Goal: Task Accomplishment & Management: Manage account settings

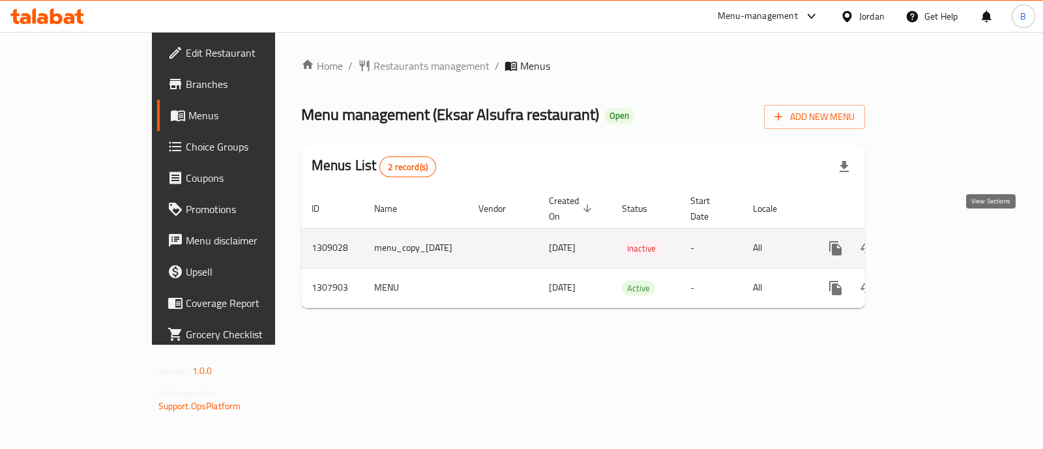
click at [938, 241] on icon "enhanced table" at bounding box center [930, 249] width 16 height 16
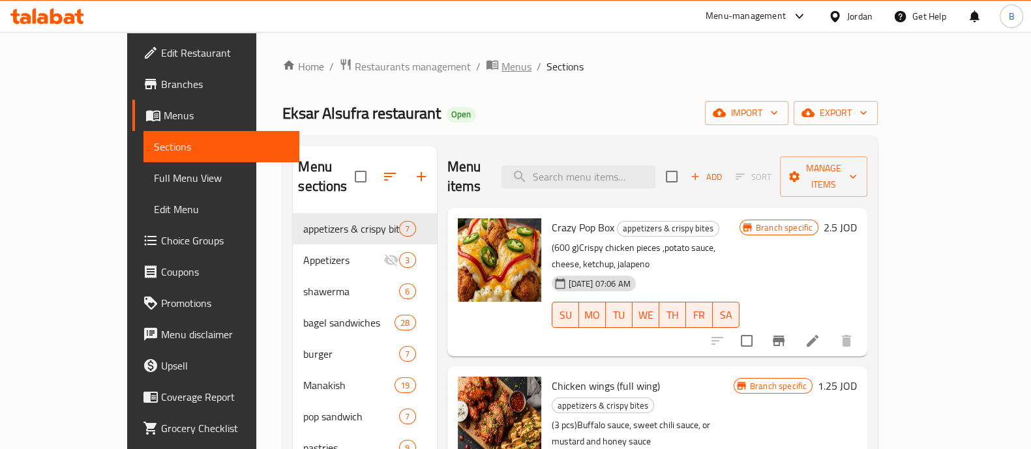
click at [502, 67] on span "Menus" at bounding box center [517, 67] width 30 height 16
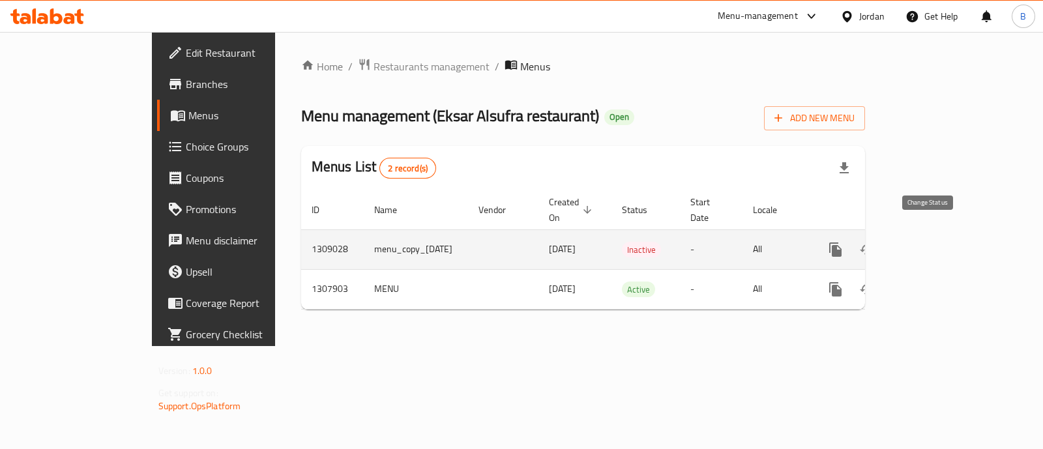
click at [883, 240] on button "enhanced table" at bounding box center [867, 249] width 31 height 31
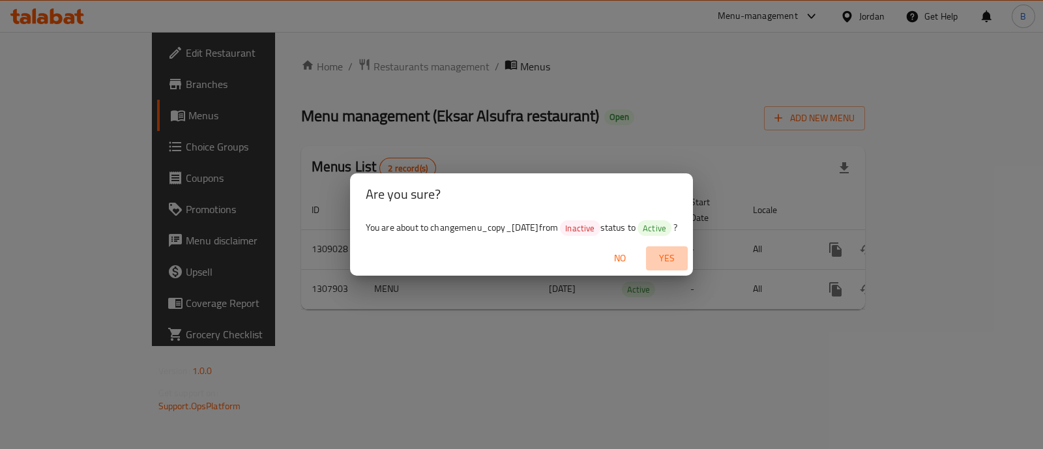
click at [678, 250] on span "Yes" at bounding box center [667, 258] width 31 height 16
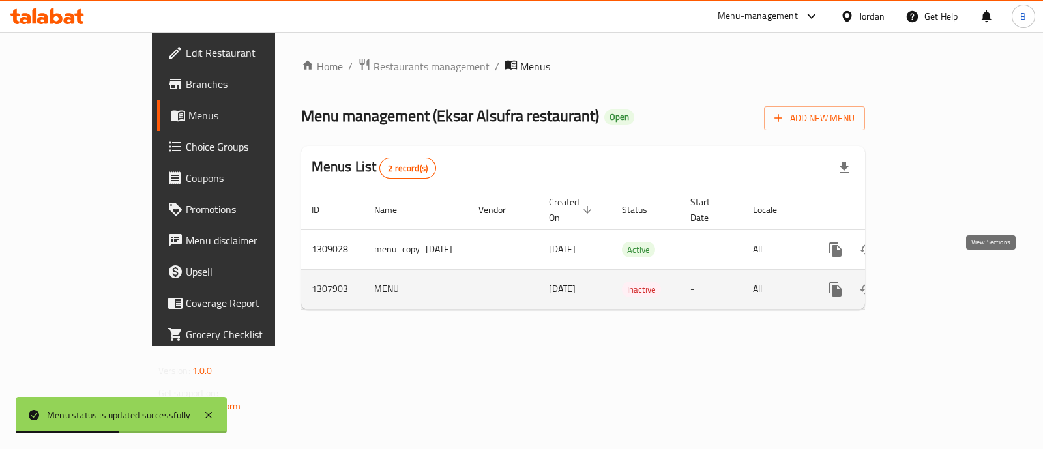
click at [938, 282] on icon "enhanced table" at bounding box center [930, 290] width 16 height 16
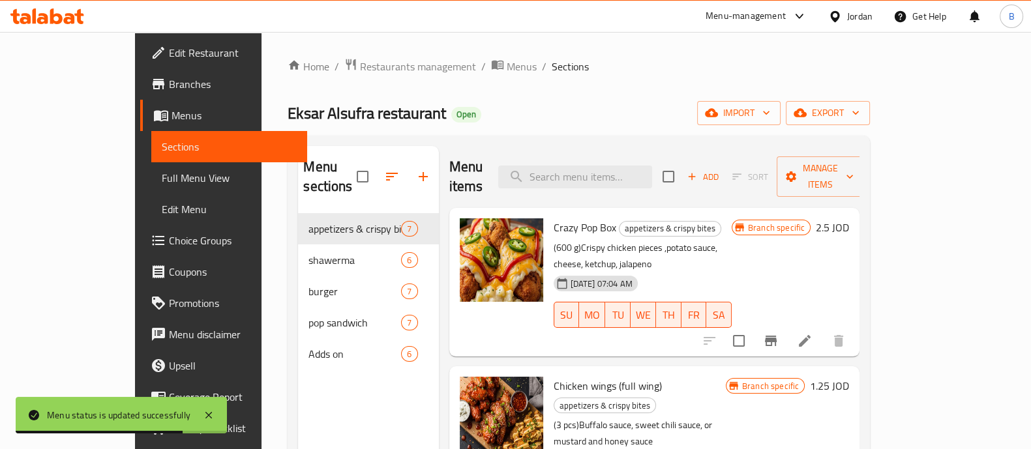
click at [419, 50] on div "Home / Restaurants management / Menus / Sections Eksar Alsufra restaurant Open …" at bounding box center [579, 332] width 635 height 600
click at [507, 67] on span "Menus" at bounding box center [522, 67] width 30 height 16
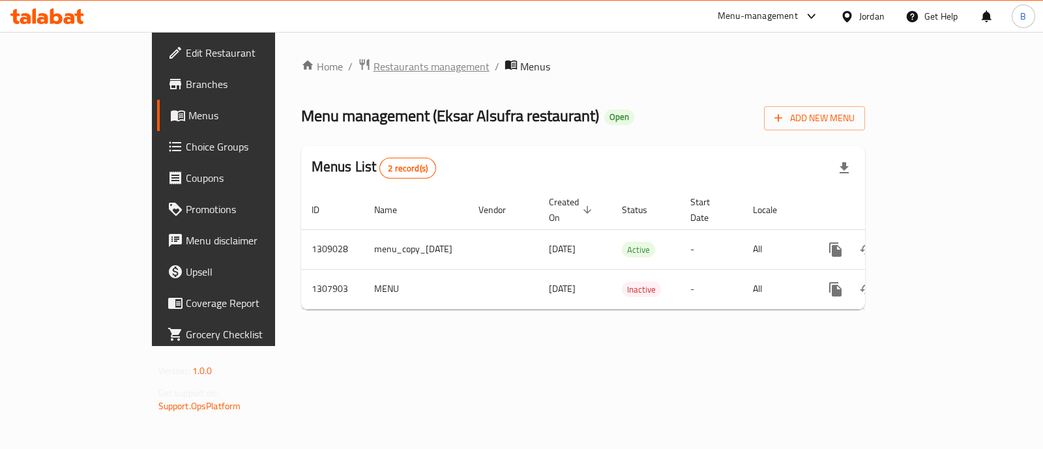
click at [374, 65] on span "Restaurants management" at bounding box center [432, 67] width 116 height 16
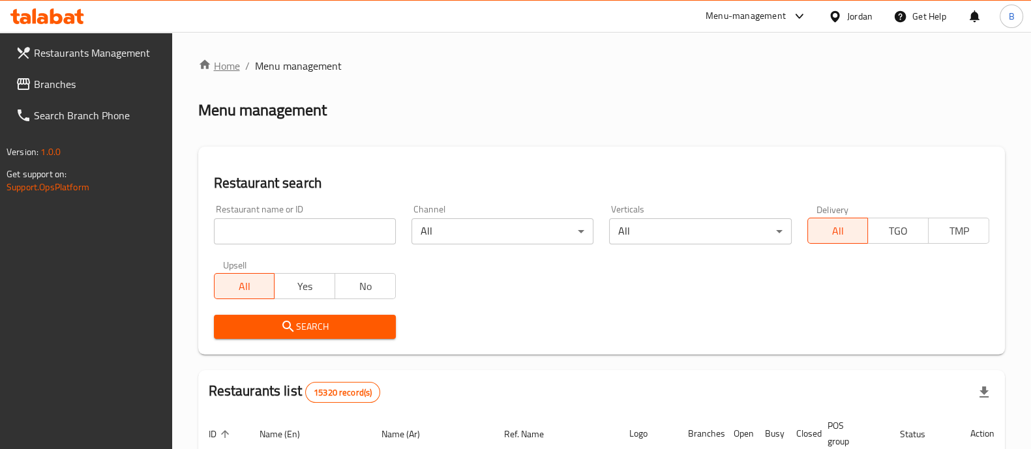
click at [211, 61] on icon "breadcrumb" at bounding box center [204, 64] width 13 height 13
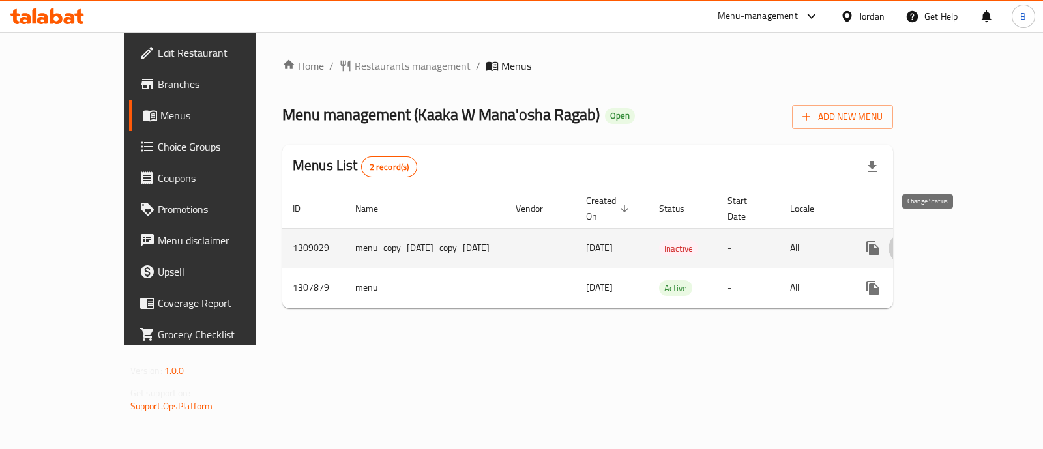
click at [920, 239] on button "enhanced table" at bounding box center [904, 248] width 31 height 31
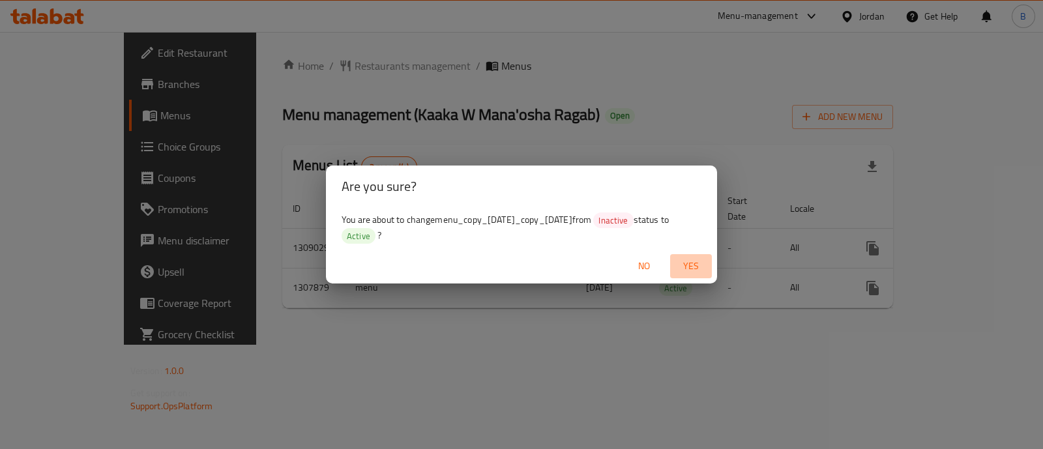
click at [691, 266] on span "Yes" at bounding box center [691, 266] width 31 height 16
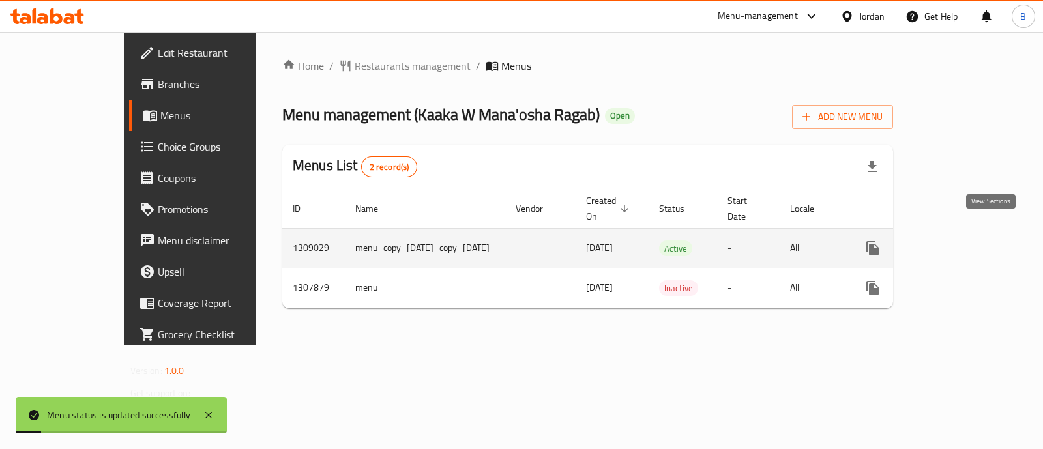
click at [975, 241] on icon "enhanced table" at bounding box center [967, 249] width 16 height 16
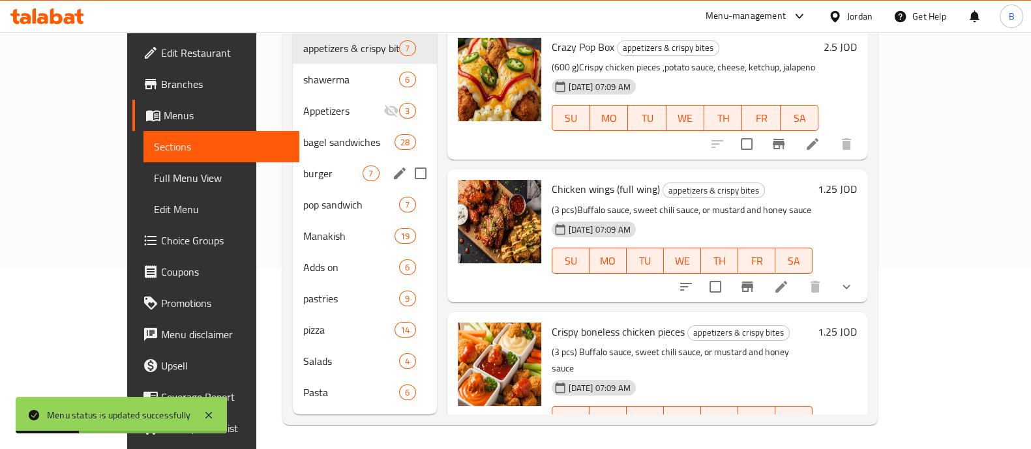
scroll to position [183, 0]
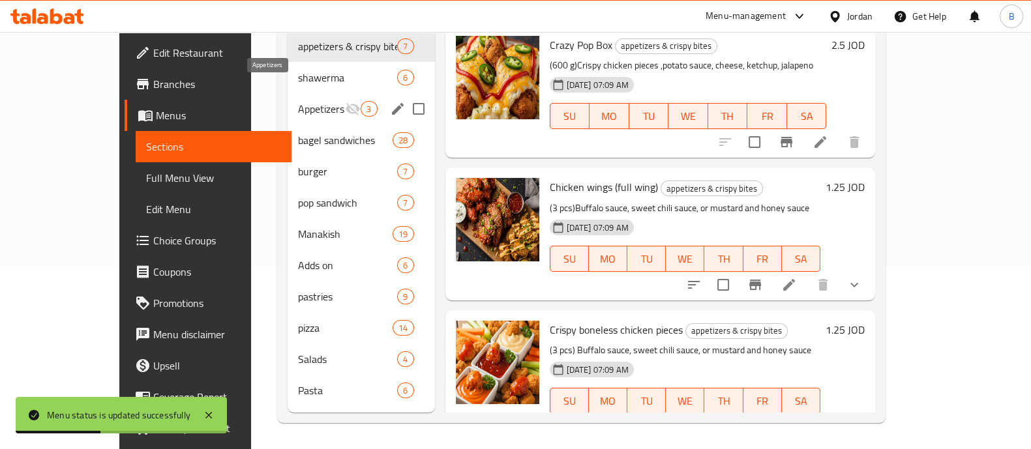
click at [298, 101] on span "Appetizers" at bounding box center [321, 109] width 47 height 16
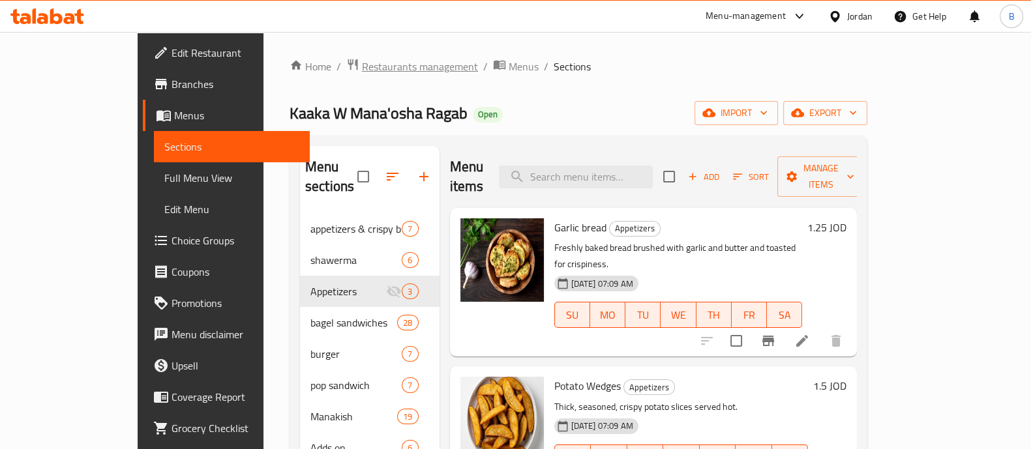
click at [370, 63] on span "Restaurants management" at bounding box center [420, 67] width 116 height 16
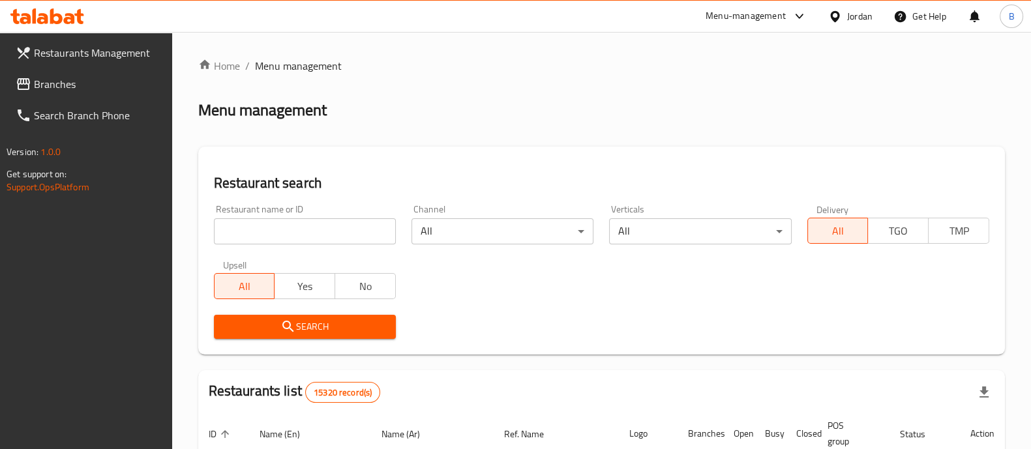
click at [357, 237] on input "search" at bounding box center [305, 231] width 182 height 26
type input "بكداش"
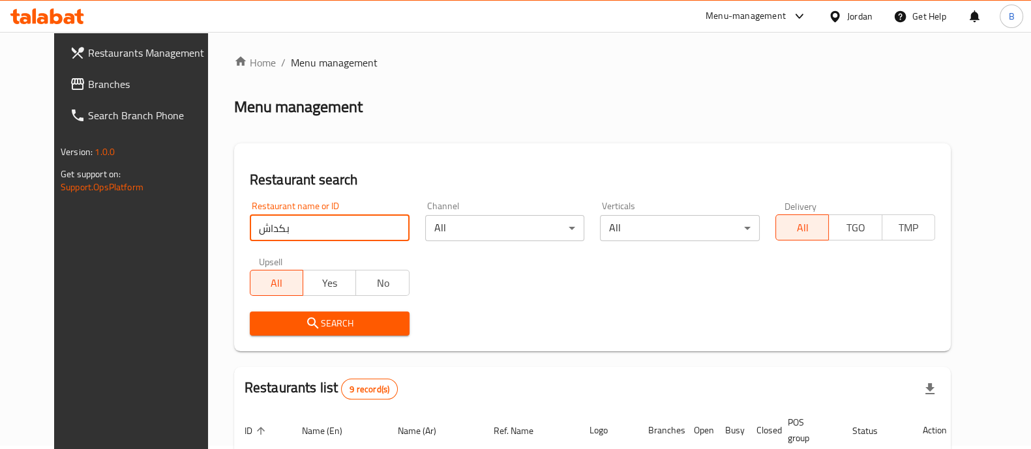
scroll to position [329, 0]
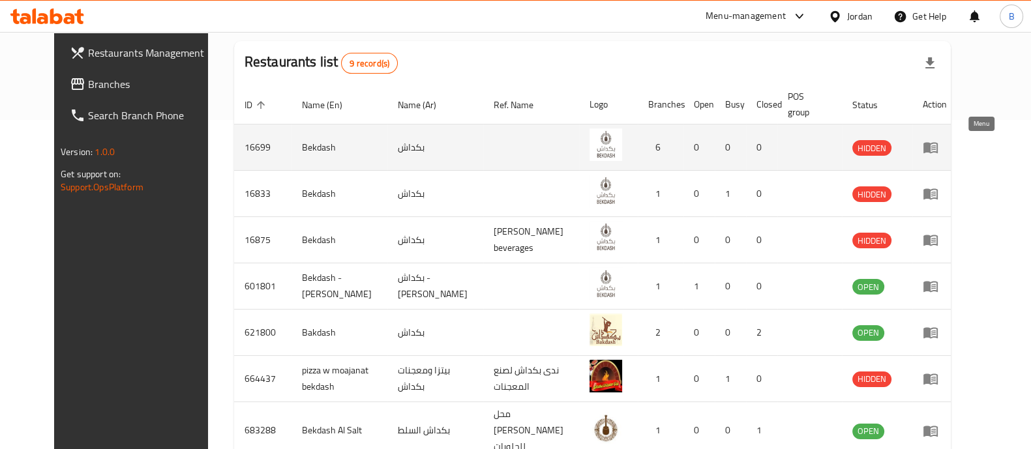
click at [936, 147] on icon "enhanced table" at bounding box center [933, 147] width 5 height 5
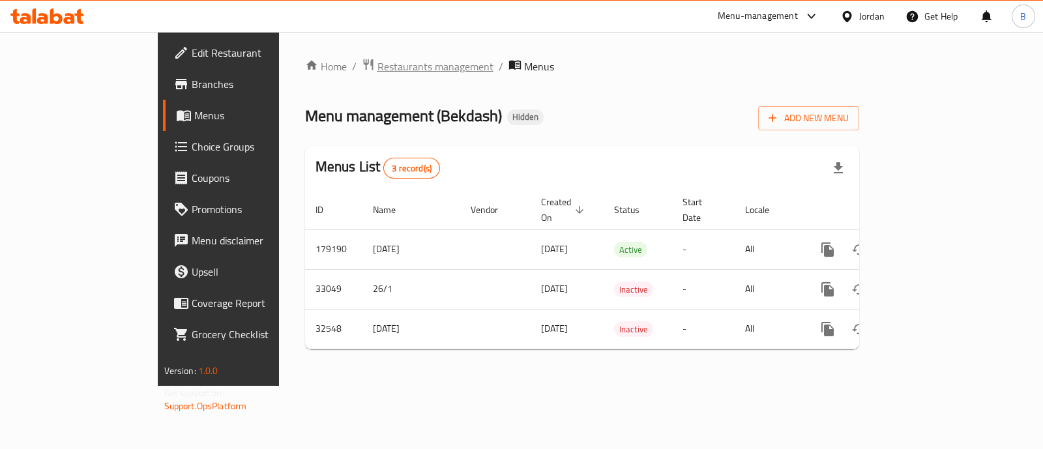
click at [378, 67] on span "Restaurants management" at bounding box center [436, 67] width 116 height 16
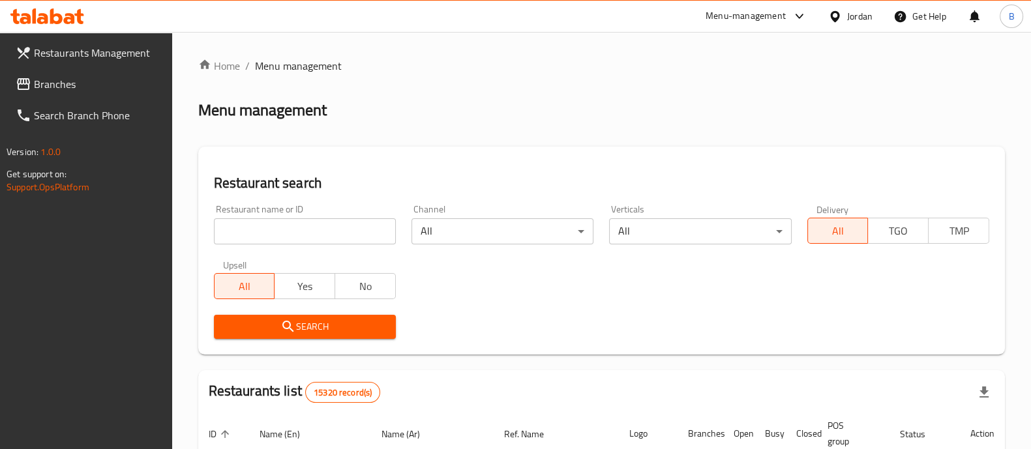
click at [25, 89] on icon at bounding box center [23, 84] width 13 height 12
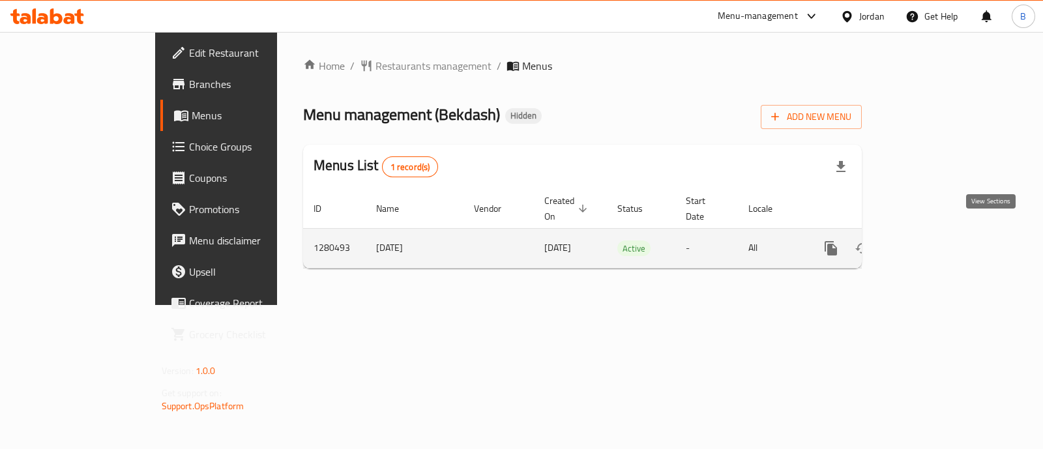
click at [941, 233] on link "enhanced table" at bounding box center [925, 248] width 31 height 31
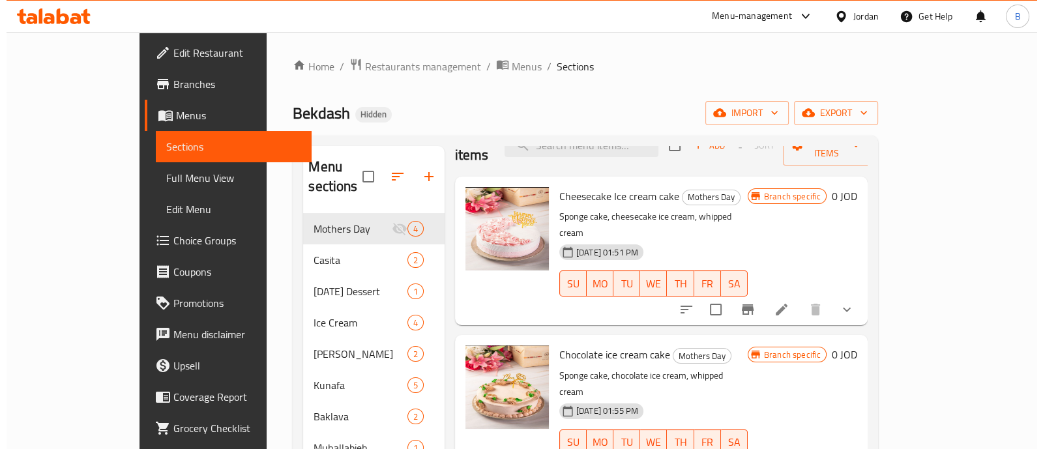
scroll to position [49, 0]
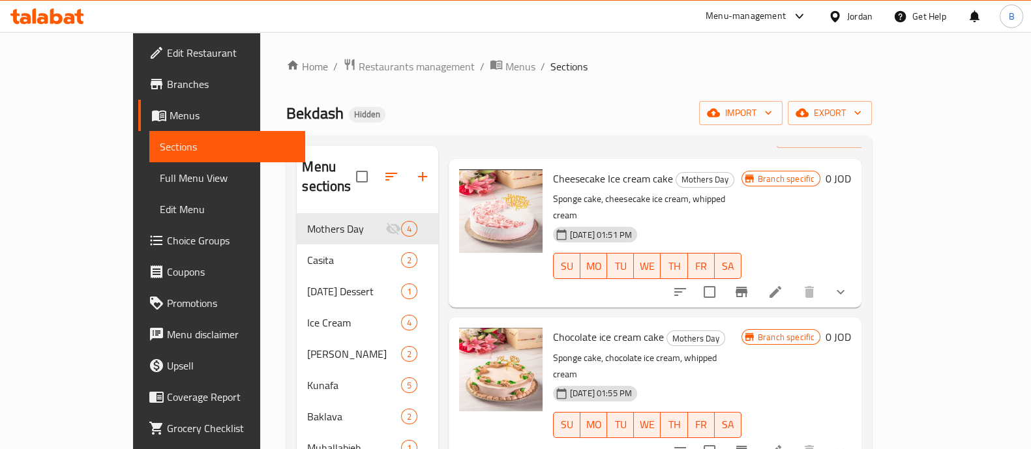
click at [820, 173] on span "Branch specific" at bounding box center [786, 179] width 67 height 12
click at [749, 284] on icon "Branch-specific-item" at bounding box center [742, 292] width 16 height 16
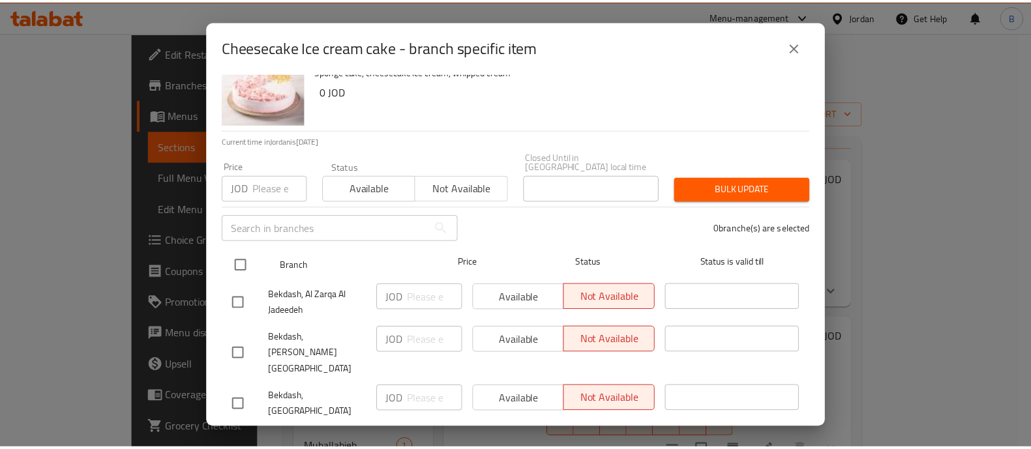
scroll to position [55, 0]
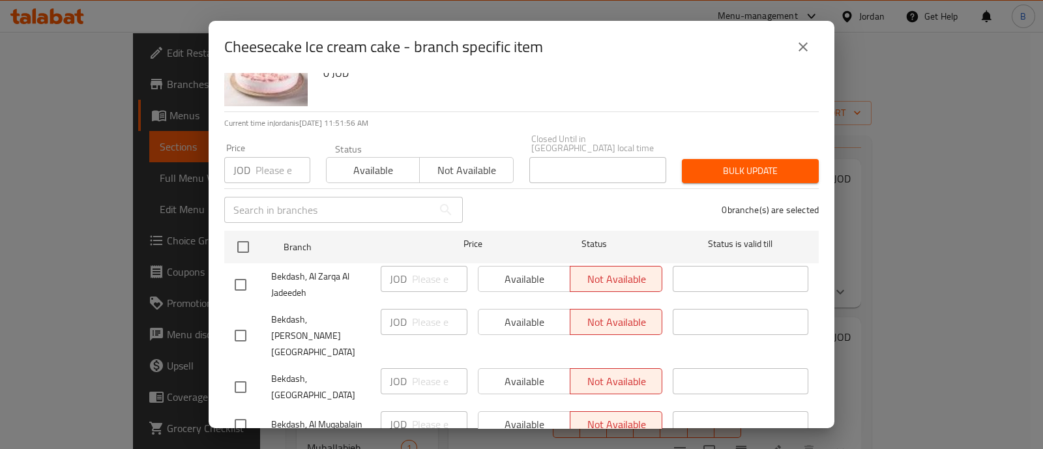
click at [803, 42] on icon "close" at bounding box center [804, 47] width 16 height 16
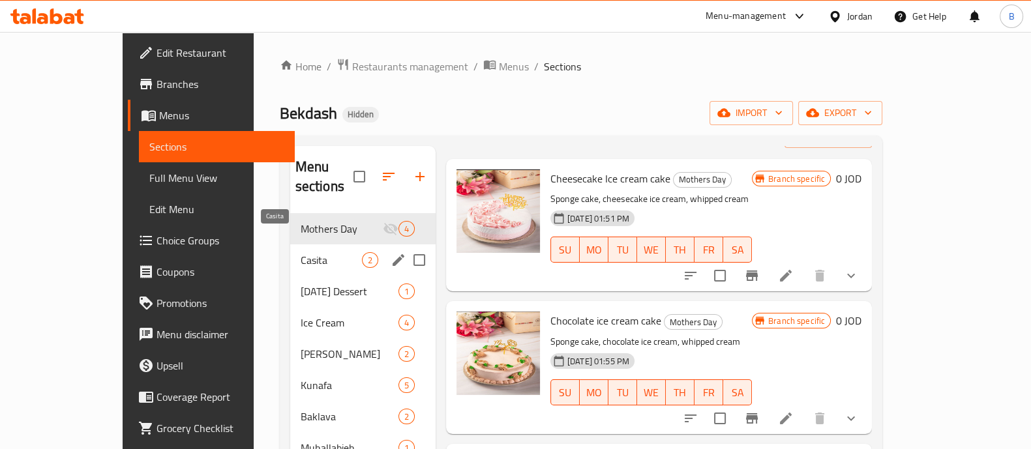
click at [305, 252] on span "Casita" at bounding box center [331, 260] width 61 height 16
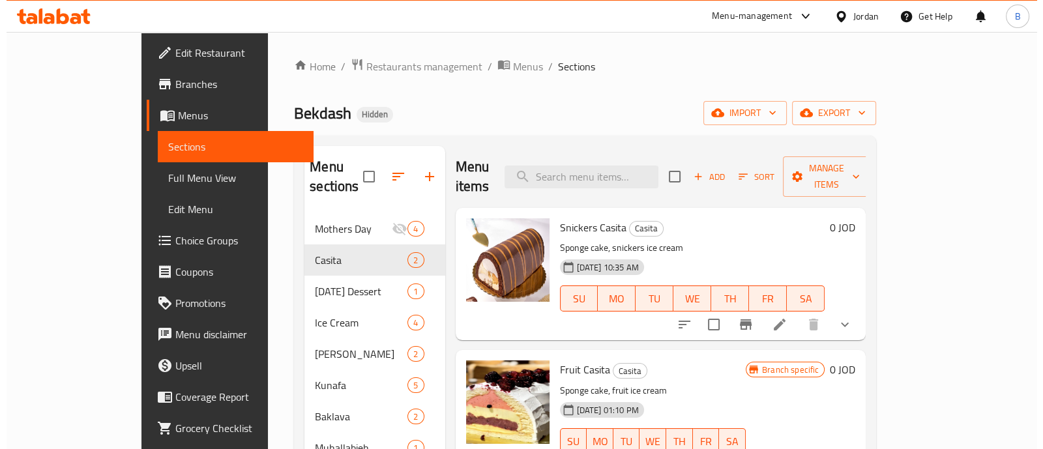
scroll to position [162, 0]
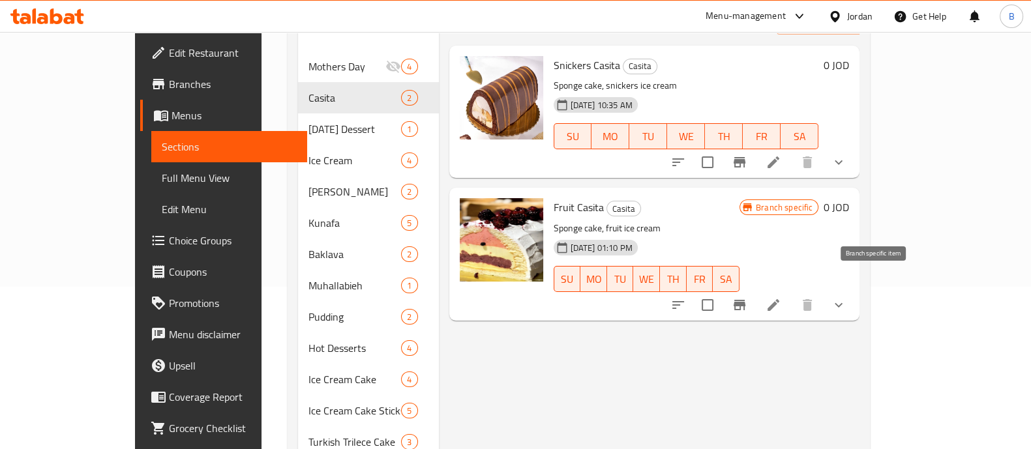
click at [755, 290] on button "Branch-specific-item" at bounding box center [739, 305] width 31 height 31
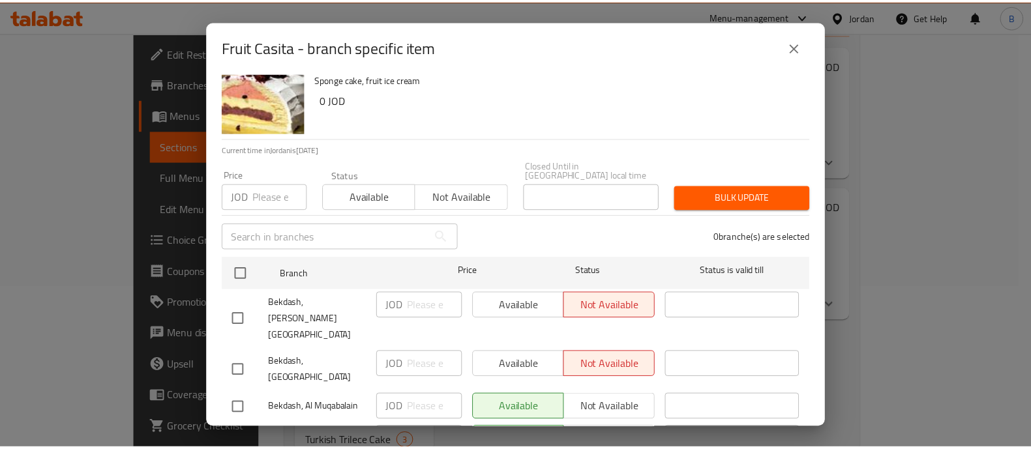
scroll to position [55, 0]
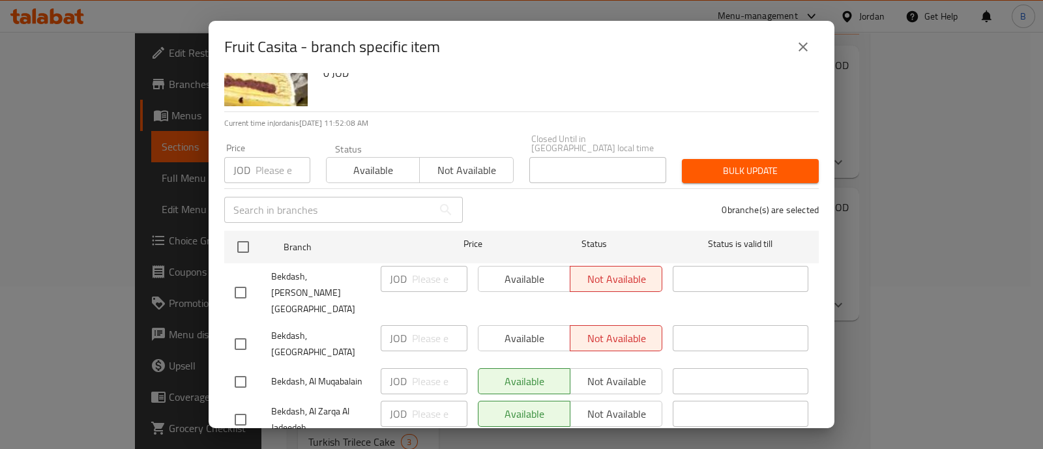
click at [805, 54] on icon "close" at bounding box center [804, 47] width 16 height 16
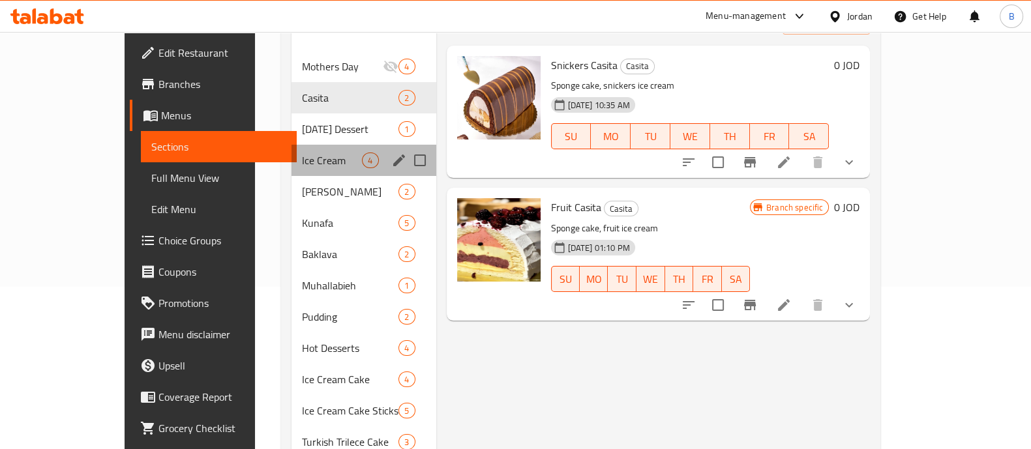
click at [292, 145] on div "Ice Cream 4" at bounding box center [364, 160] width 145 height 31
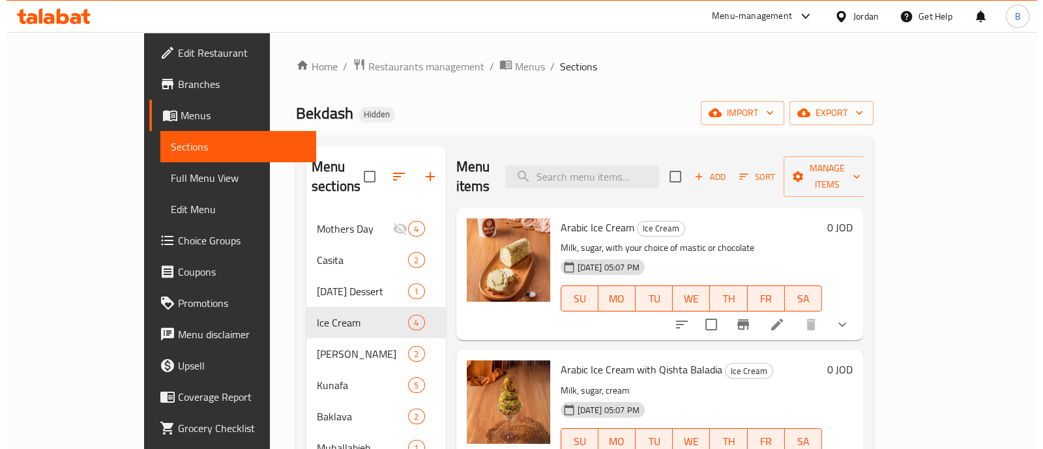
scroll to position [49, 0]
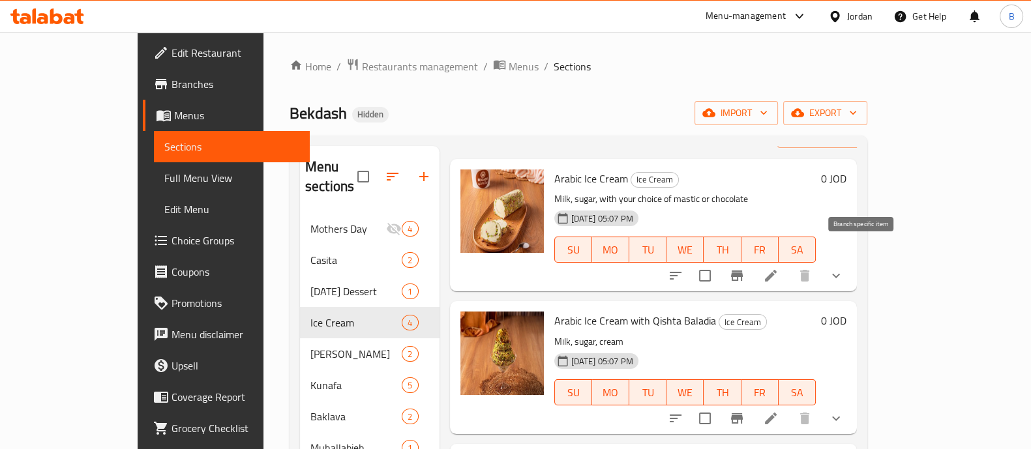
click at [753, 260] on button "Branch-specific-item" at bounding box center [736, 275] width 31 height 31
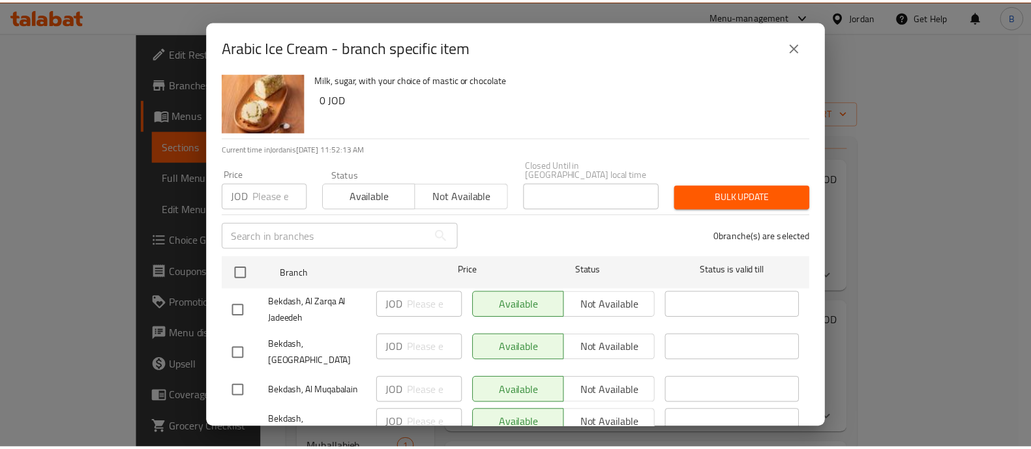
scroll to position [55, 0]
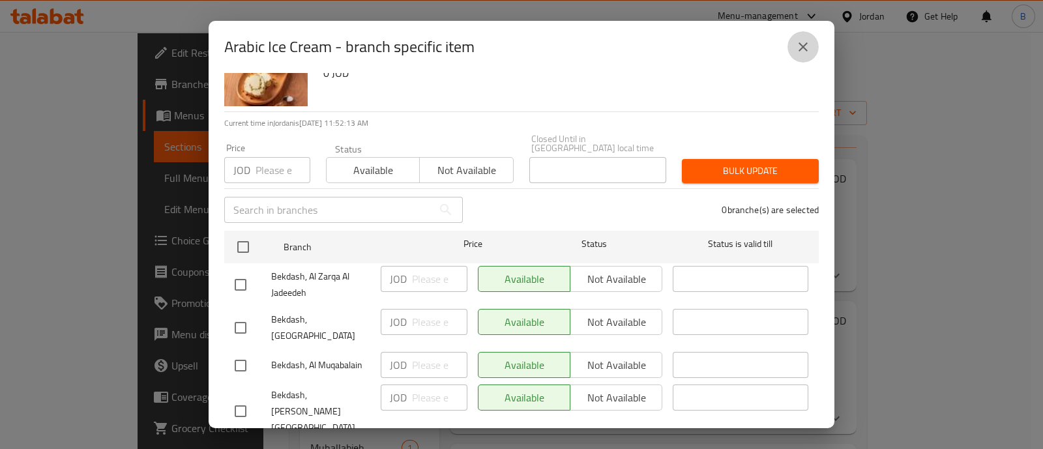
drag, startPoint x: 797, startPoint y: 40, endPoint x: 811, endPoint y: 47, distance: 15.2
click at [800, 42] on icon "close" at bounding box center [804, 47] width 16 height 16
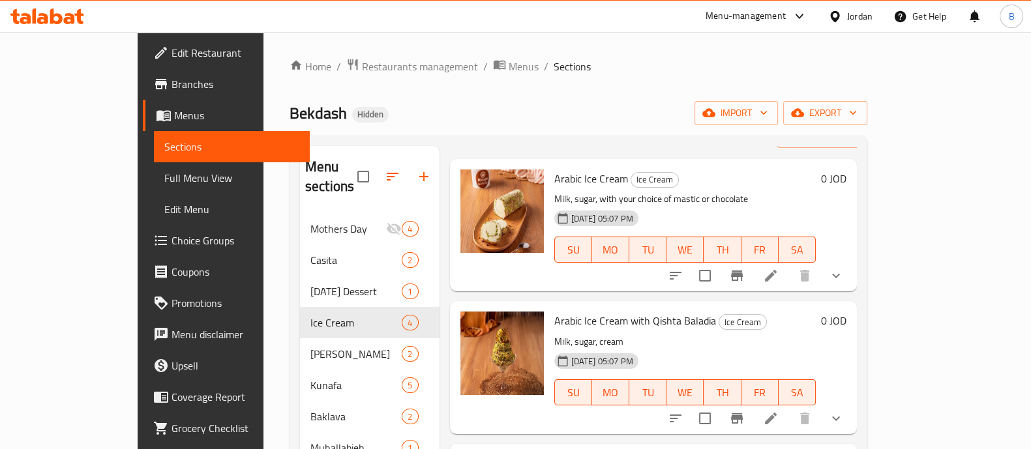
click at [779, 268] on icon at bounding box center [771, 276] width 16 height 16
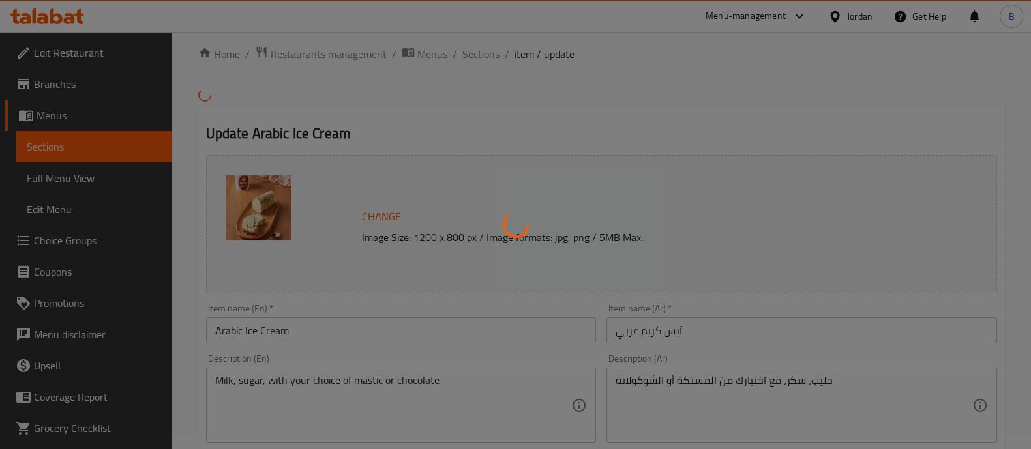
scroll to position [325, 0]
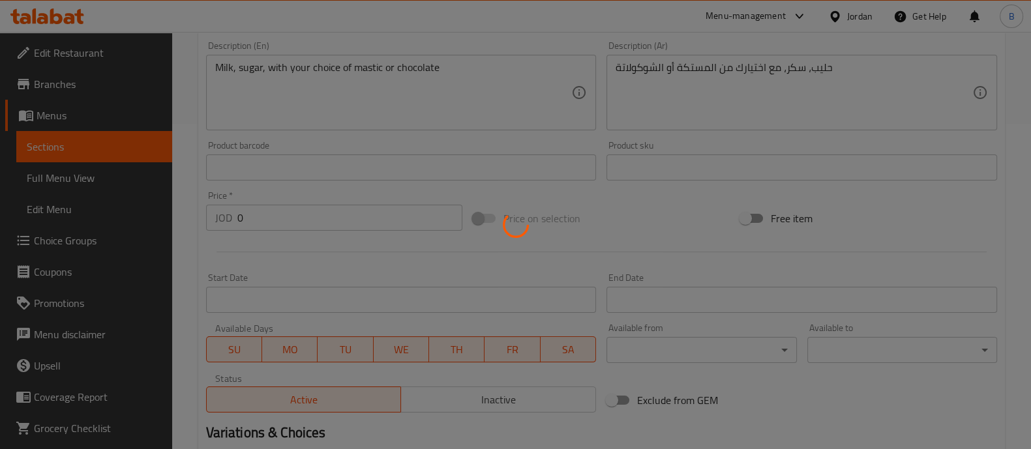
type input "اختيارك من الحجم"
type input "1"
type input "الإضافات:"
type input "0"
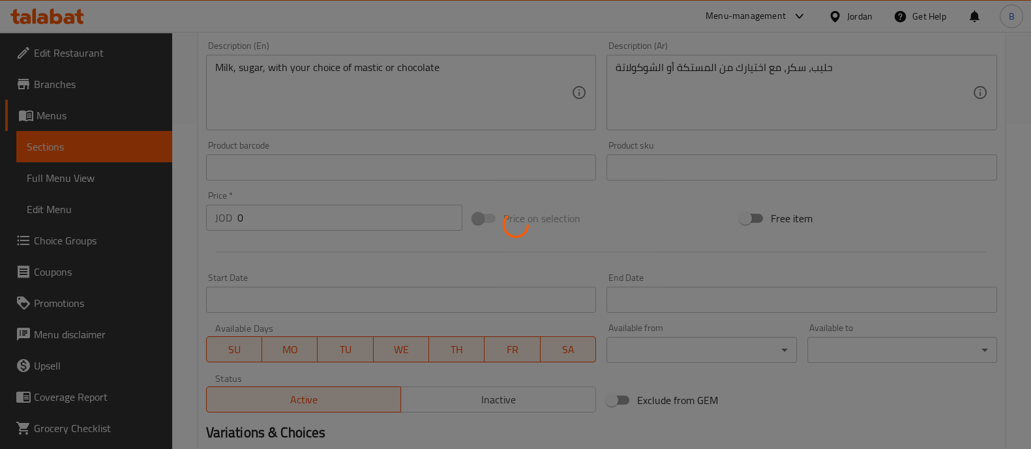
type input "0"
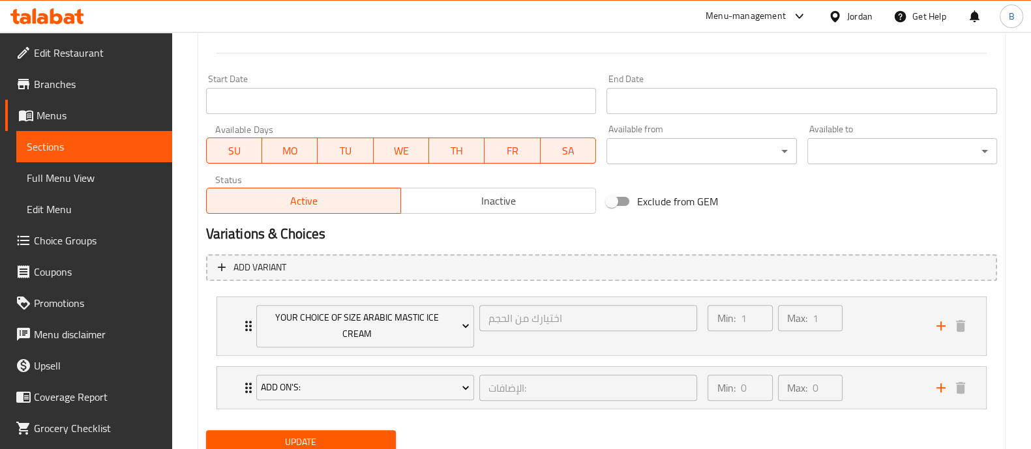
scroll to position [572, 0]
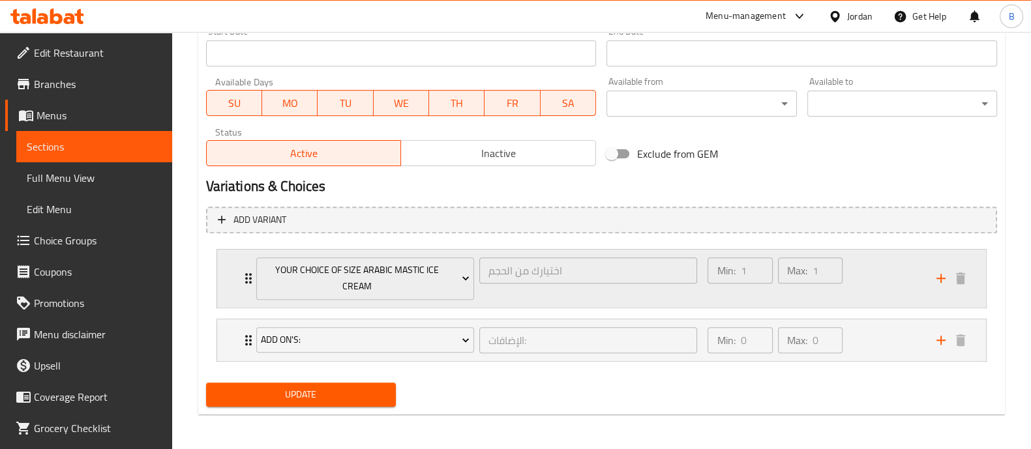
click at [893, 269] on div "Min: 1 ​ Max: 1 ​" at bounding box center [814, 279] width 228 height 58
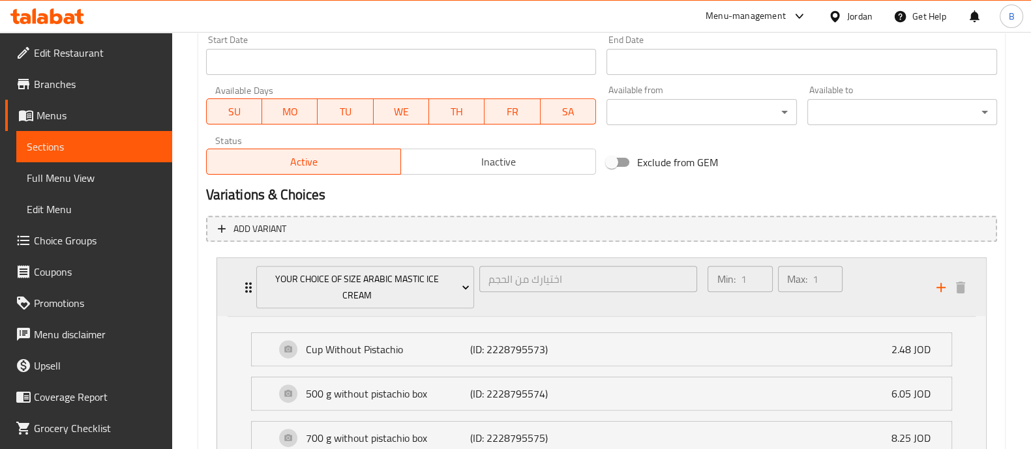
click at [893, 269] on div "Min: 1 ​ Max: 1 ​" at bounding box center [814, 287] width 228 height 58
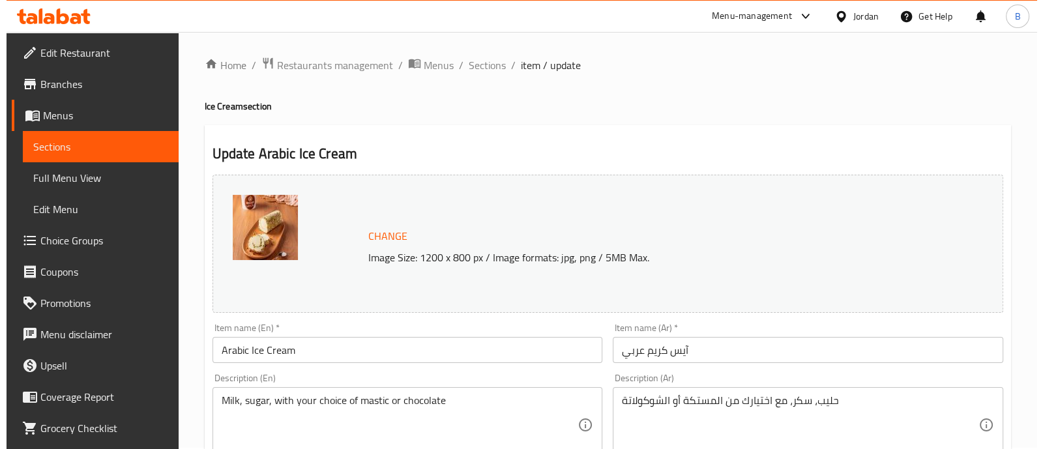
scroll to position [0, 0]
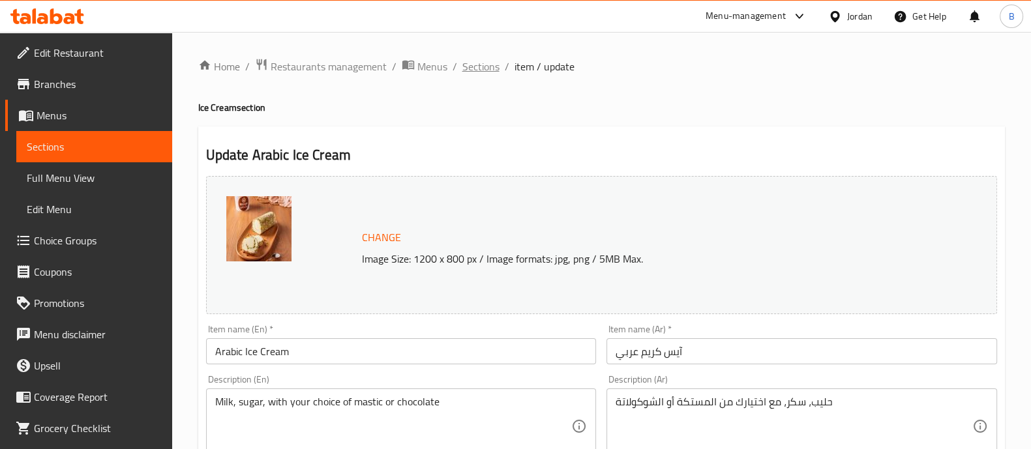
click at [483, 62] on span "Sections" at bounding box center [480, 67] width 37 height 16
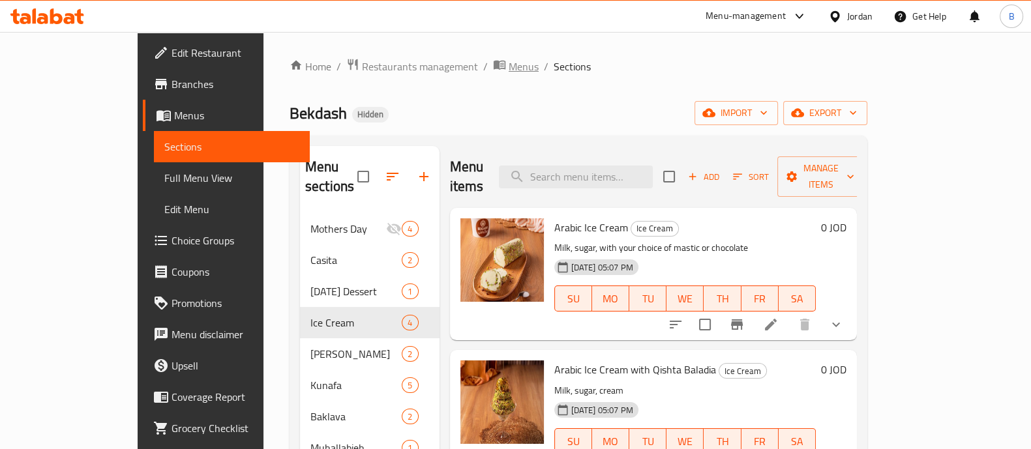
click at [509, 70] on span "Menus" at bounding box center [524, 67] width 30 height 16
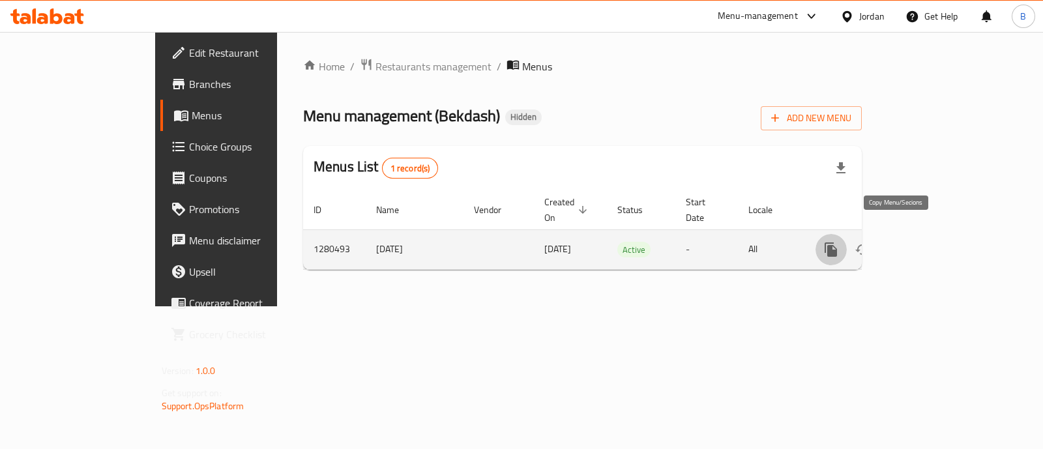
click at [839, 242] on icon "more" at bounding box center [832, 250] width 16 height 16
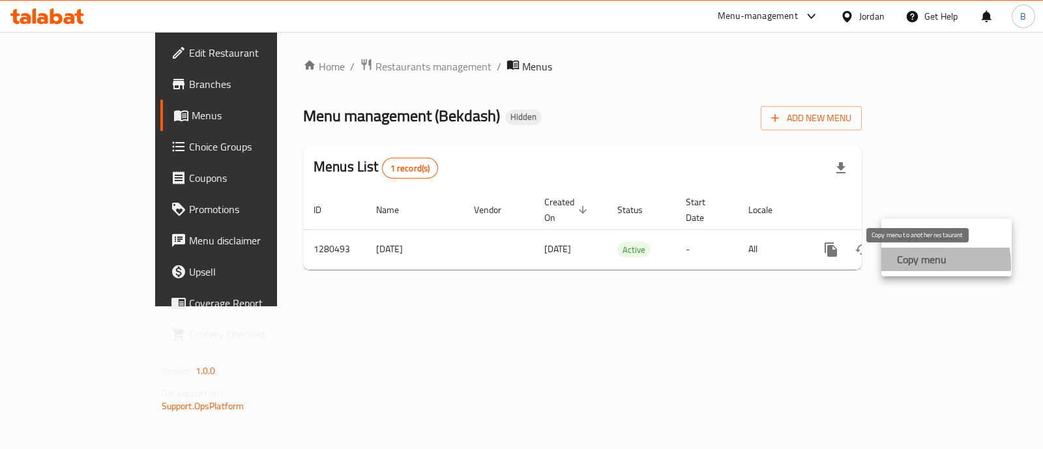
click at [913, 265] on strong "Copy menu" at bounding box center [922, 260] width 50 height 16
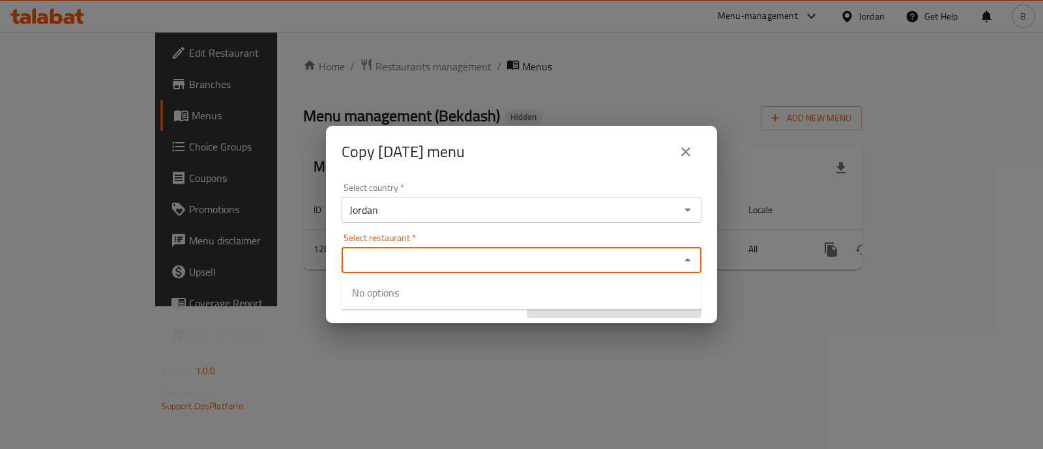
click at [560, 267] on input "Select restaurant   *" at bounding box center [511, 260] width 331 height 18
paste input "Bekdash, Al Zarqa Al Jadeedeh"
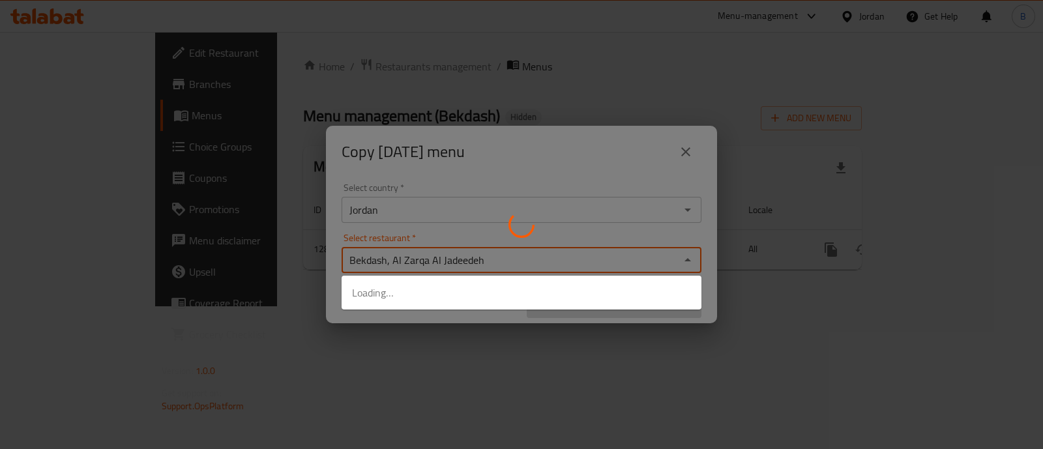
type input "Bekdash, Al Zarqa Al Jadeedeh"
click at [558, 267] on div at bounding box center [521, 224] width 1043 height 449
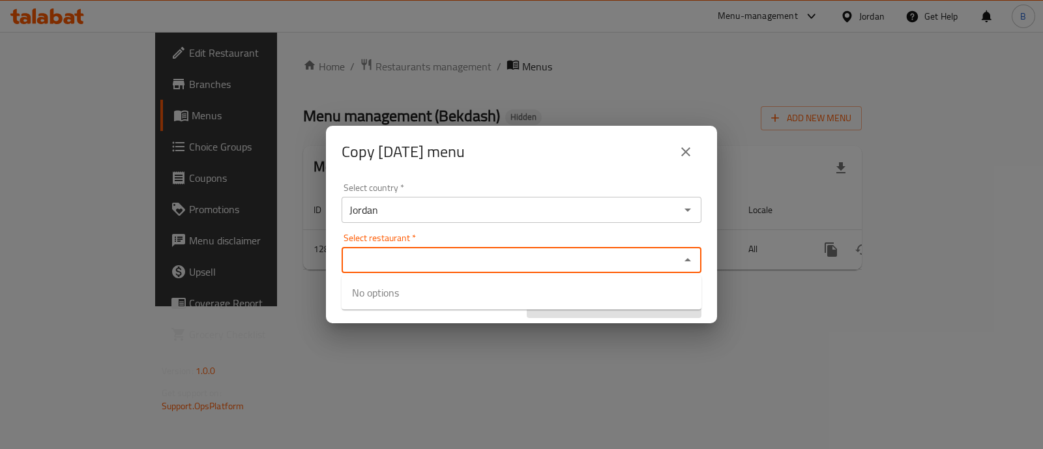
click at [612, 265] on input "Select restaurant   *" at bounding box center [511, 260] width 331 height 18
paste input "Bekdash, Al Zarqa Al Jadeedeh"
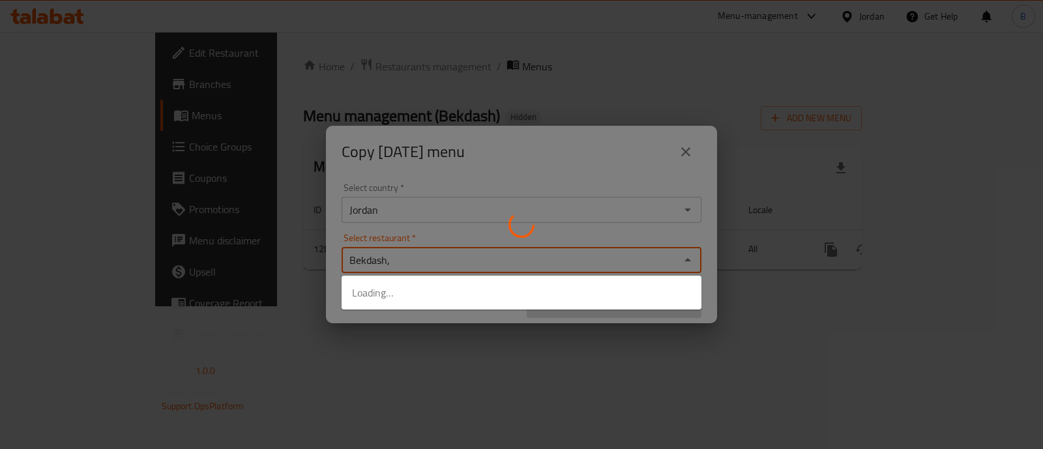
type input "Bekdash"
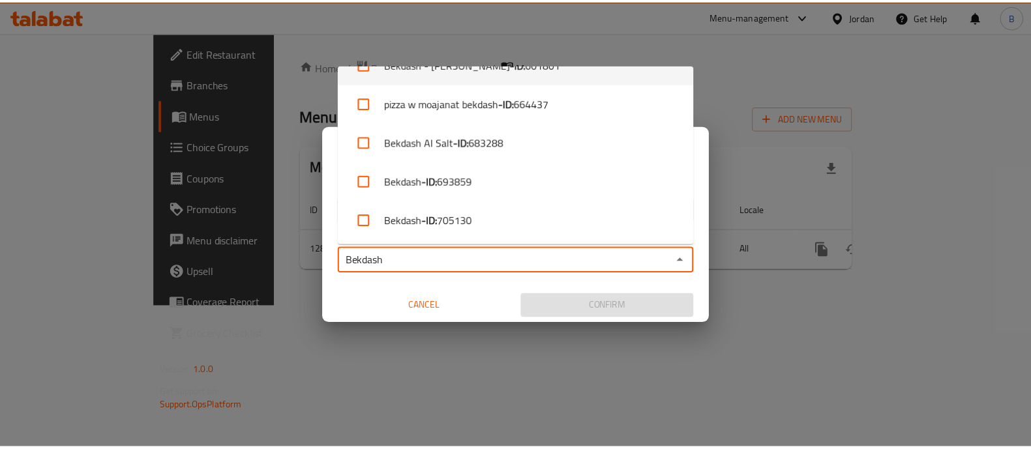
scroll to position [143, 0]
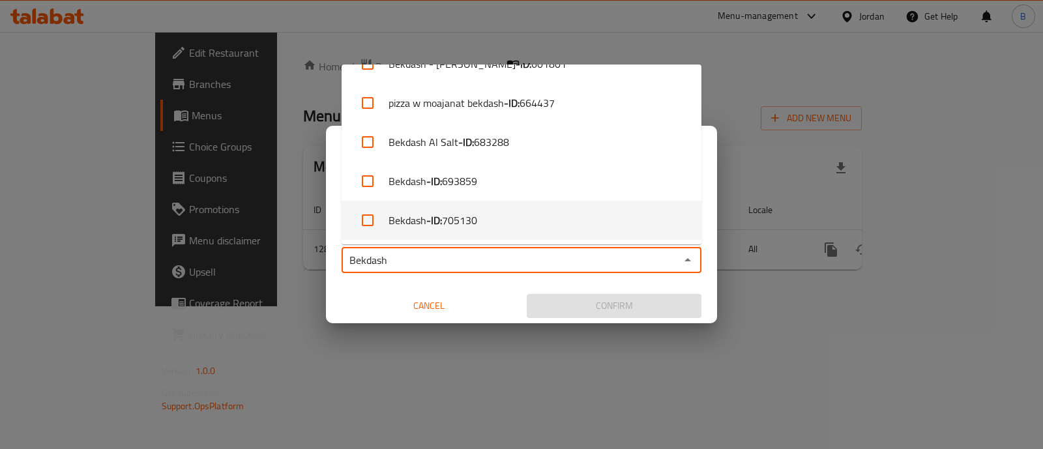
click at [590, 224] on li "Bekdash - ID: 705130" at bounding box center [522, 220] width 360 height 39
checkbox input "true"
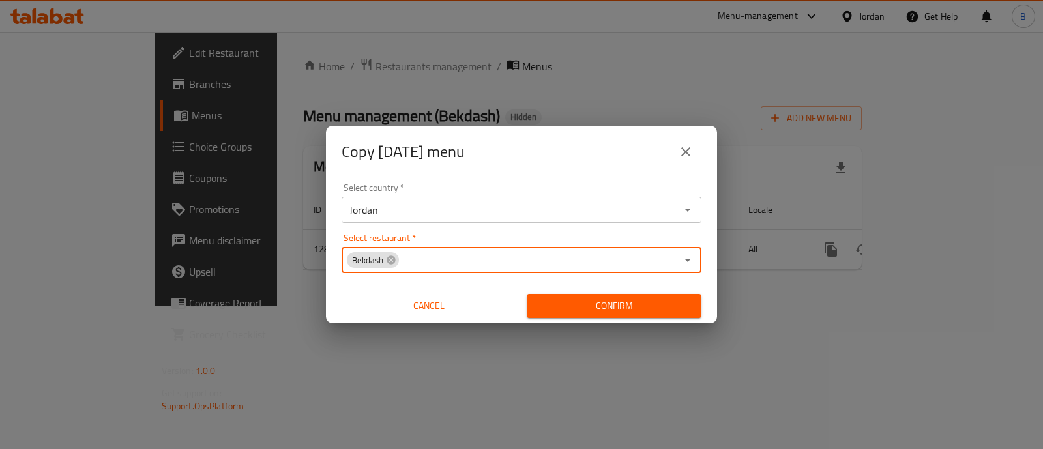
click at [688, 155] on icon "close" at bounding box center [686, 151] width 9 height 9
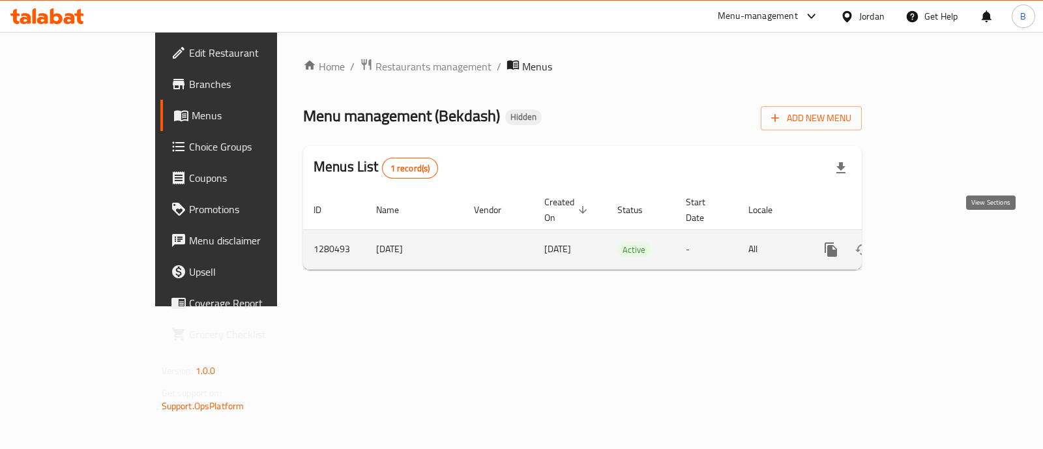
click at [941, 243] on link "enhanced table" at bounding box center [925, 249] width 31 height 31
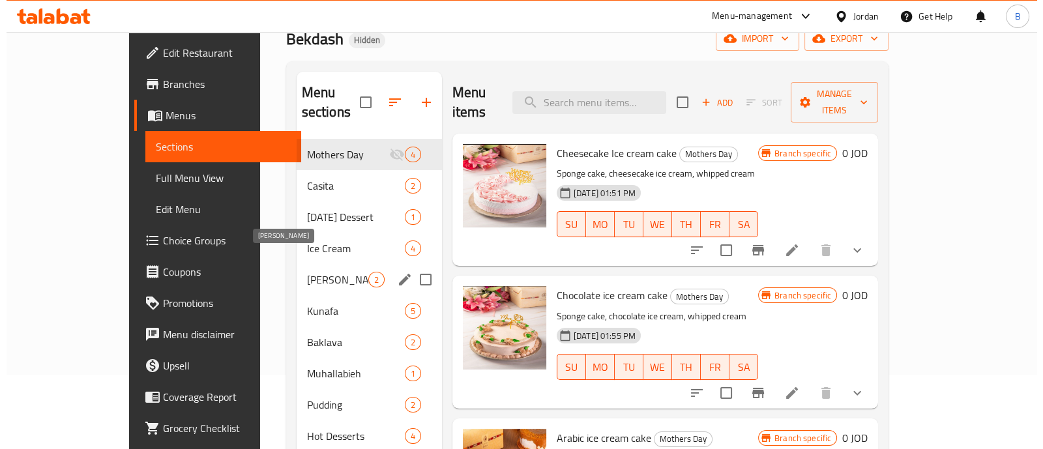
scroll to position [162, 0]
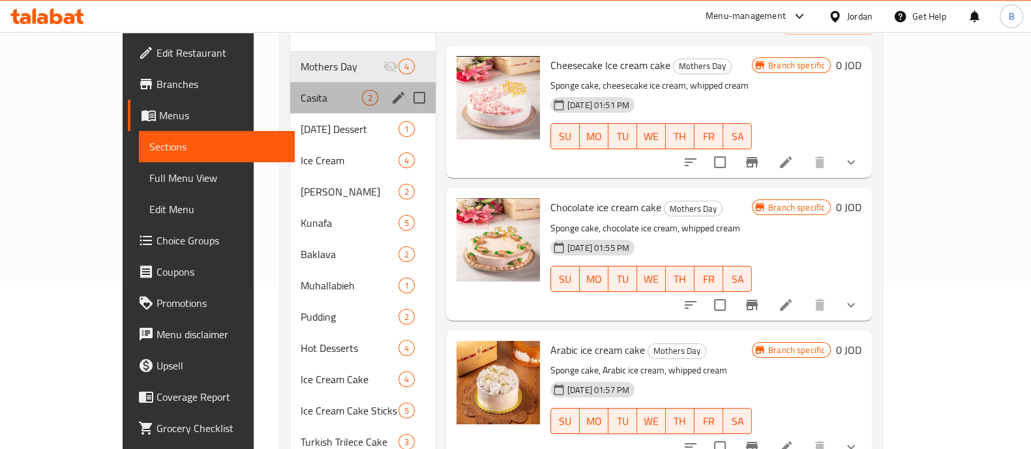
click at [290, 82] on div "Casita 2" at bounding box center [362, 97] width 145 height 31
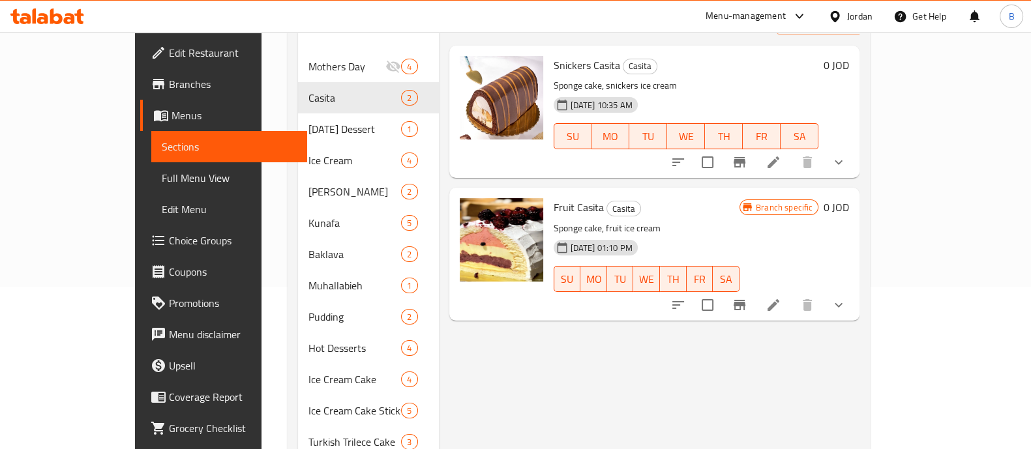
click at [747, 155] on icon "Branch-specific-item" at bounding box center [740, 163] width 16 height 16
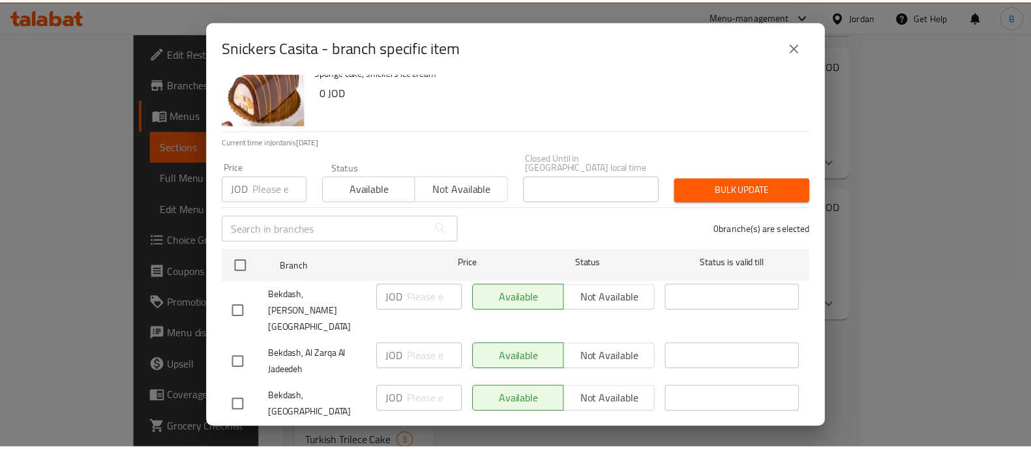
scroll to position [55, 0]
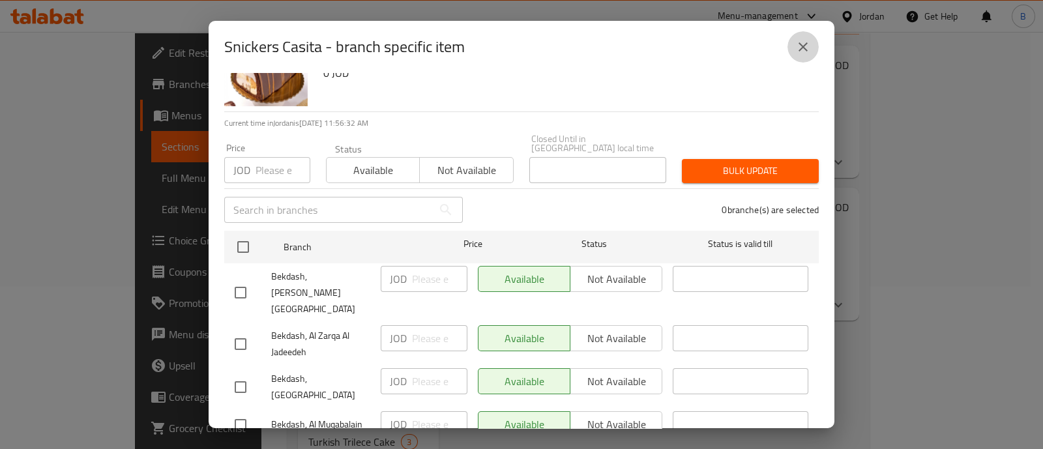
click at [803, 40] on icon "close" at bounding box center [804, 47] width 16 height 16
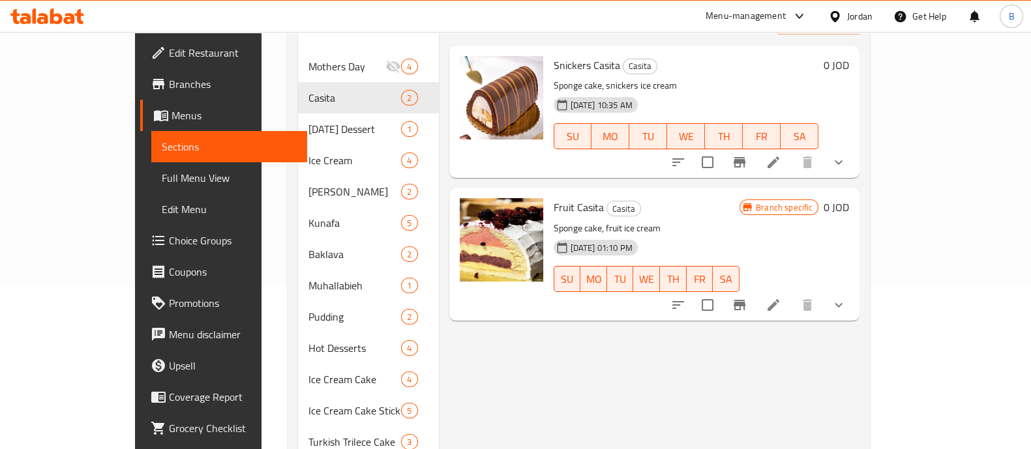
click at [779, 157] on icon at bounding box center [774, 163] width 12 height 12
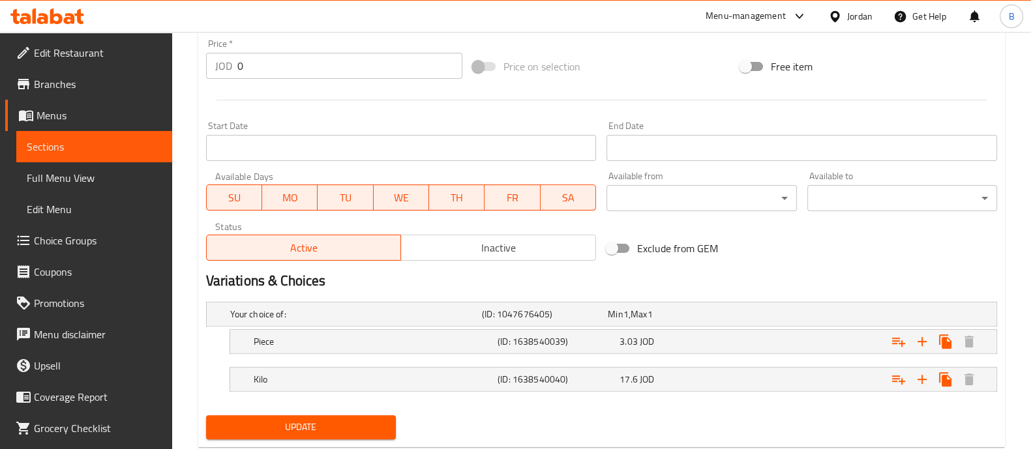
scroll to position [518, 0]
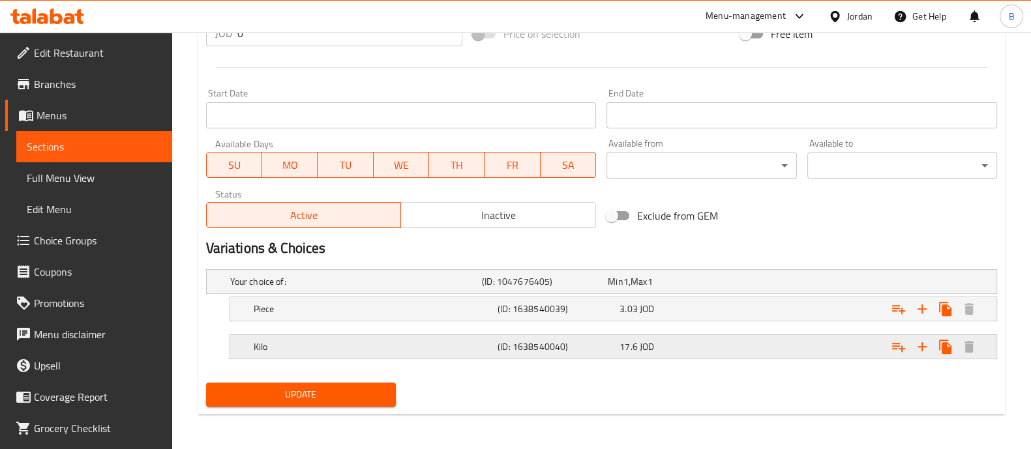
click at [825, 284] on div "Expand" at bounding box center [857, 281] width 252 height 5
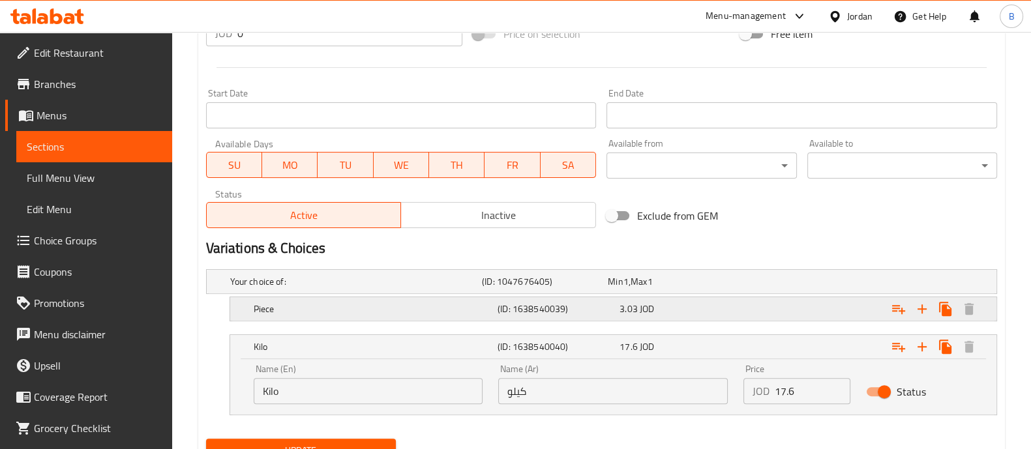
click at [784, 284] on div "Expand" at bounding box center [857, 281] width 252 height 5
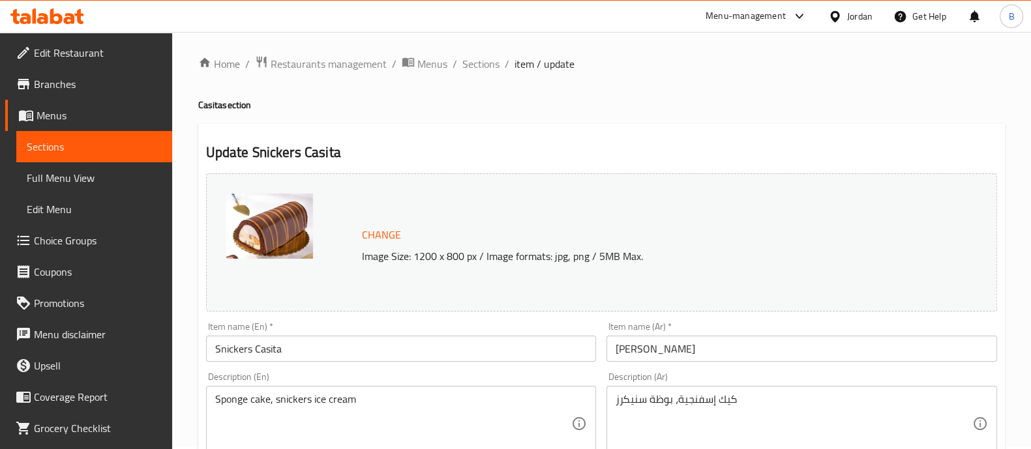
scroll to position [0, 0]
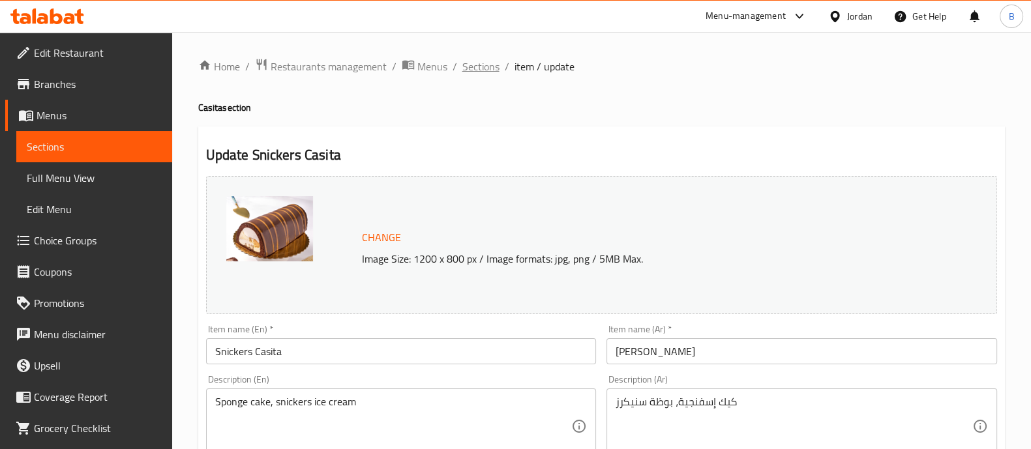
click at [488, 61] on span "Sections" at bounding box center [480, 67] width 37 height 16
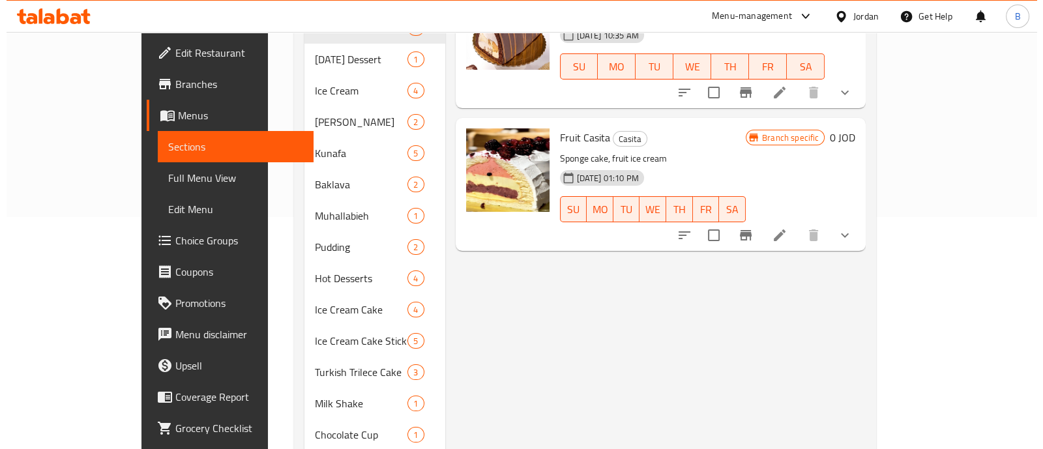
scroll to position [245, 0]
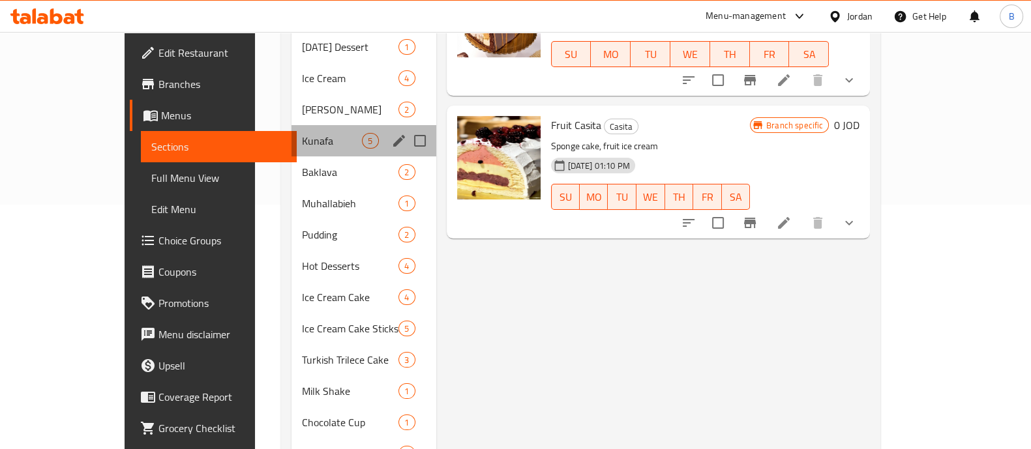
click at [305, 133] on span "Kunafa" at bounding box center [332, 141] width 61 height 16
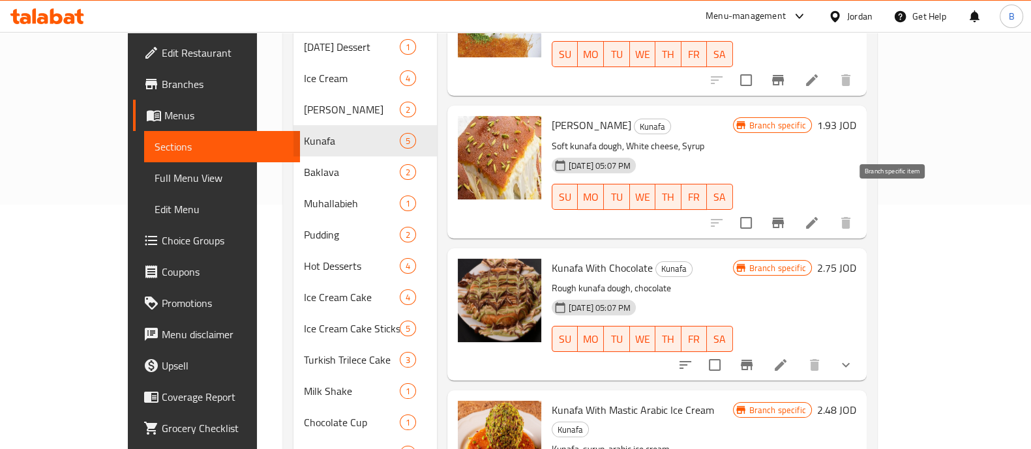
click at [786, 215] on icon "Branch-specific-item" at bounding box center [778, 223] width 16 height 16
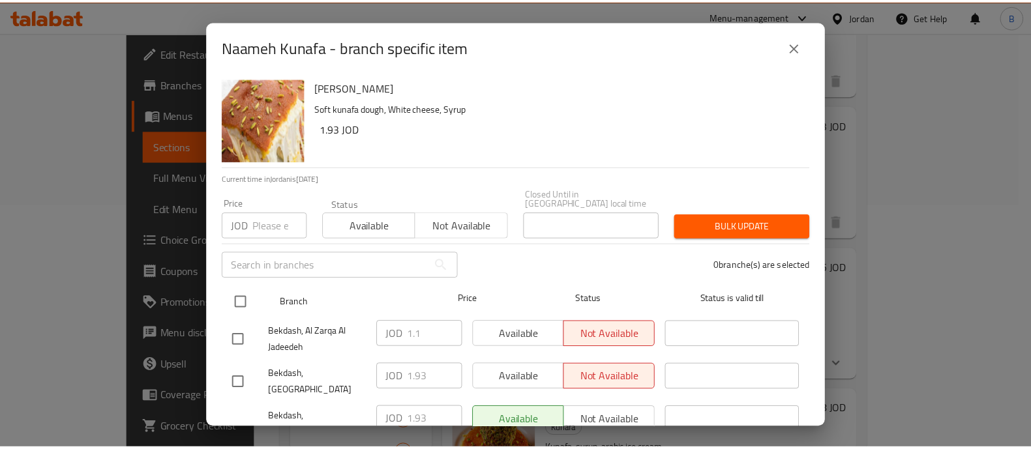
scroll to position [55, 0]
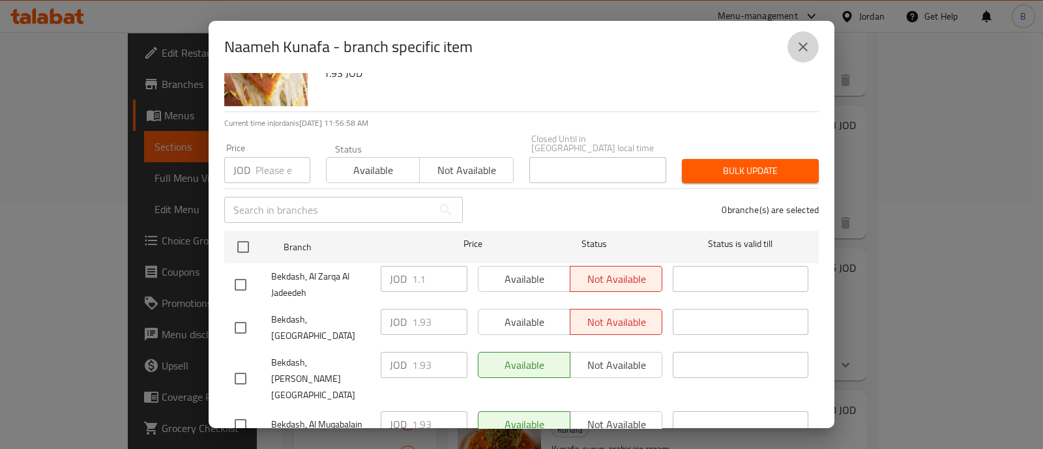
click at [799, 35] on button "close" at bounding box center [803, 46] width 31 height 31
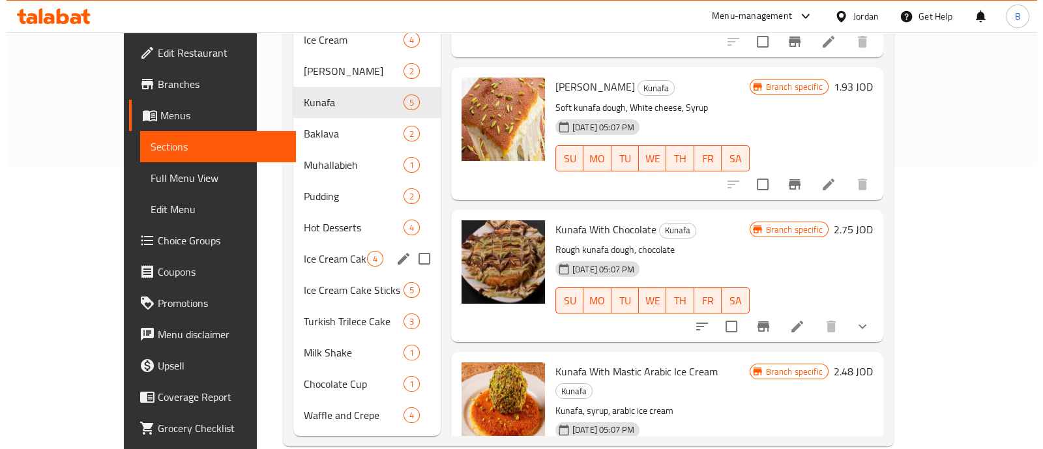
scroll to position [286, 0]
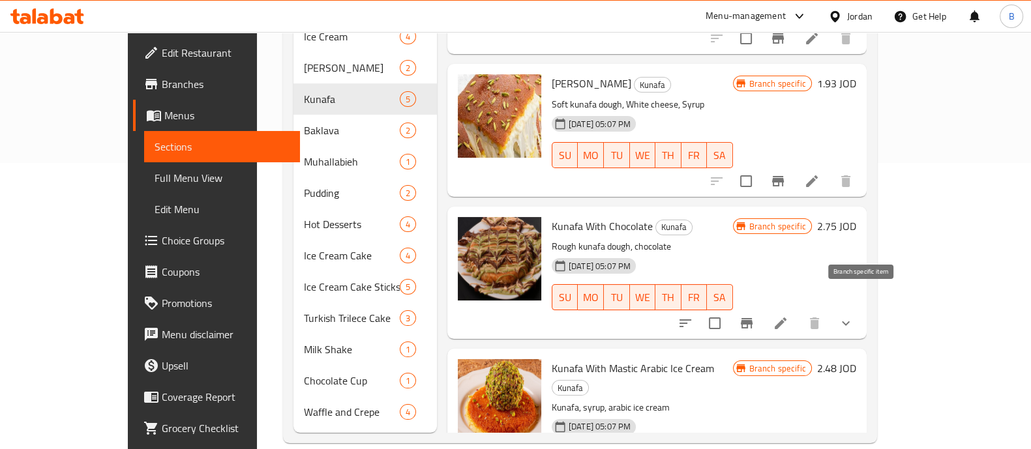
click at [755, 316] on icon "Branch-specific-item" at bounding box center [747, 324] width 16 height 16
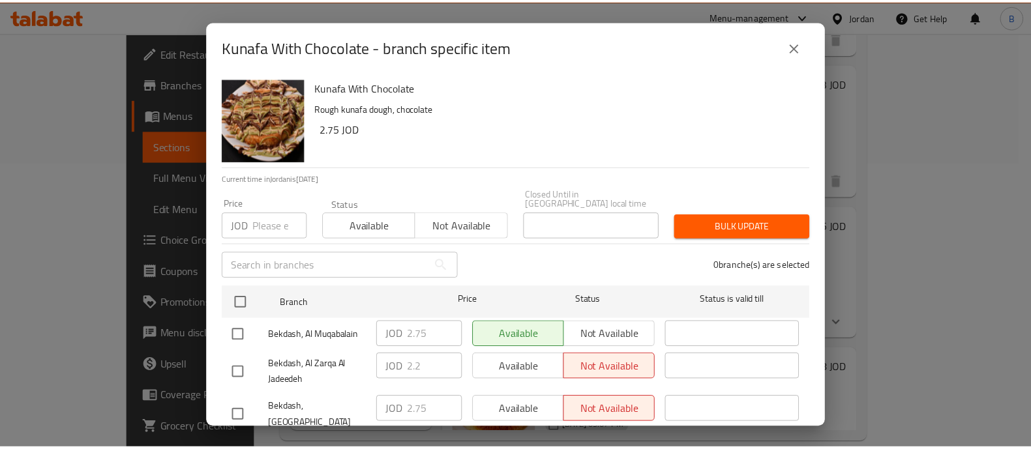
scroll to position [55, 0]
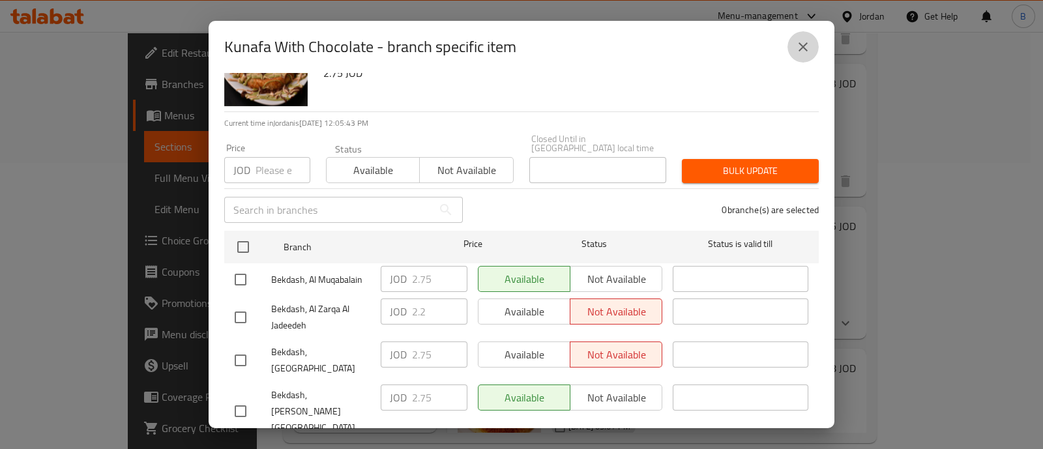
drag, startPoint x: 809, startPoint y: 48, endPoint x: 752, endPoint y: 3, distance: 72.0
click at [808, 48] on icon "close" at bounding box center [804, 47] width 16 height 16
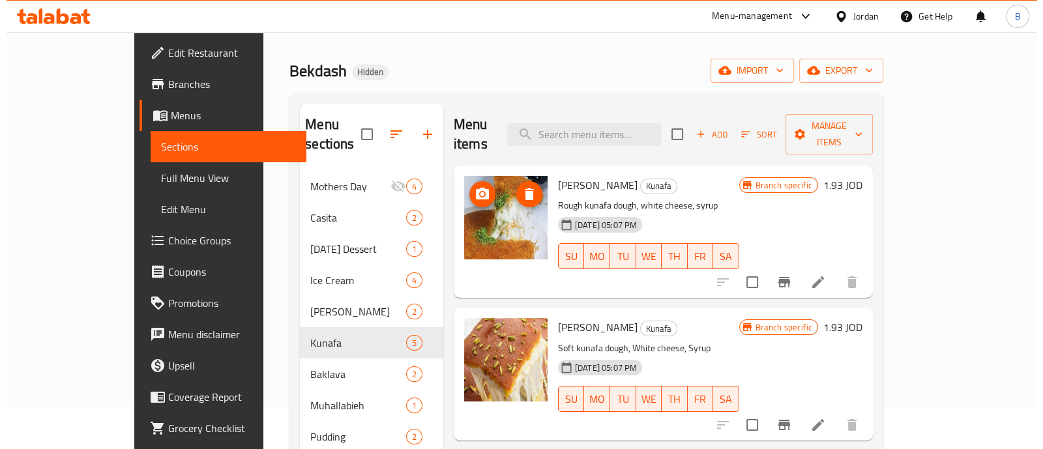
scroll to position [0, 0]
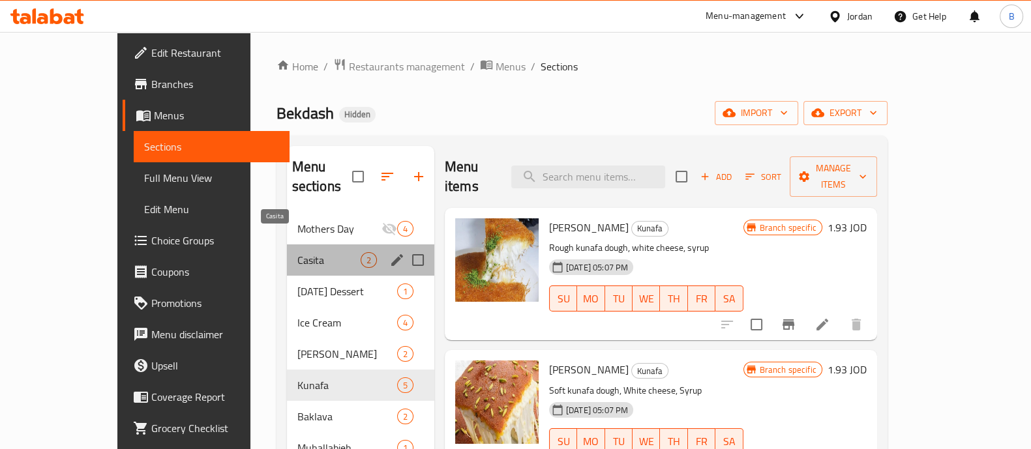
click at [297, 252] on span "Casita" at bounding box center [328, 260] width 63 height 16
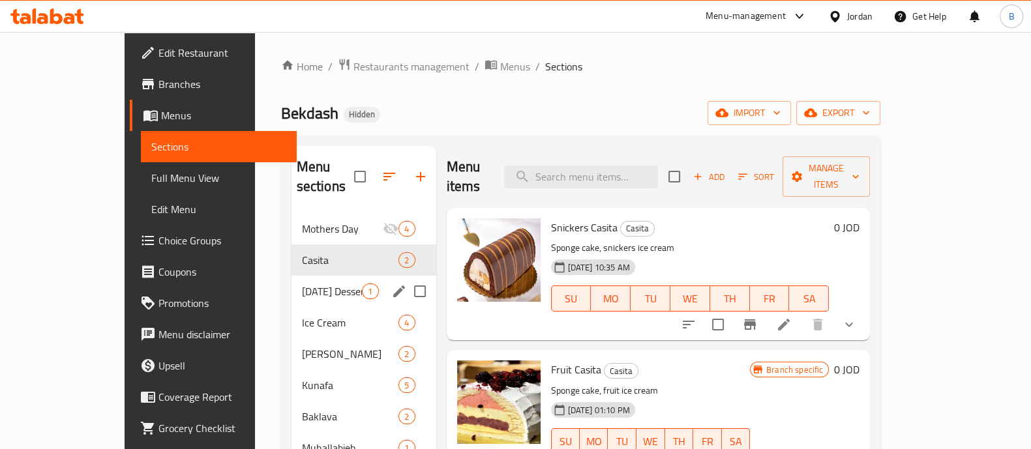
click at [302, 284] on span "Ramadan Dessert" at bounding box center [332, 292] width 61 height 16
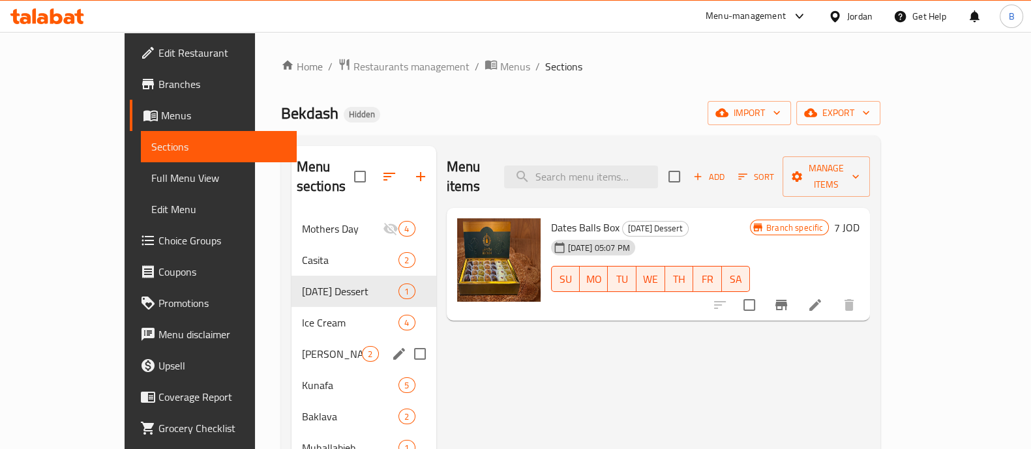
click at [301, 338] on div "Halawet Al Jabin 2" at bounding box center [364, 353] width 145 height 31
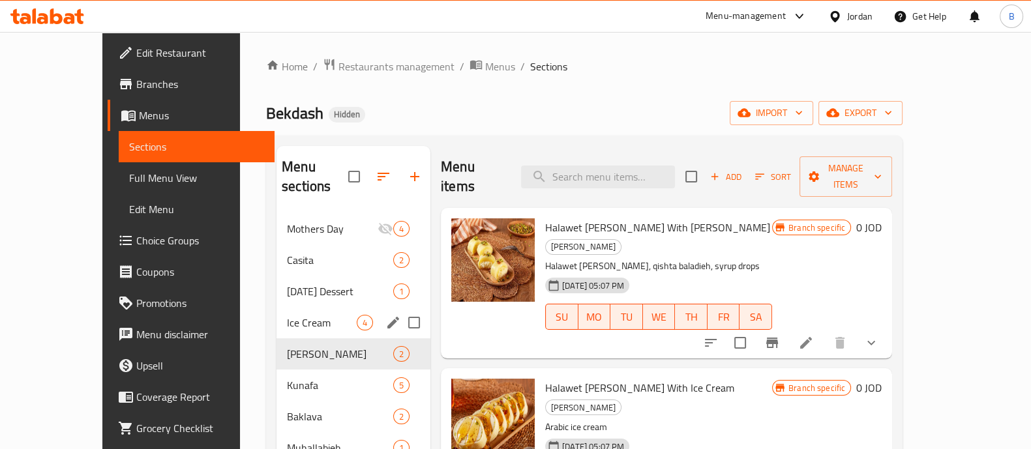
click at [297, 315] on span "Ice Cream" at bounding box center [322, 323] width 70 height 16
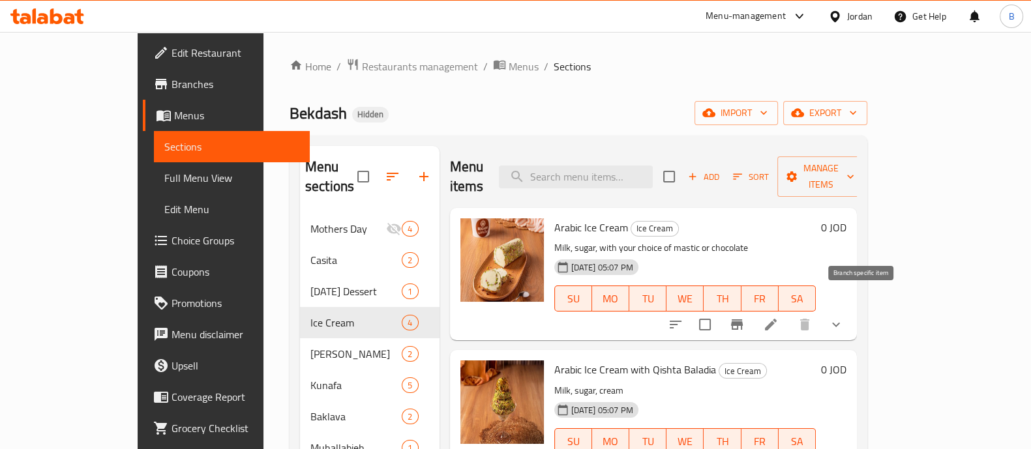
click at [753, 316] on button "Branch-specific-item" at bounding box center [736, 324] width 31 height 31
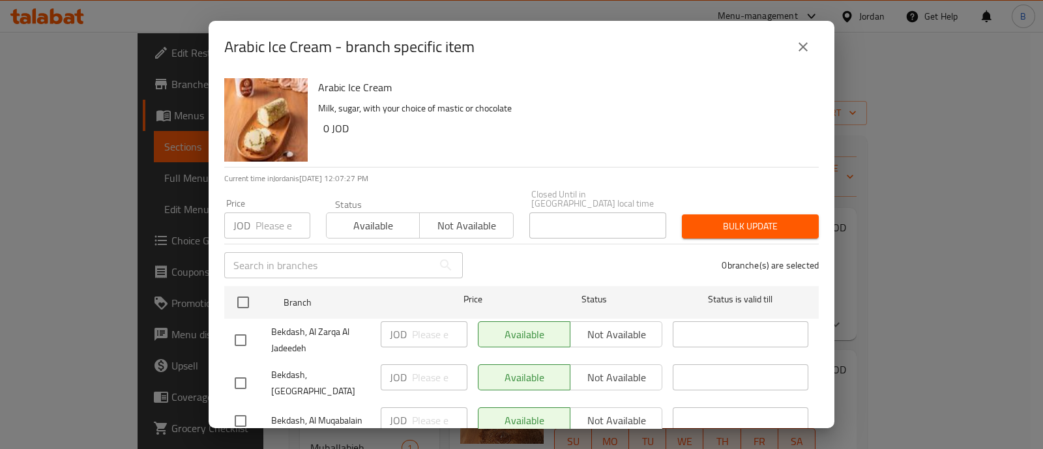
click at [822, 59] on div "Arabic Ice Cream - branch specific item" at bounding box center [522, 47] width 626 height 52
click at [802, 47] on icon "close" at bounding box center [804, 47] width 16 height 16
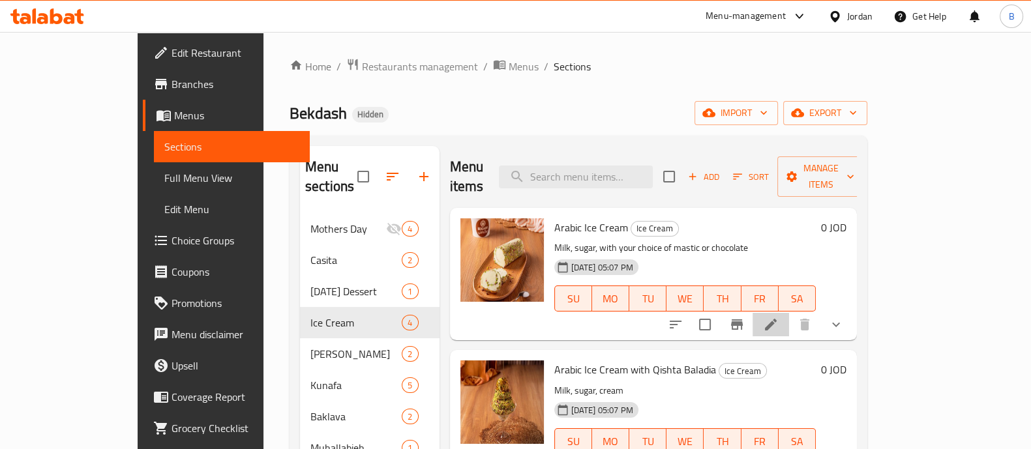
click at [779, 317] on icon at bounding box center [771, 325] width 16 height 16
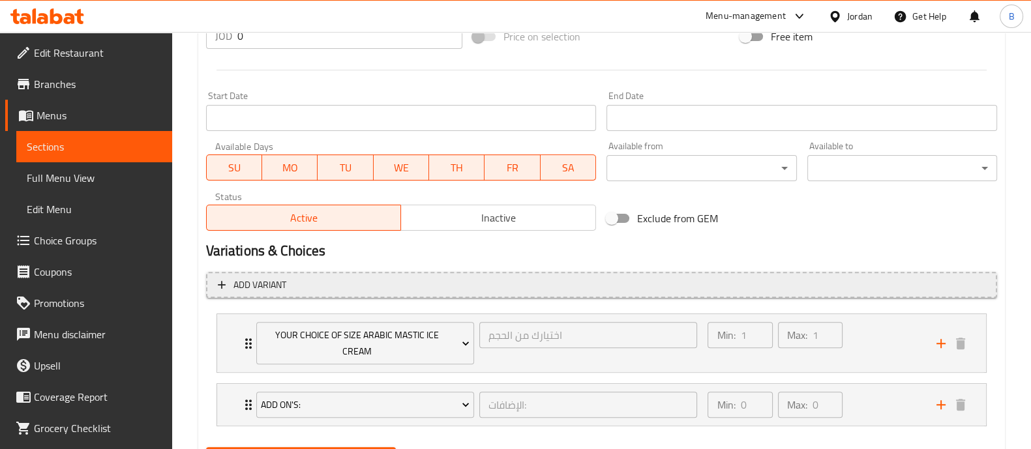
scroll to position [580, 0]
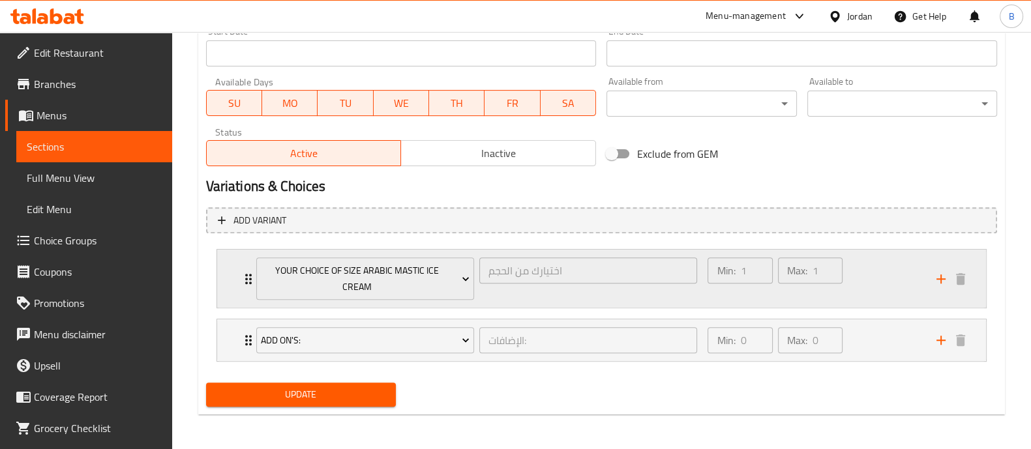
click at [884, 288] on div "Min: 1 ​ Max: 1 ​" at bounding box center [814, 279] width 228 height 58
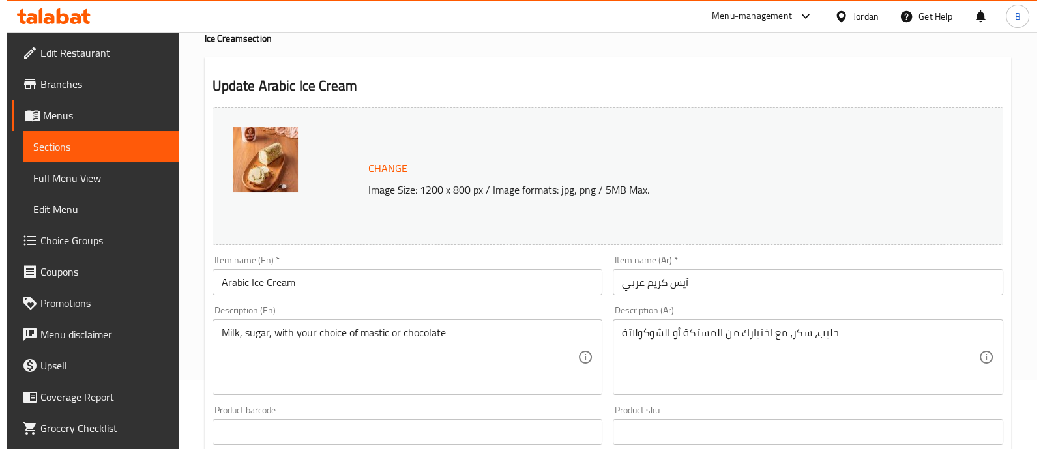
scroll to position [10, 0]
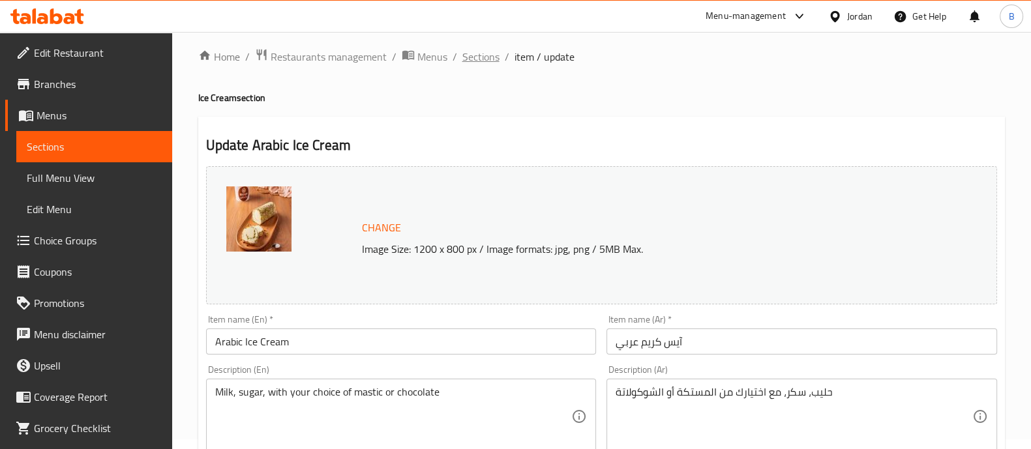
click at [471, 51] on span "Sections" at bounding box center [480, 57] width 37 height 16
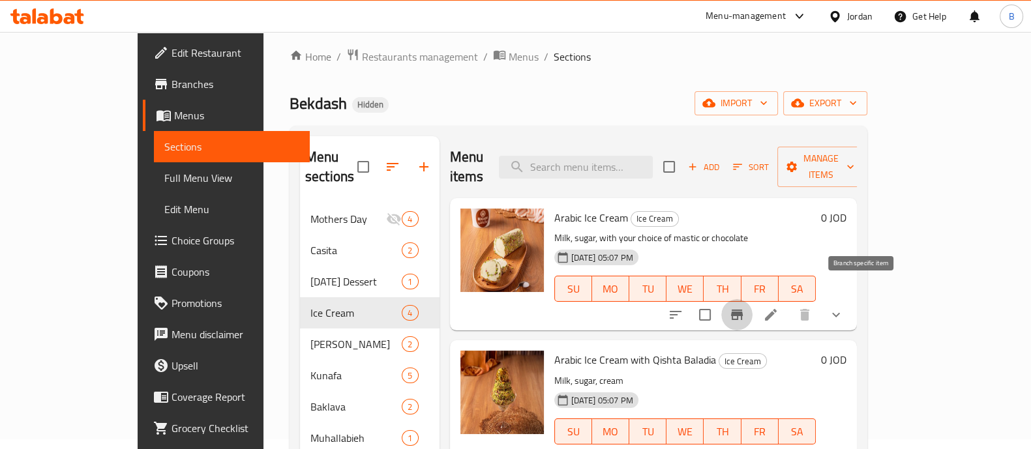
click at [743, 310] on icon "Branch-specific-item" at bounding box center [737, 315] width 12 height 10
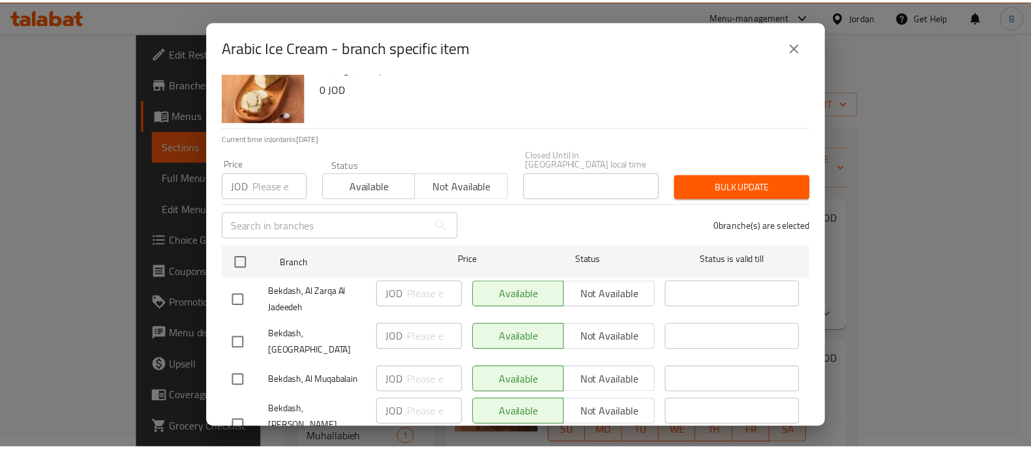
scroll to position [55, 0]
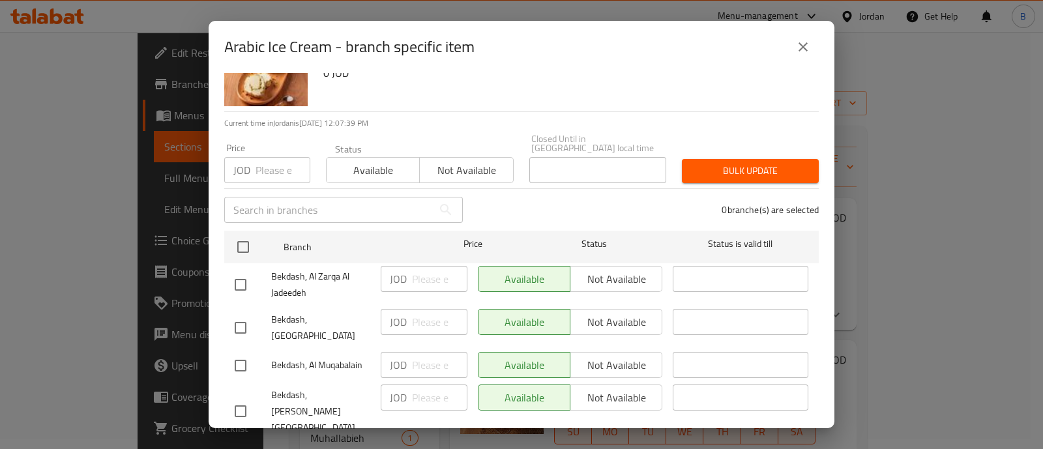
click at [796, 52] on icon "close" at bounding box center [804, 47] width 16 height 16
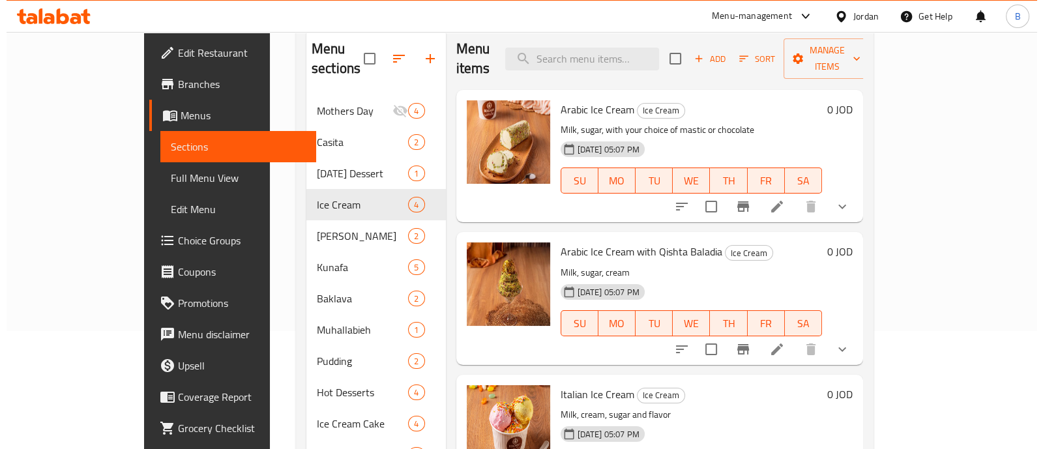
scroll to position [173, 0]
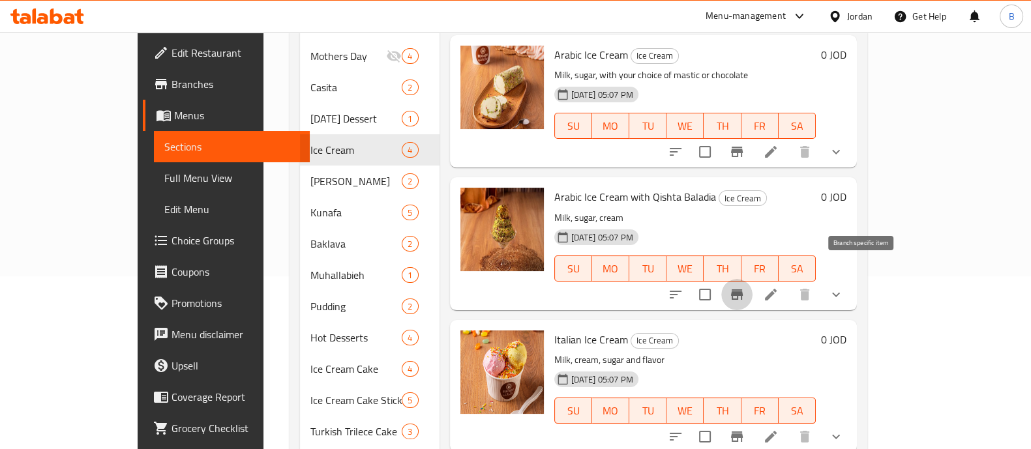
click at [745, 287] on icon "Branch-specific-item" at bounding box center [737, 295] width 16 height 16
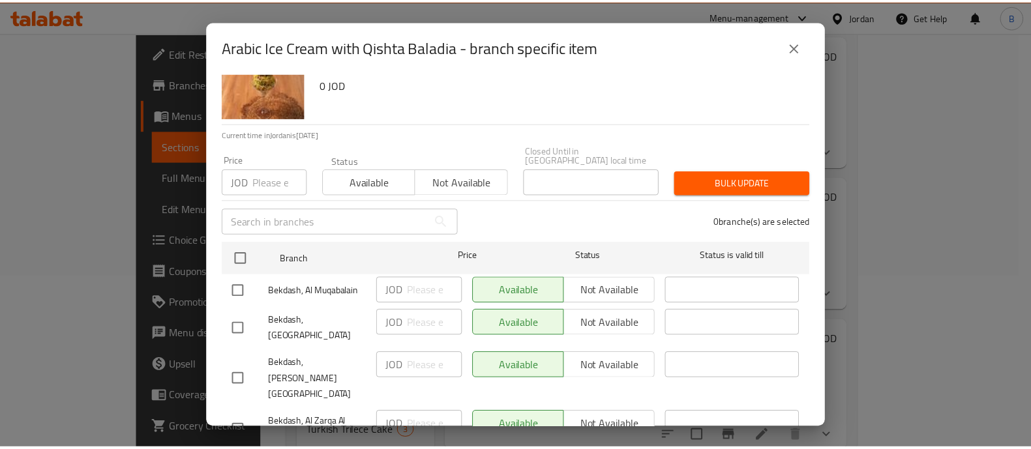
scroll to position [55, 0]
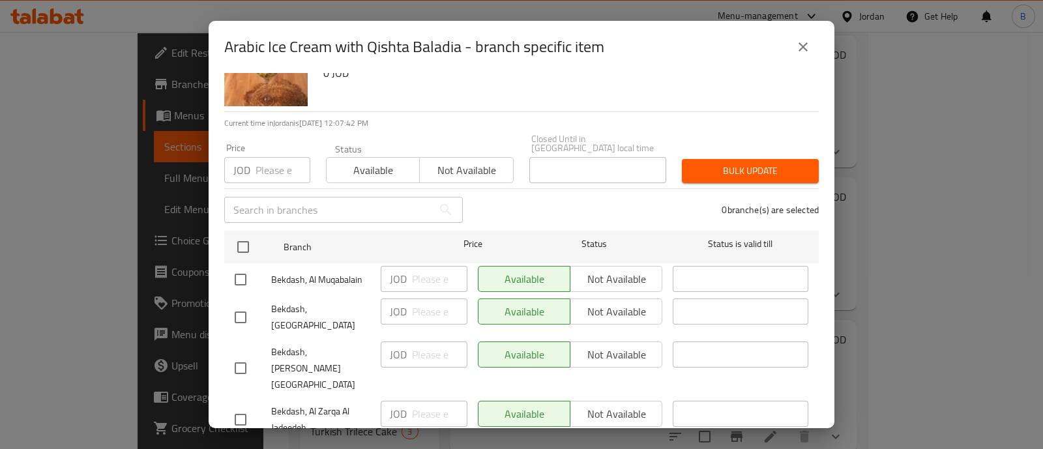
click at [809, 46] on icon "close" at bounding box center [804, 47] width 16 height 16
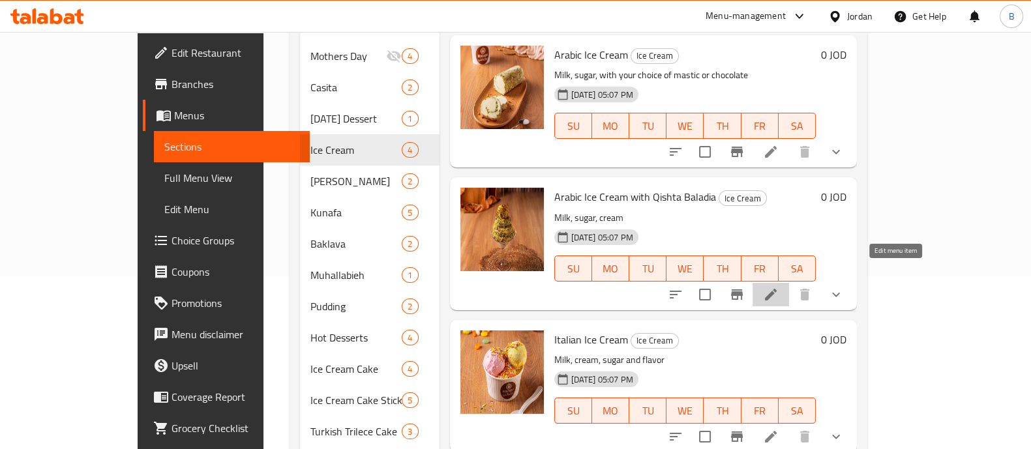
click at [779, 287] on icon at bounding box center [771, 295] width 16 height 16
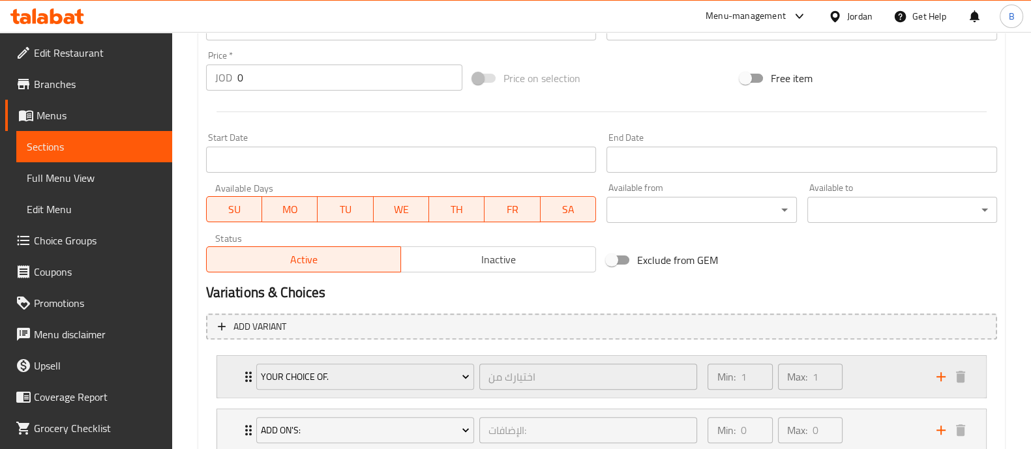
scroll to position [565, 0]
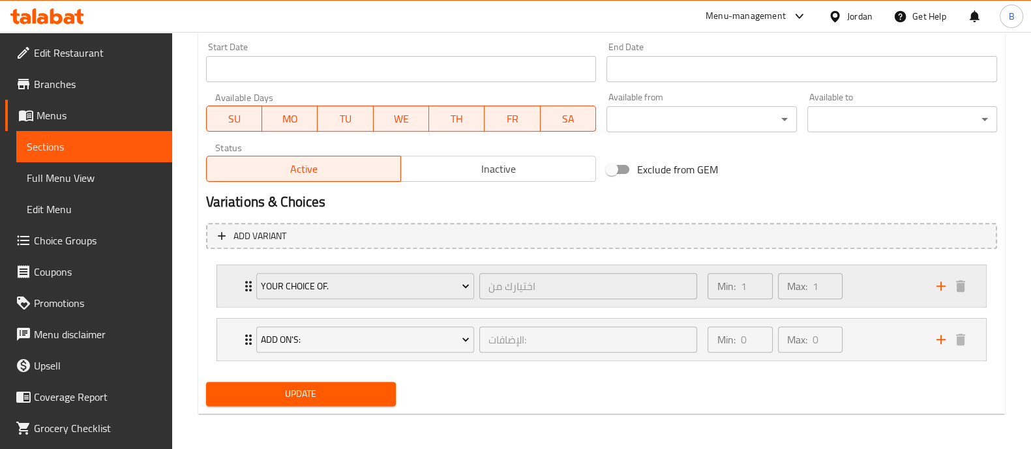
click at [884, 284] on div "Min: 1 ​ Max: 1 ​" at bounding box center [814, 286] width 228 height 42
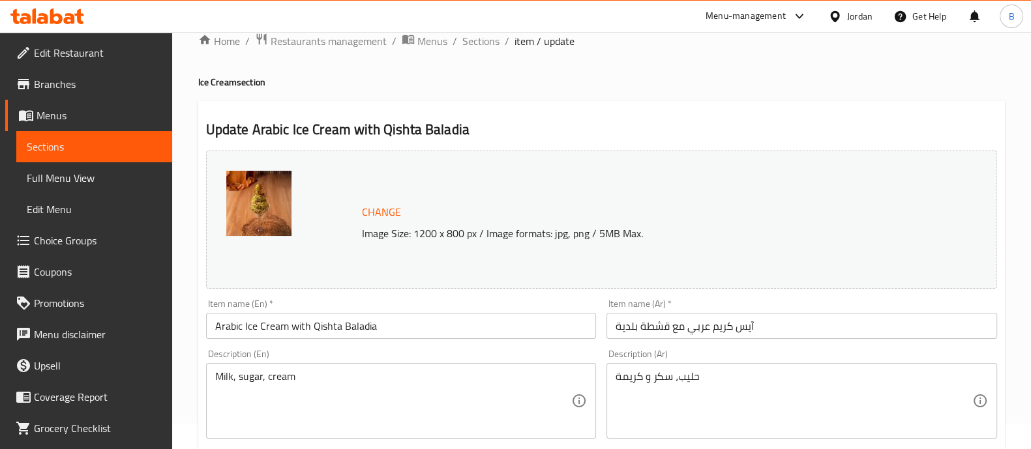
scroll to position [0, 0]
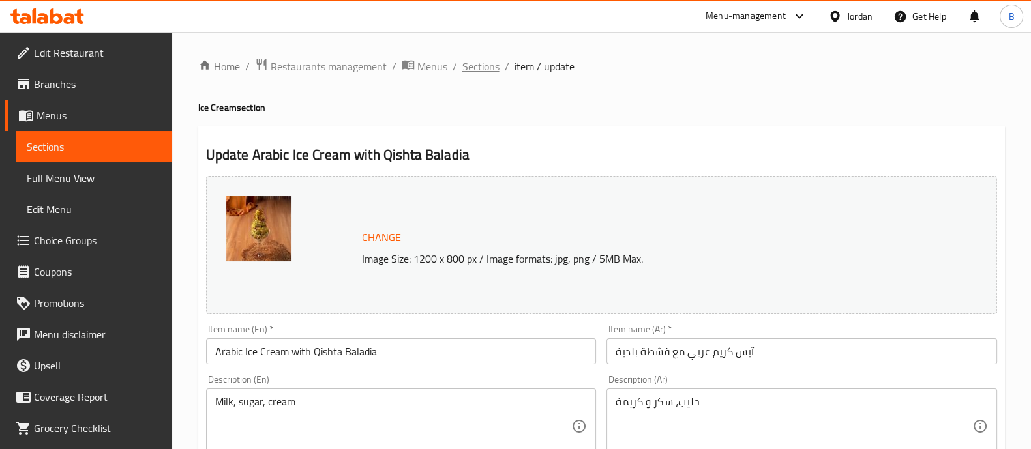
click at [475, 61] on span "Sections" at bounding box center [480, 67] width 37 height 16
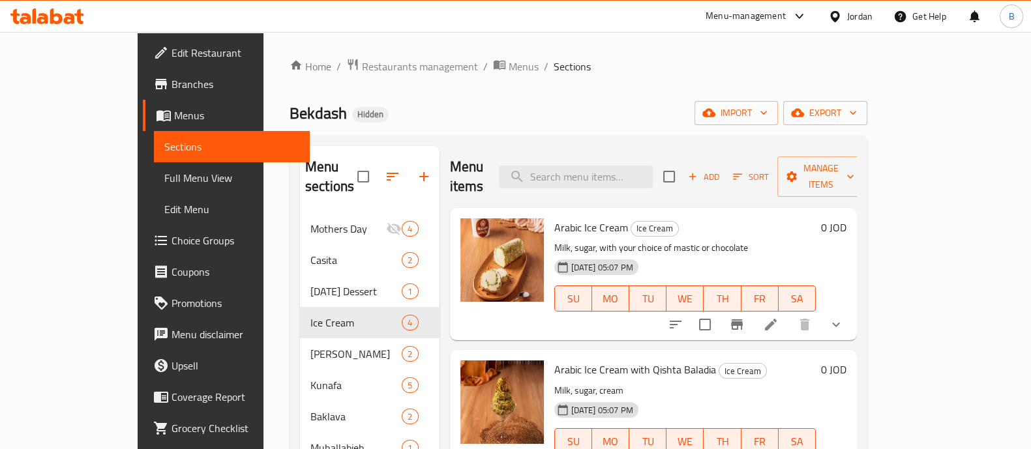
click at [743, 320] on icon "Branch-specific-item" at bounding box center [737, 325] width 12 height 10
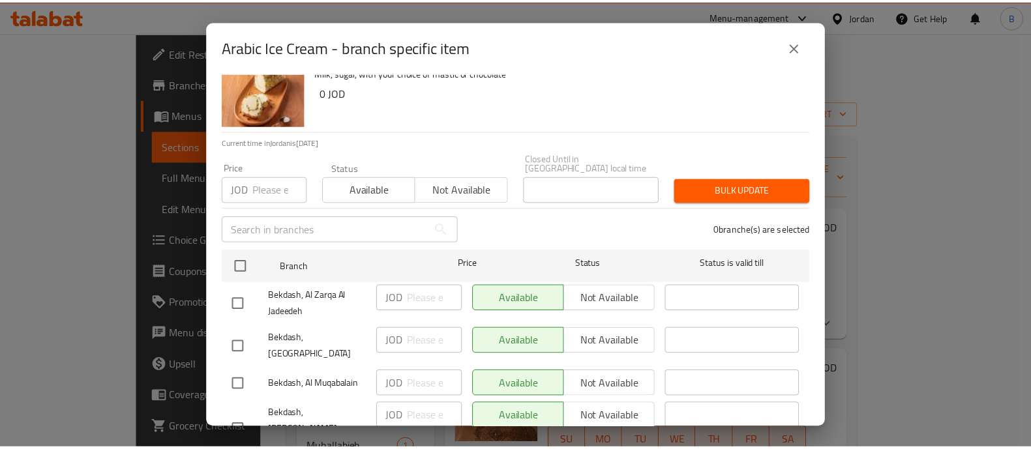
scroll to position [55, 0]
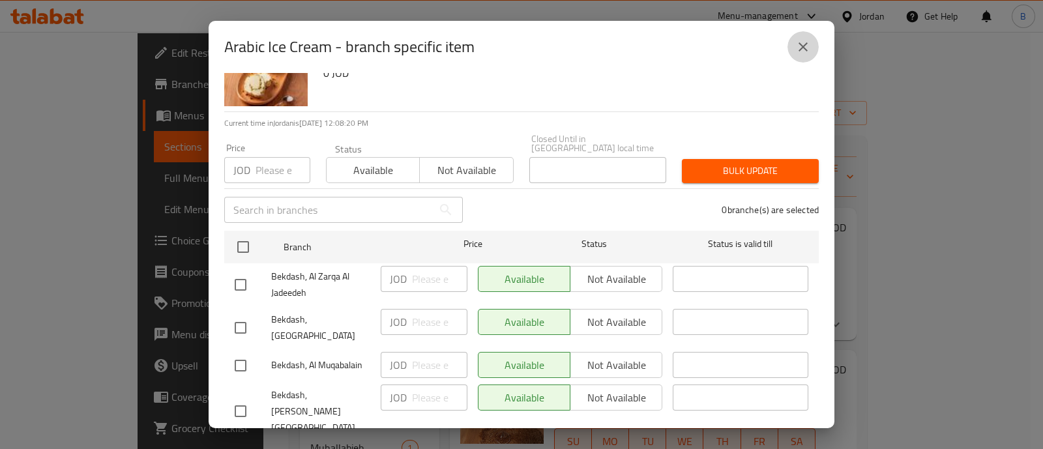
click at [797, 49] on icon "close" at bounding box center [804, 47] width 16 height 16
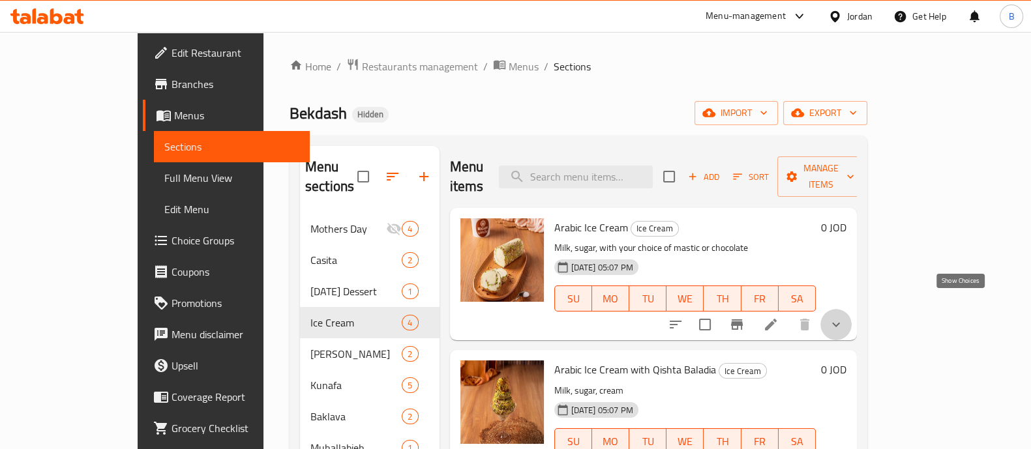
click at [844, 317] on icon "show more" at bounding box center [836, 325] width 16 height 16
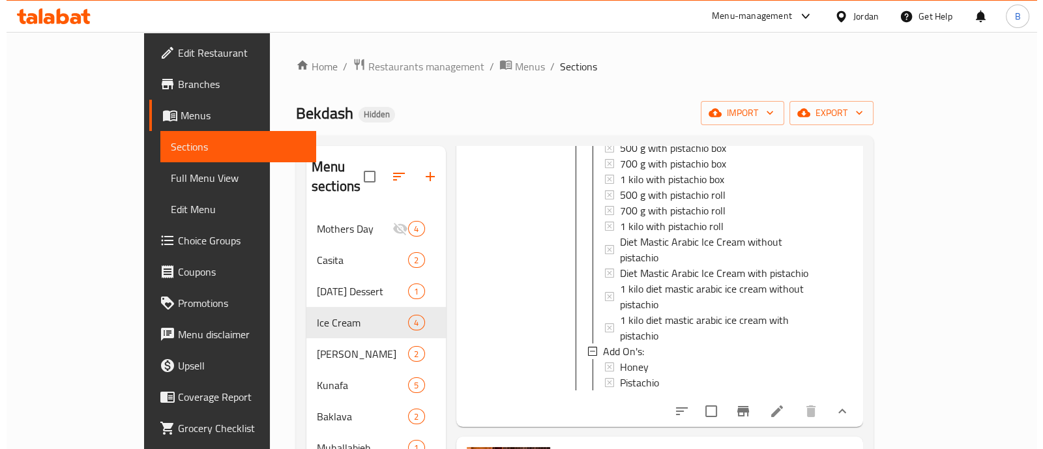
scroll to position [411, 0]
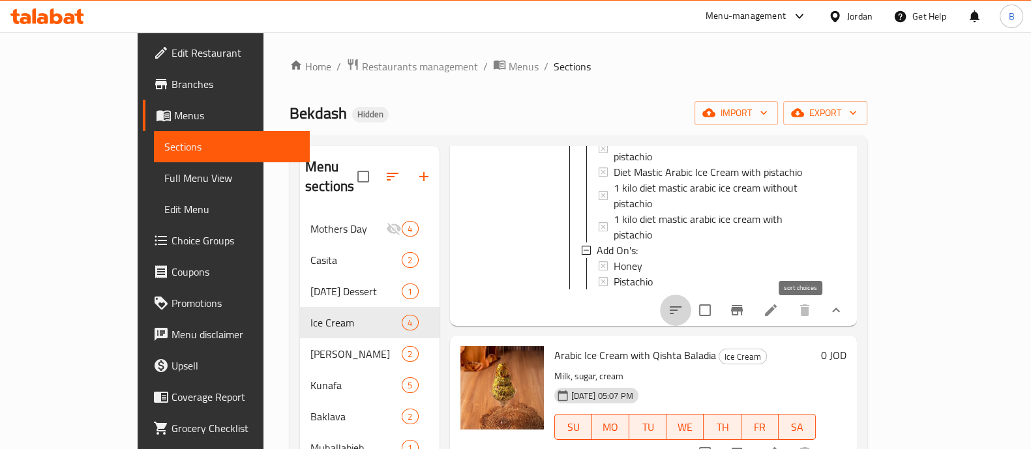
click at [691, 295] on button "sort-choices" at bounding box center [675, 310] width 31 height 31
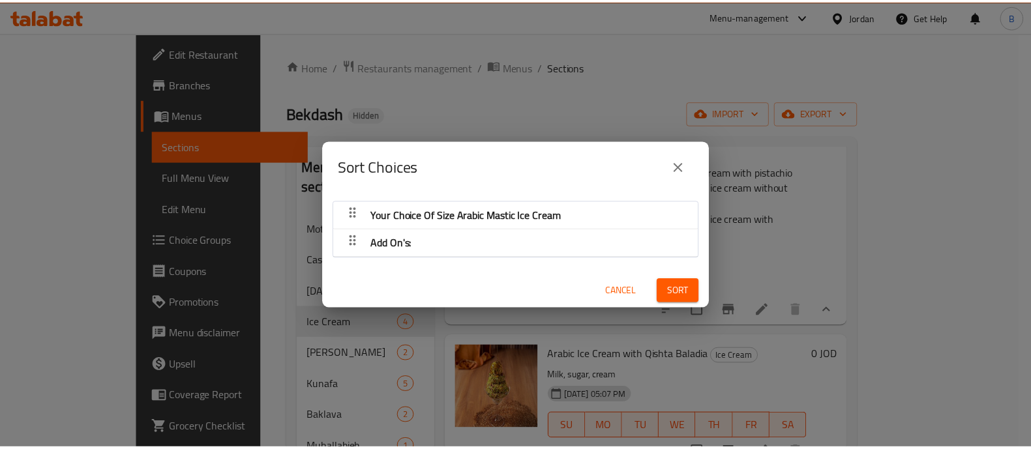
scroll to position [3, 0]
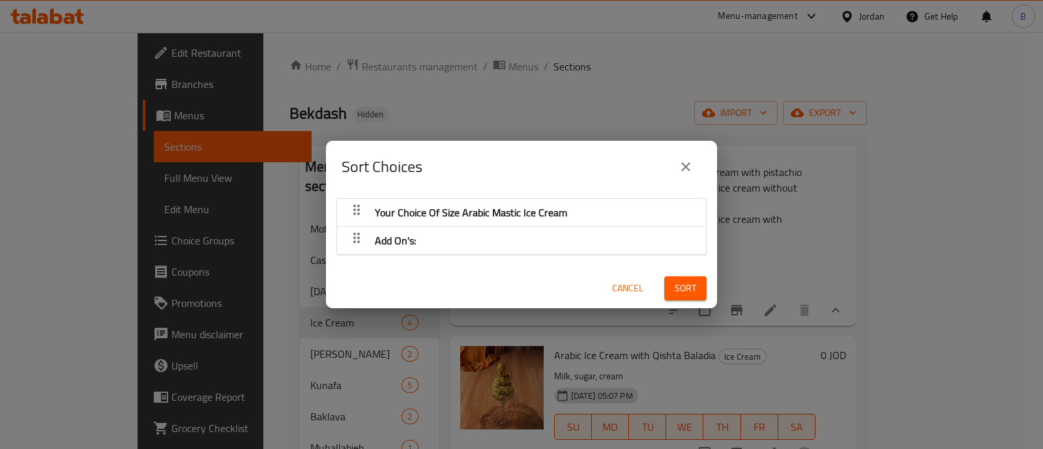
drag, startPoint x: 691, startPoint y: 164, endPoint x: 700, endPoint y: 171, distance: 11.2
click at [691, 164] on icon "close" at bounding box center [686, 167] width 16 height 16
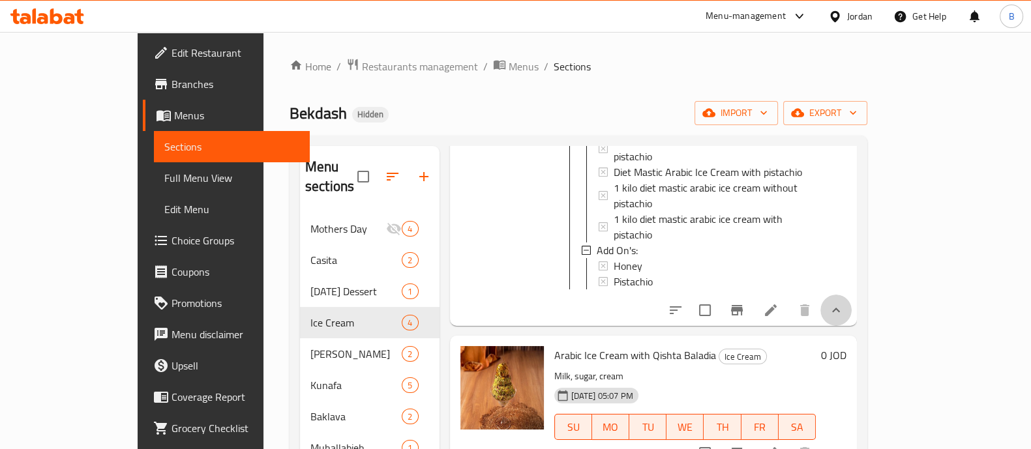
click at [852, 295] on button "show more" at bounding box center [835, 310] width 31 height 31
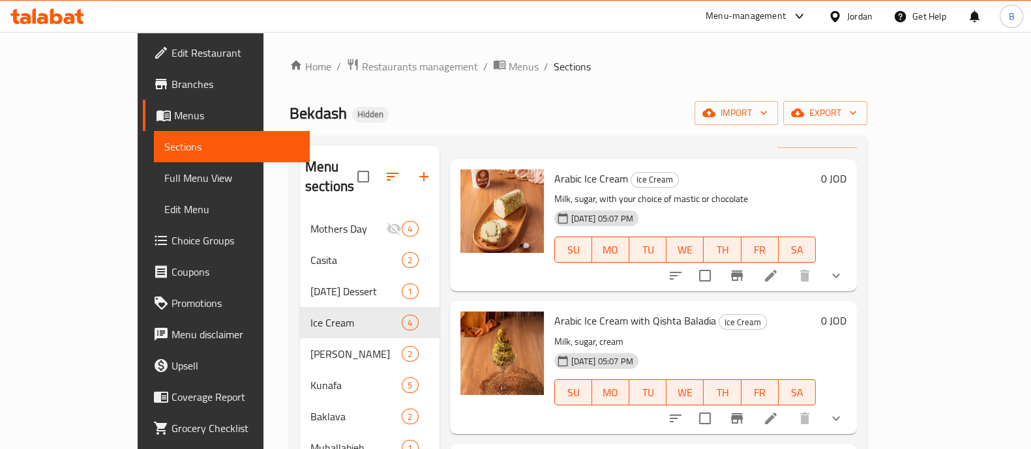
scroll to position [49, 0]
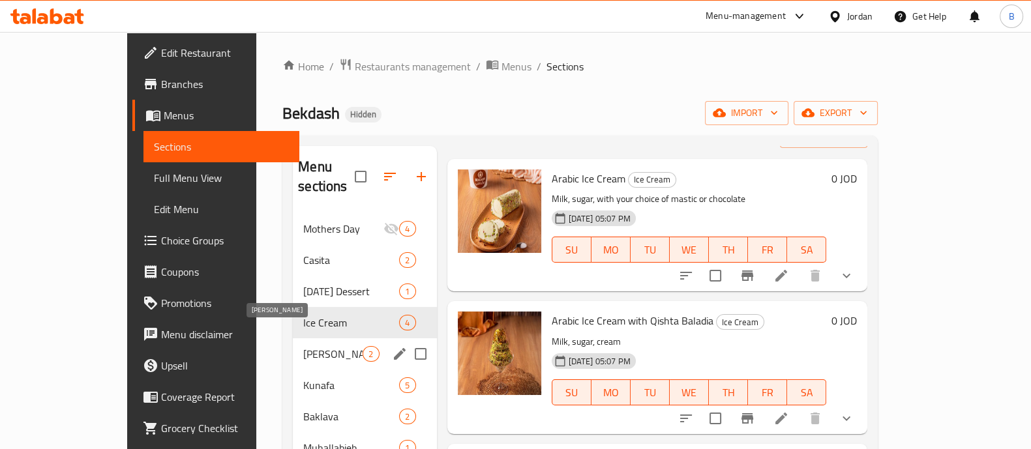
click at [303, 346] on span "Halawet Al Jabin" at bounding box center [332, 354] width 59 height 16
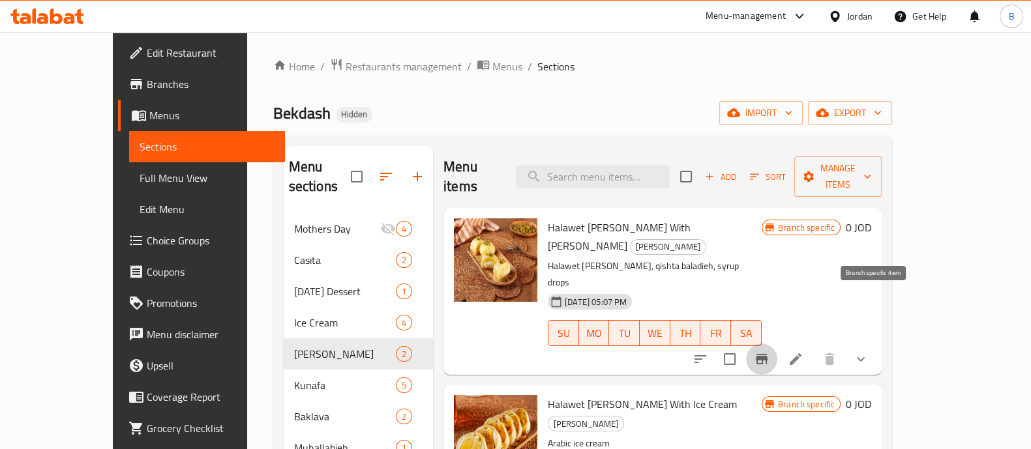
click at [768, 354] on icon "Branch-specific-item" at bounding box center [762, 359] width 12 height 10
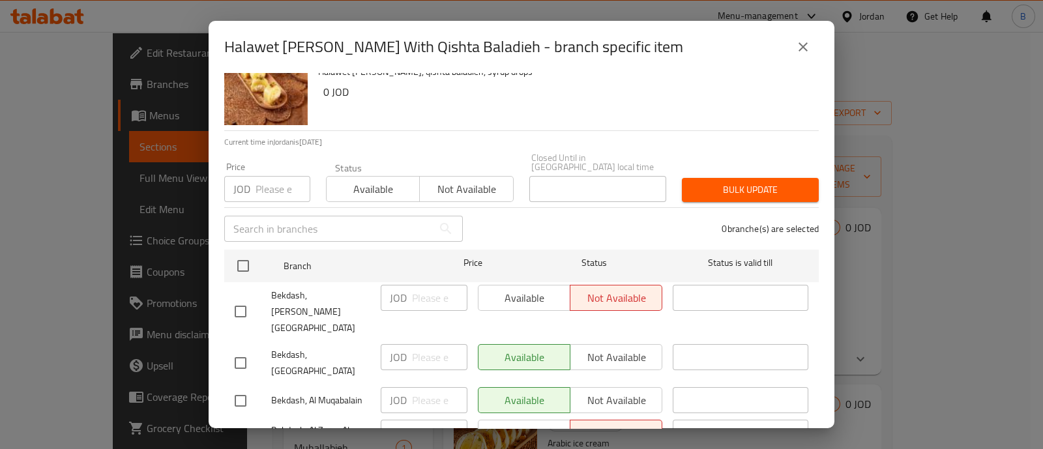
scroll to position [55, 0]
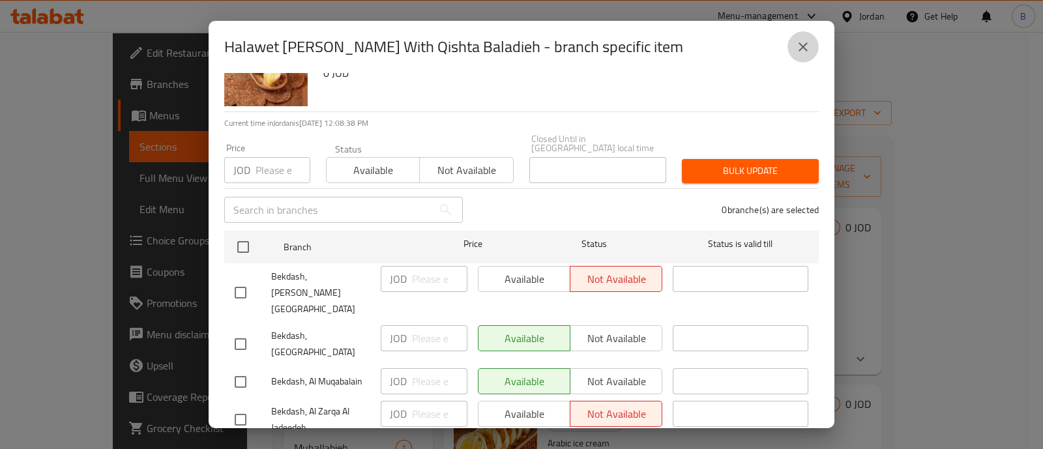
click at [791, 50] on button "close" at bounding box center [803, 46] width 31 height 31
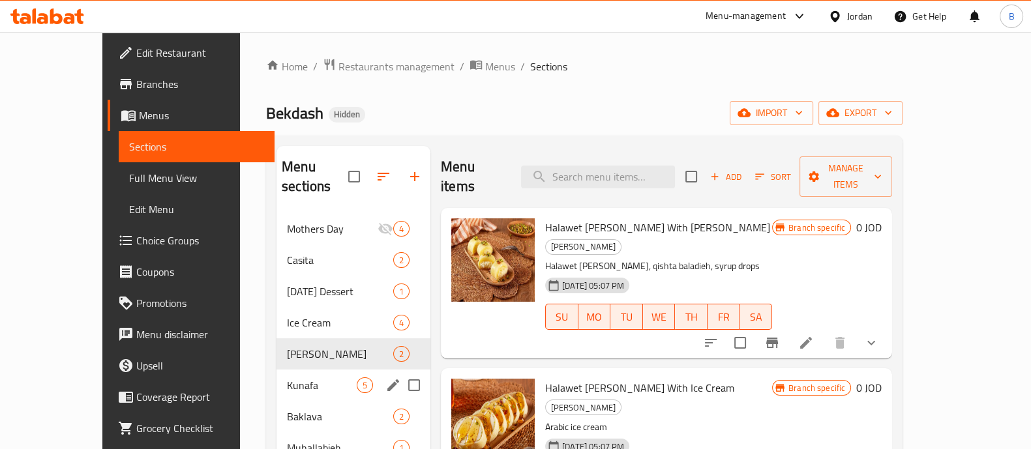
click at [277, 370] on div "Kunafa 5" at bounding box center [354, 385] width 154 height 31
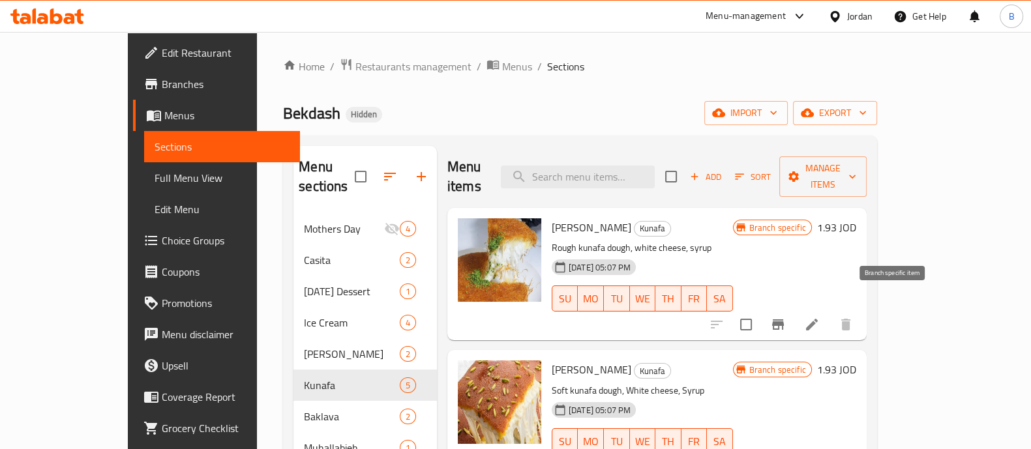
click at [784, 320] on icon "Branch-specific-item" at bounding box center [778, 325] width 12 height 10
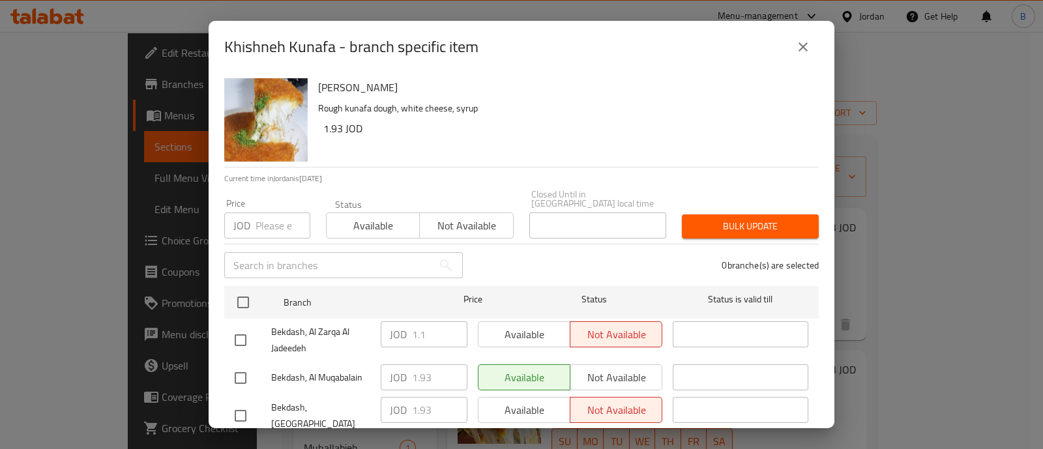
scroll to position [55, 0]
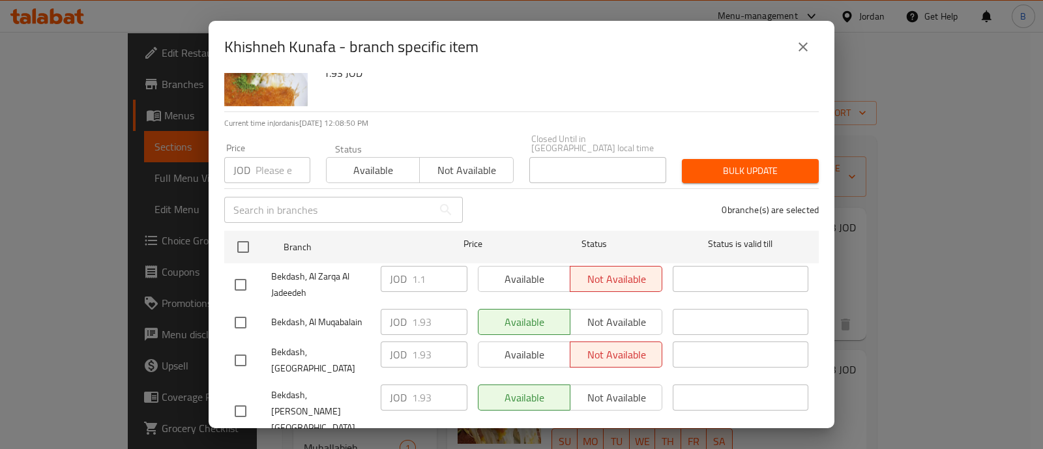
click at [805, 46] on icon "close" at bounding box center [804, 47] width 16 height 16
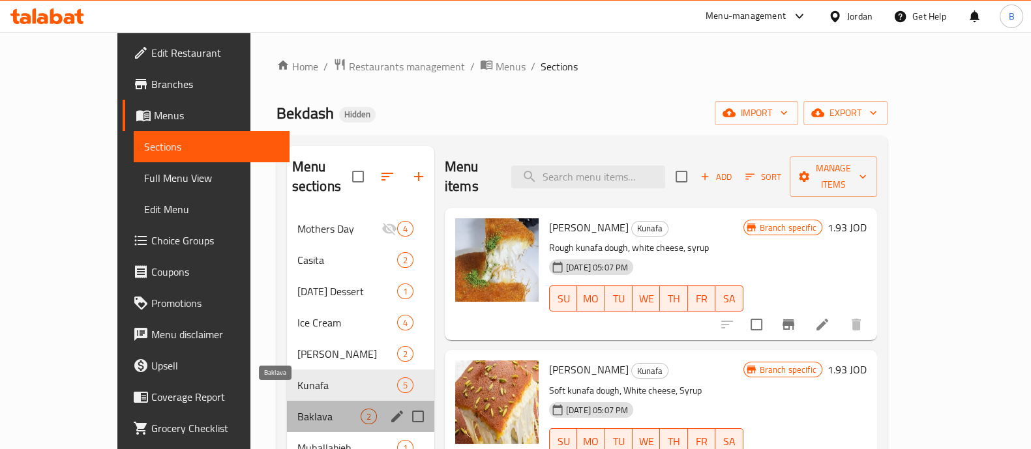
click at [297, 409] on span "Baklava" at bounding box center [328, 417] width 63 height 16
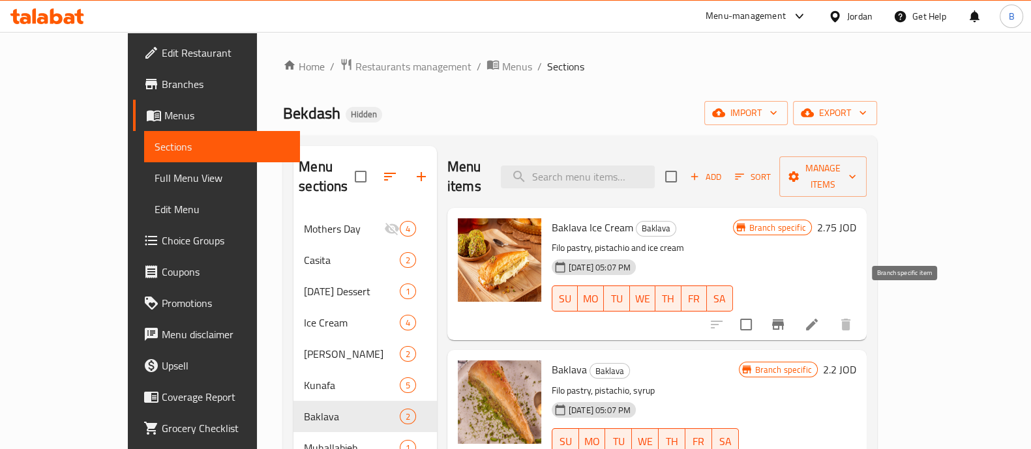
click at [786, 317] on icon "Branch-specific-item" at bounding box center [778, 325] width 16 height 16
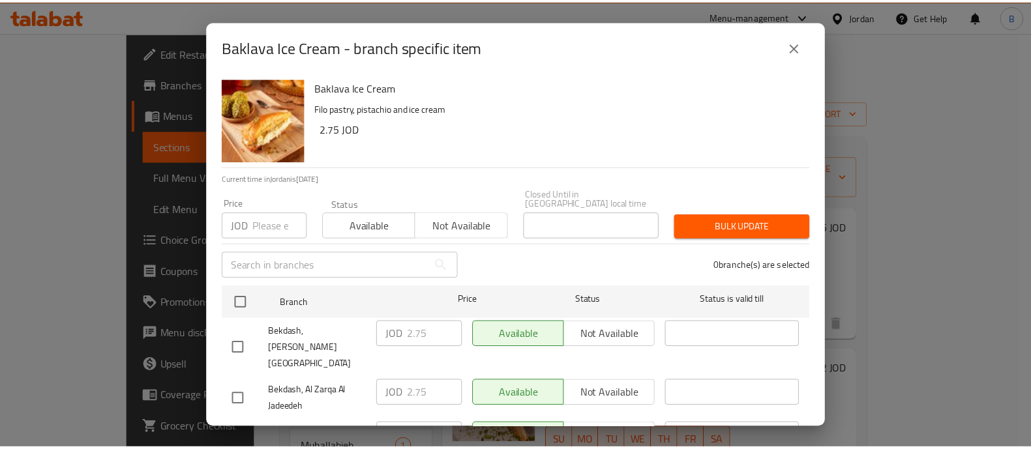
scroll to position [55, 0]
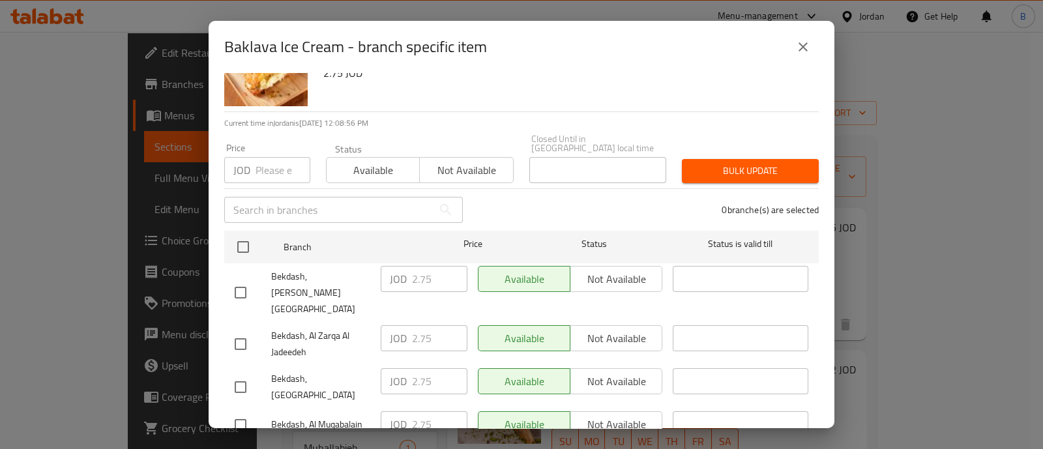
click at [796, 49] on icon "close" at bounding box center [804, 47] width 16 height 16
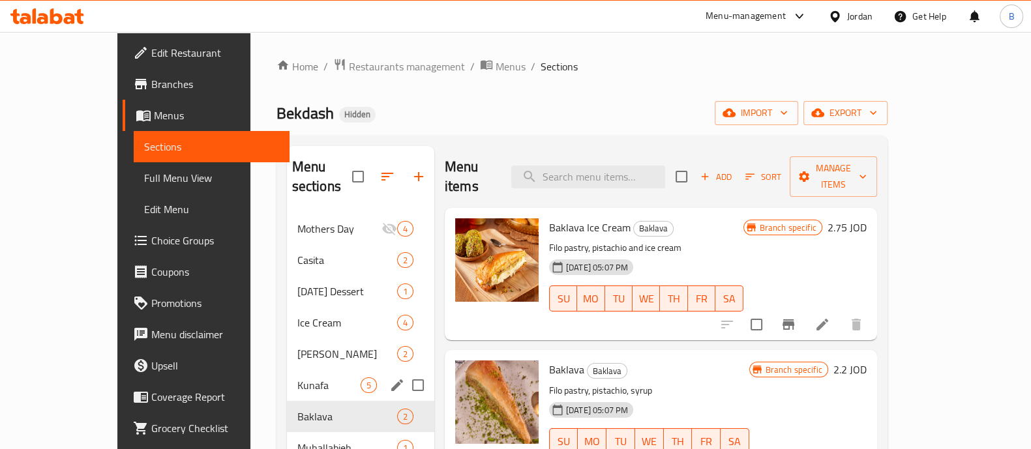
scroll to position [245, 0]
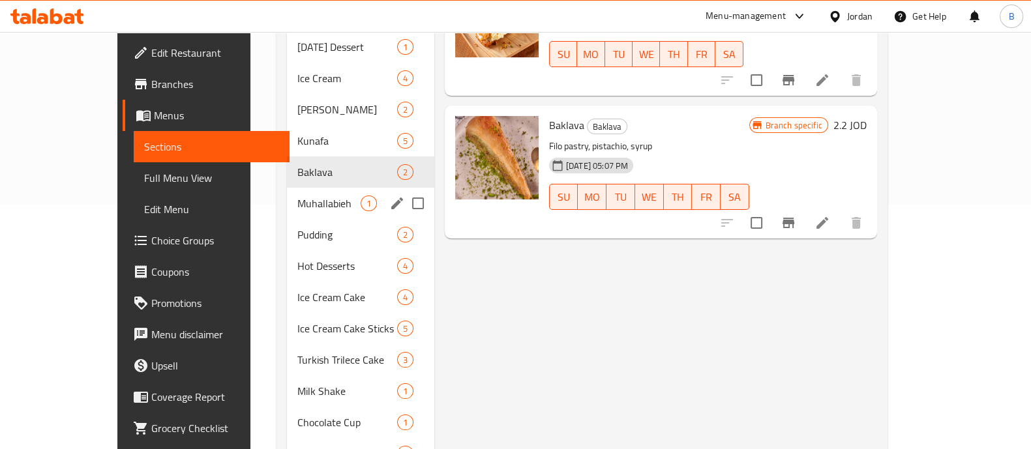
click at [297, 196] on span "Muhallabieh" at bounding box center [328, 204] width 63 height 16
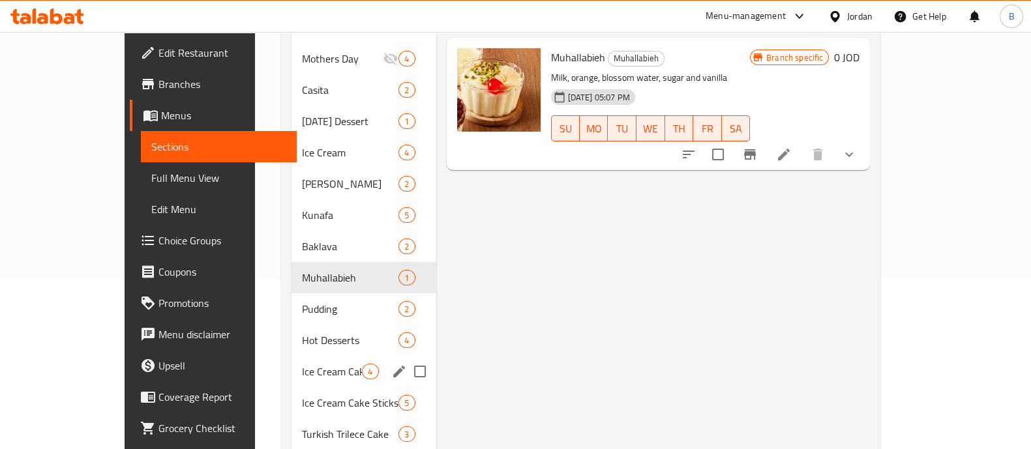
scroll to position [245, 0]
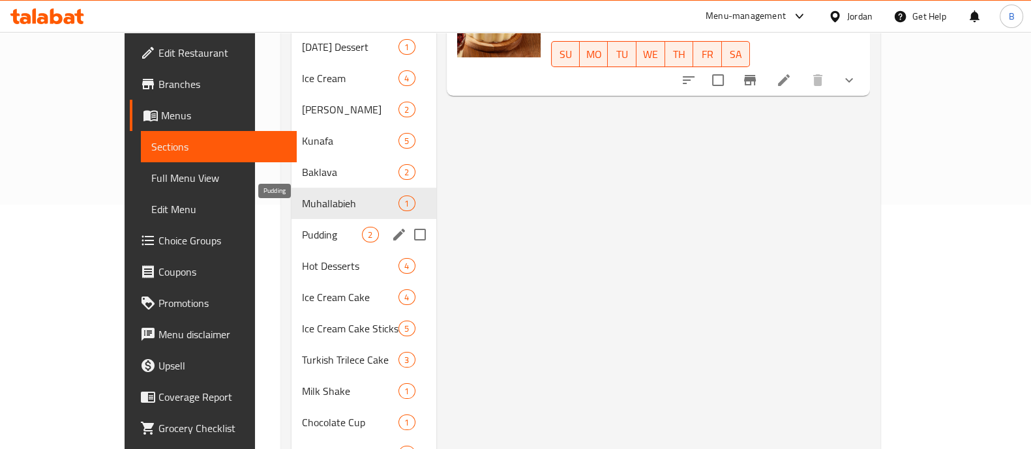
click at [302, 227] on span "Pudding" at bounding box center [332, 235] width 61 height 16
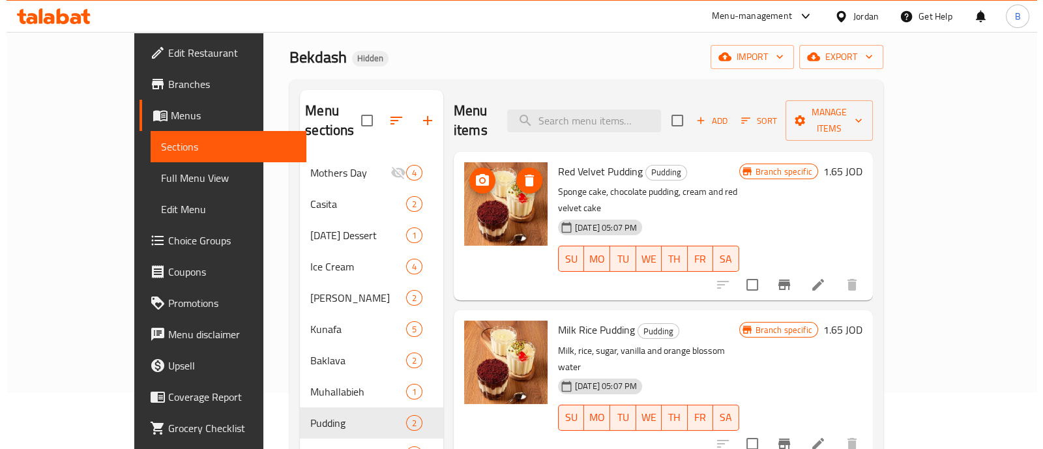
scroll to position [81, 0]
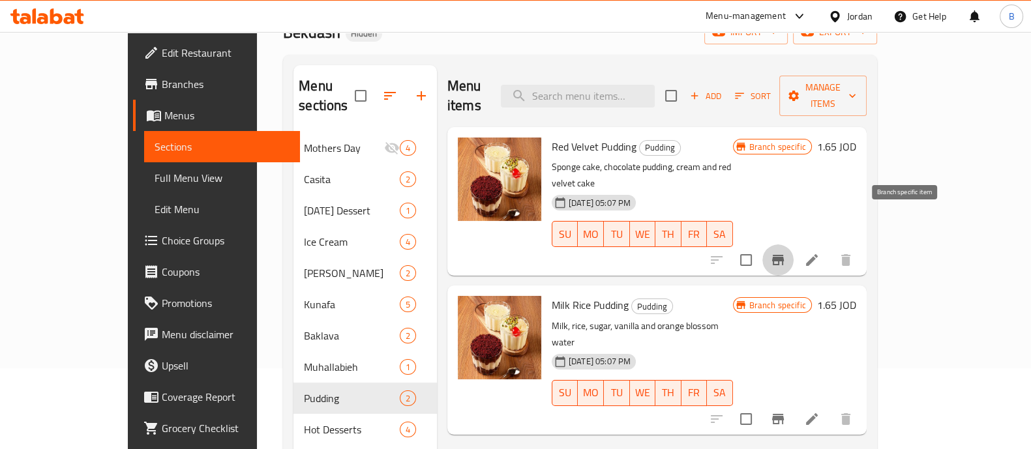
click at [794, 245] on button "Branch-specific-item" at bounding box center [777, 260] width 31 height 31
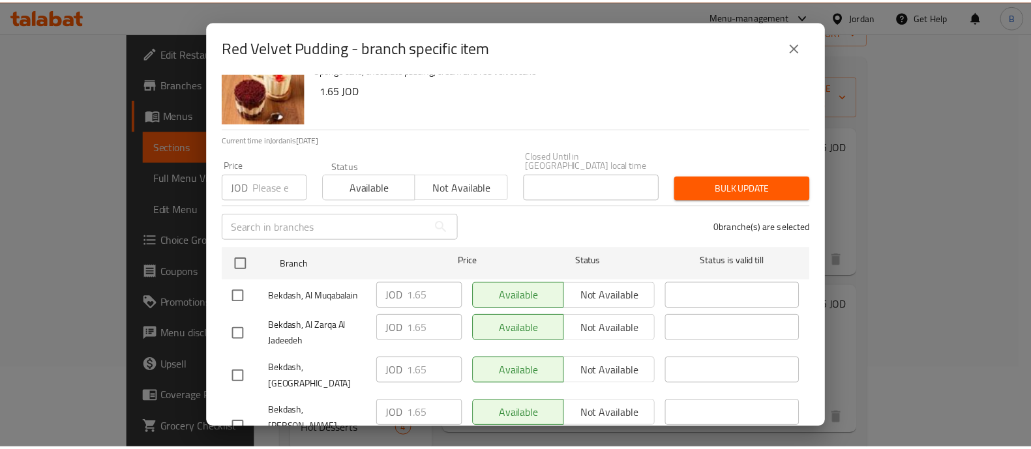
scroll to position [55, 0]
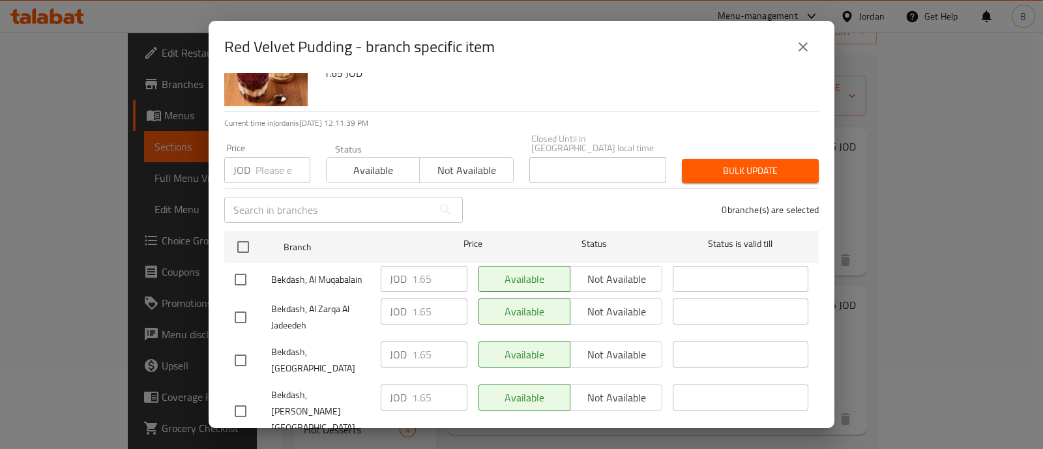
click at [815, 47] on button "close" at bounding box center [803, 46] width 31 height 31
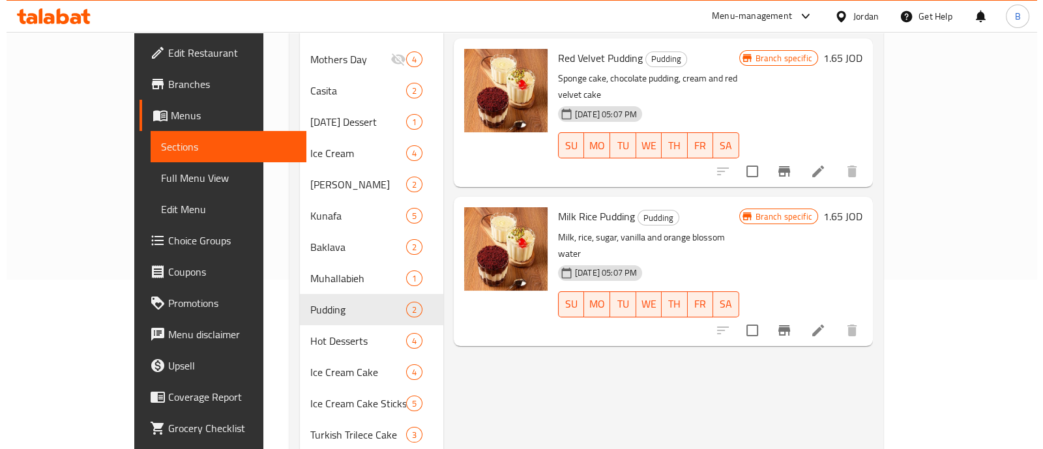
scroll to position [245, 0]
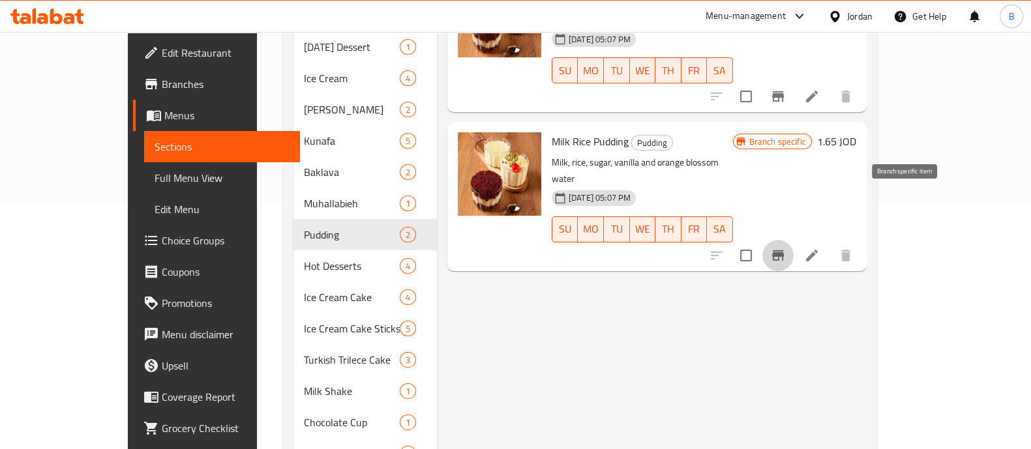
click at [786, 248] on icon "Branch-specific-item" at bounding box center [778, 256] width 16 height 16
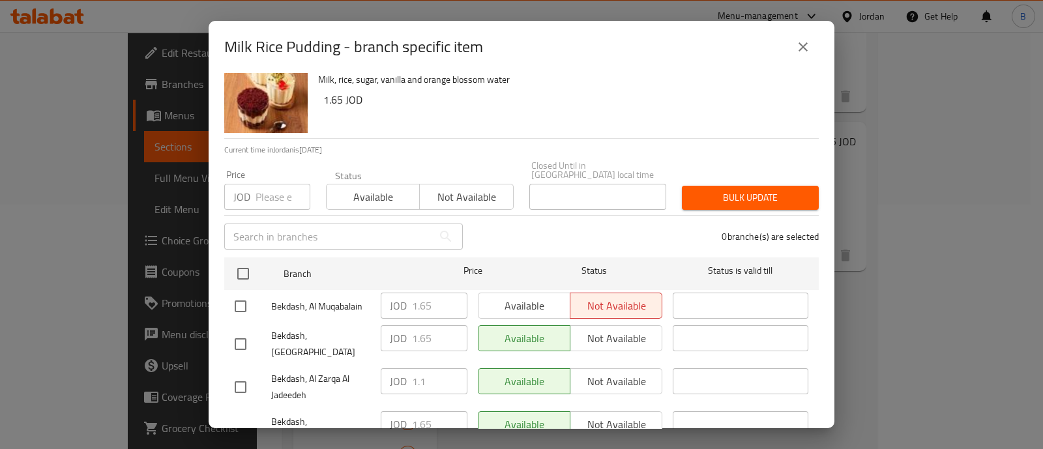
scroll to position [55, 0]
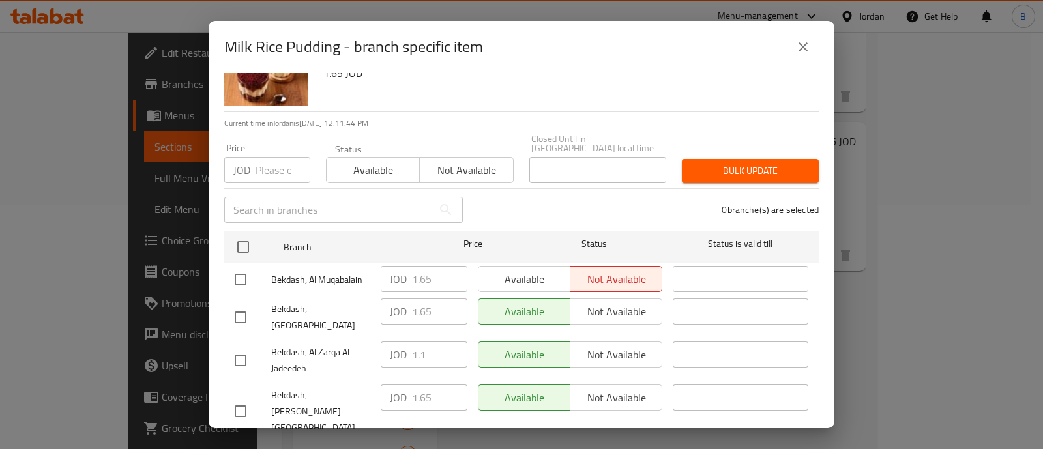
click at [806, 50] on icon "close" at bounding box center [804, 47] width 16 height 16
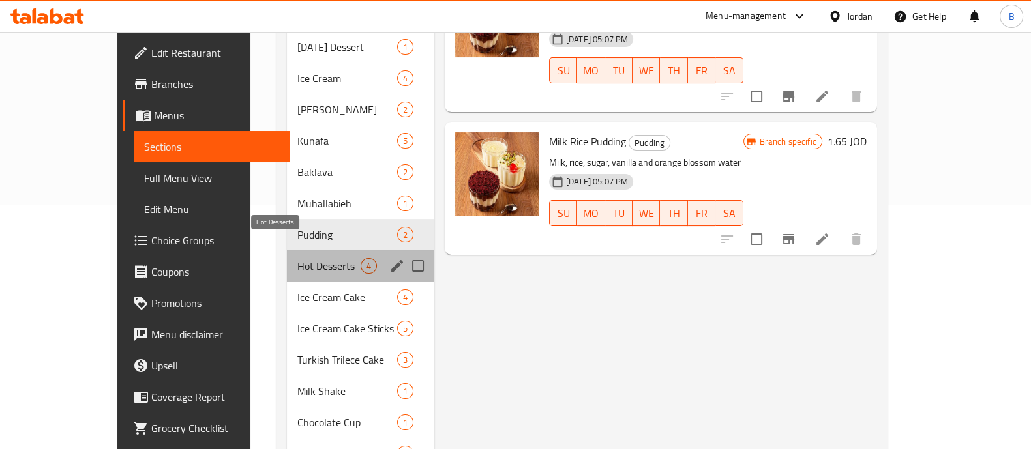
click at [299, 258] on span "Hot Desserts" at bounding box center [328, 266] width 63 height 16
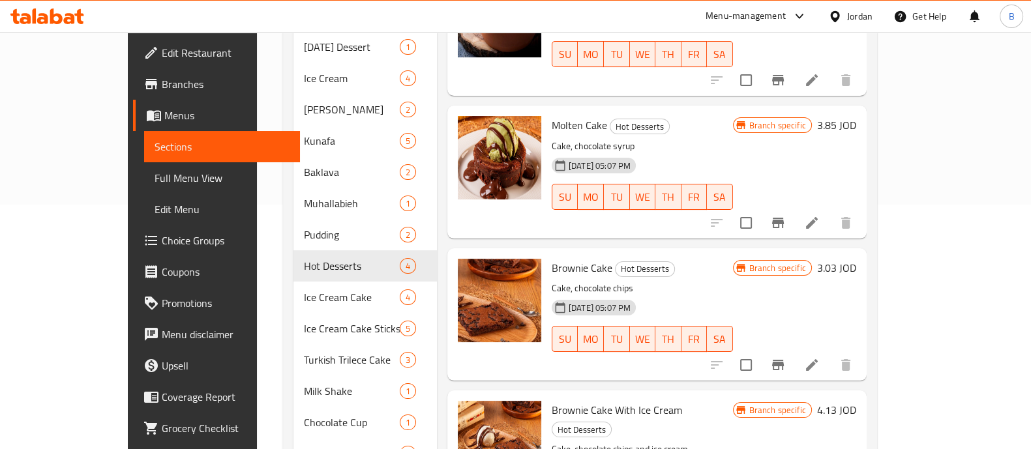
click at [786, 215] on icon "Branch-specific-item" at bounding box center [778, 223] width 16 height 16
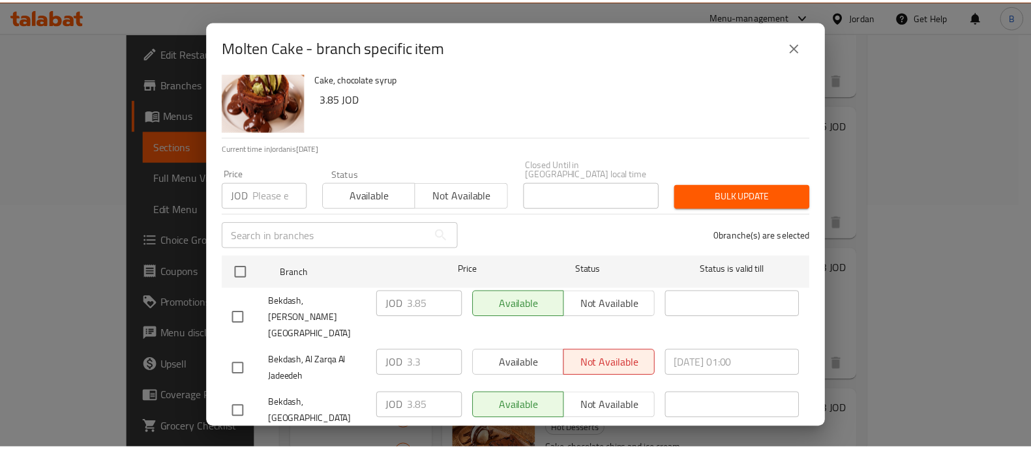
scroll to position [55, 0]
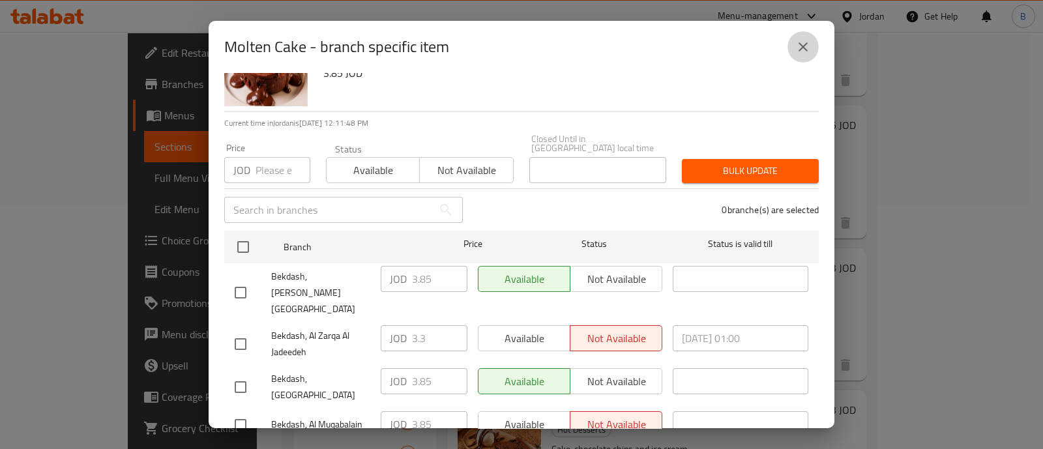
click at [803, 47] on icon "close" at bounding box center [803, 46] width 9 height 9
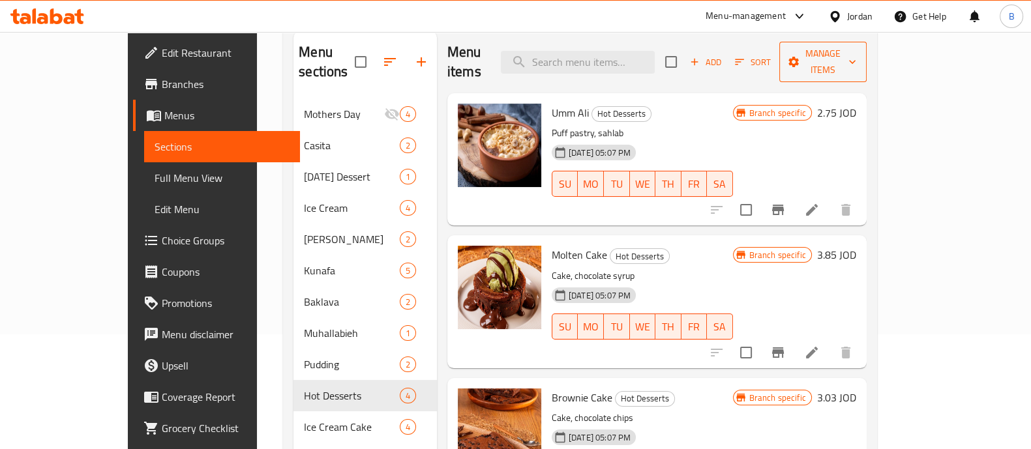
scroll to position [0, 0]
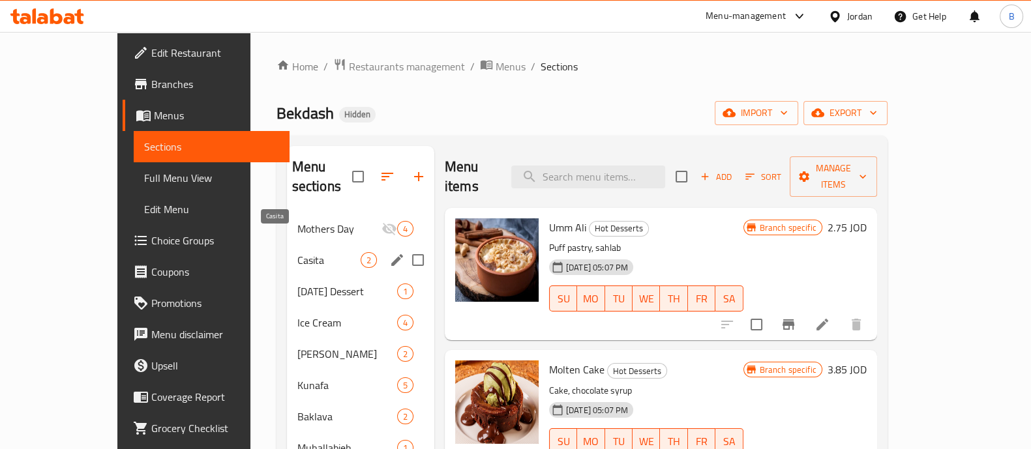
click at [297, 252] on span "Casita" at bounding box center [328, 260] width 63 height 16
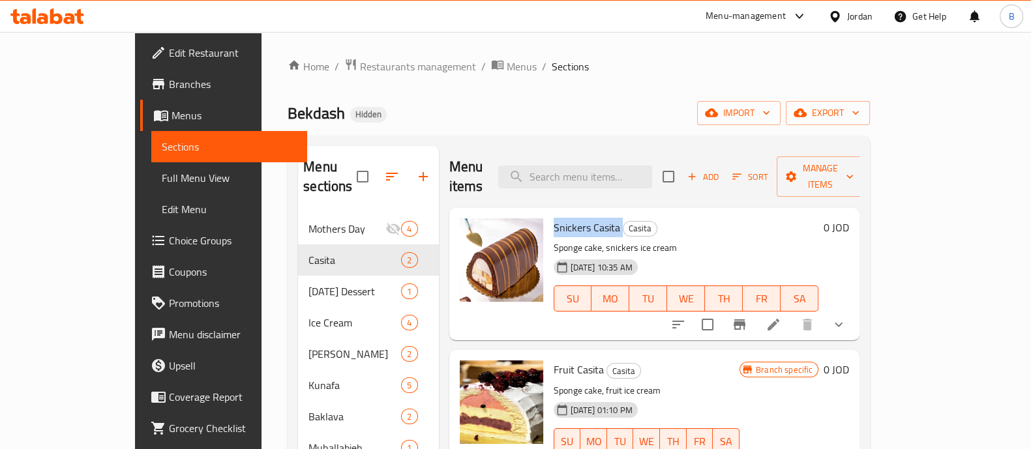
drag, startPoint x: 520, startPoint y: 215, endPoint x: 587, endPoint y: 210, distance: 66.7
click at [587, 218] on h6 "Snickers Casita Casita" at bounding box center [686, 227] width 265 height 18
copy h6 "Snickers Casita"
click at [365, 61] on span "Restaurants management" at bounding box center [418, 67] width 116 height 16
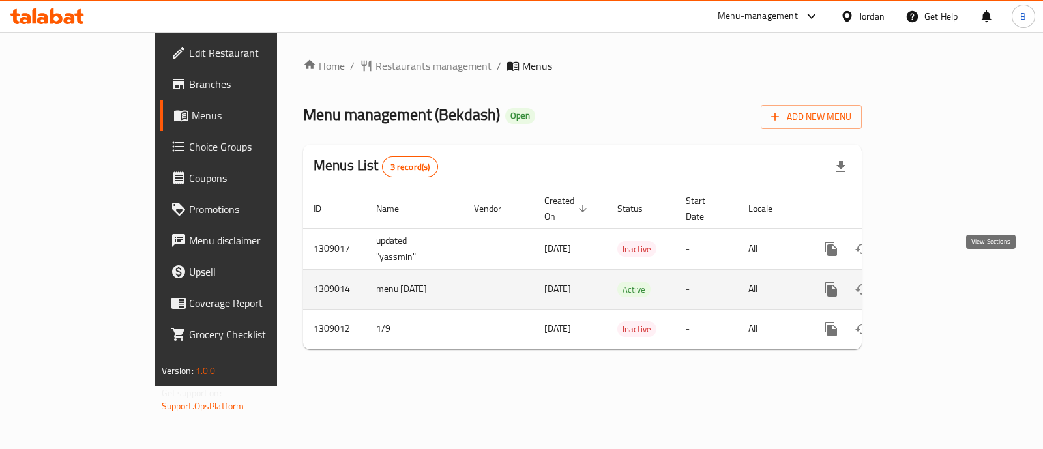
click at [933, 282] on icon "enhanced table" at bounding box center [926, 290] width 16 height 16
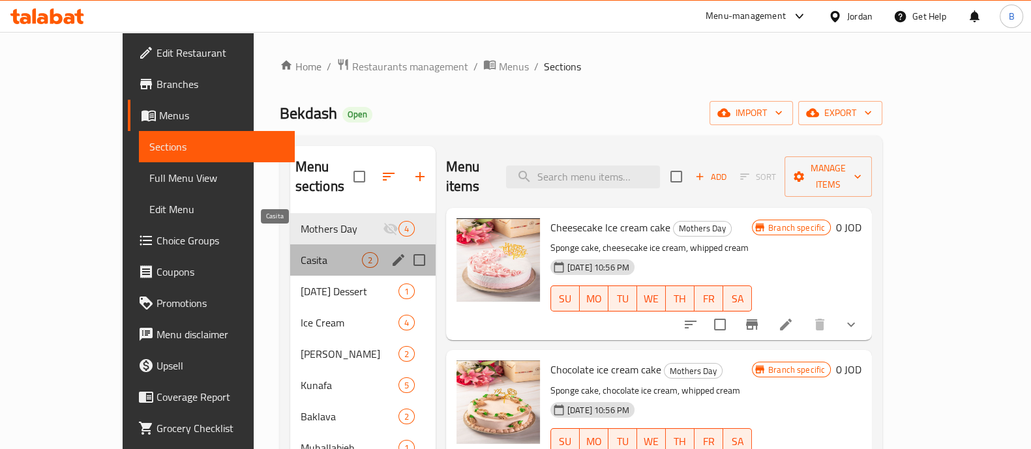
click at [301, 252] on span "Casita" at bounding box center [331, 260] width 61 height 16
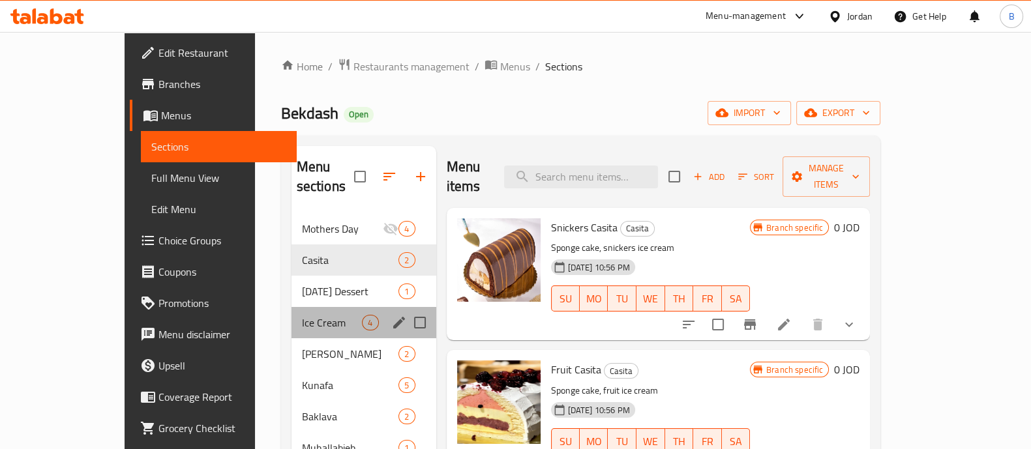
click at [363, 317] on span "4" at bounding box center [370, 323] width 15 height 12
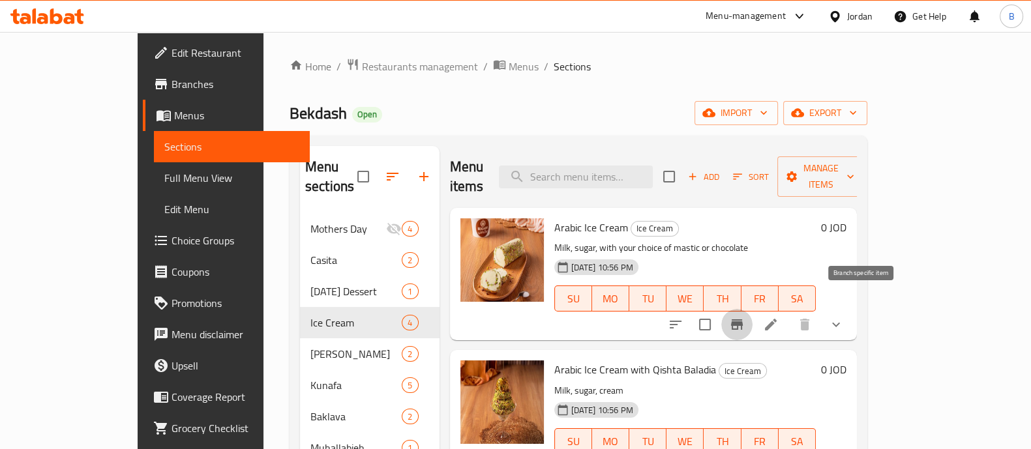
click at [753, 309] on button "Branch-specific-item" at bounding box center [736, 324] width 31 height 31
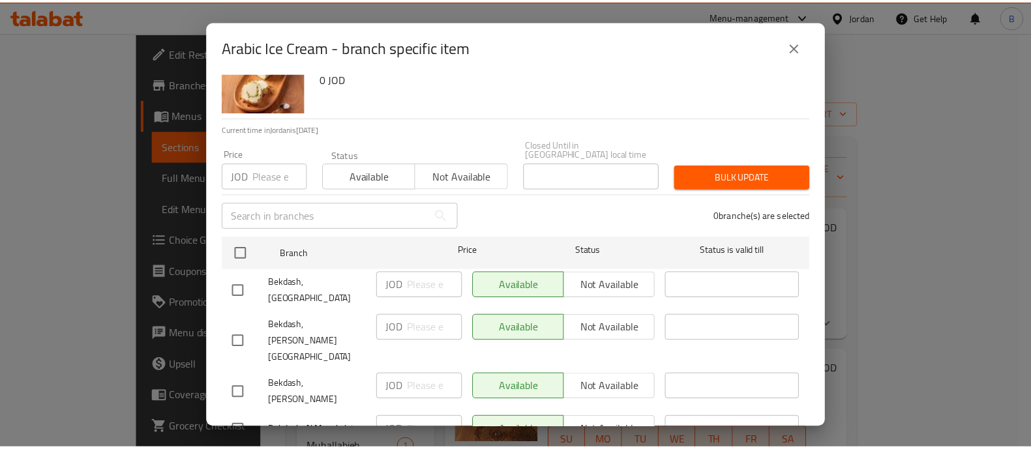
scroll to position [88, 0]
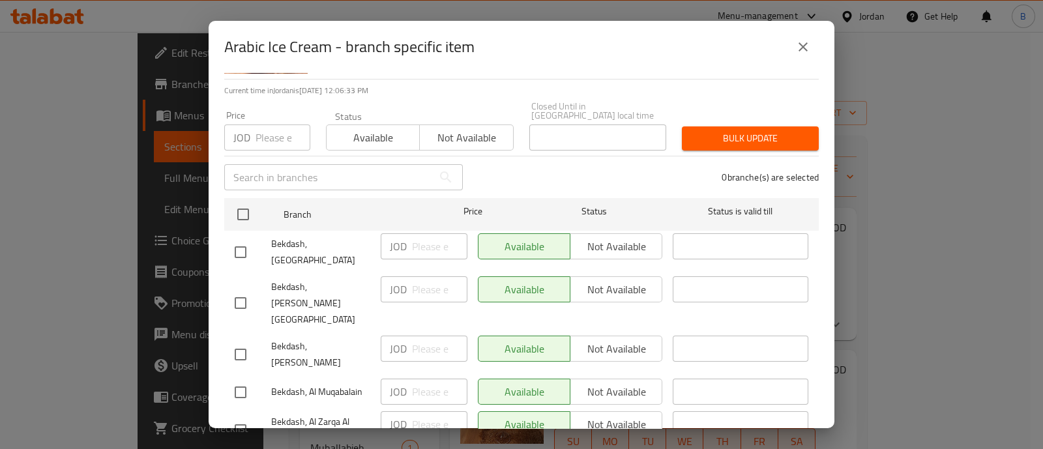
click at [810, 47] on icon "close" at bounding box center [804, 47] width 16 height 16
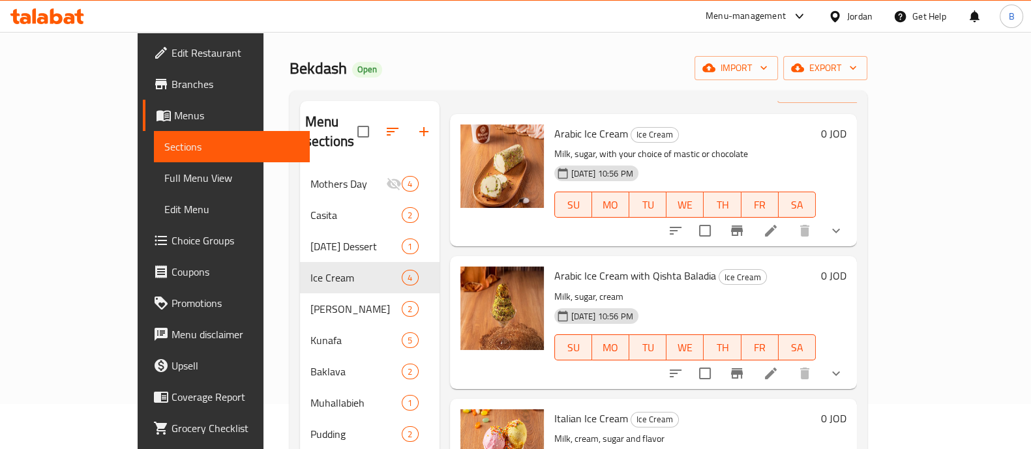
scroll to position [81, 0]
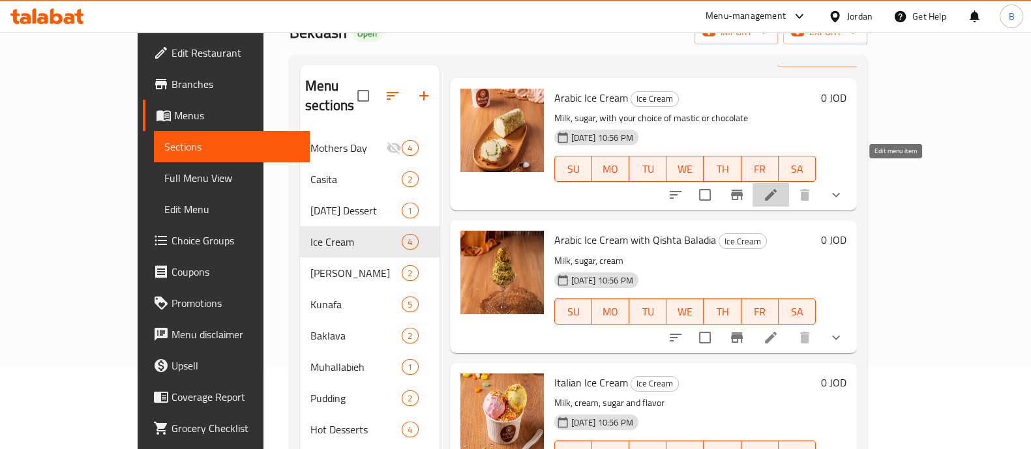
click at [777, 189] on icon at bounding box center [771, 195] width 12 height 12
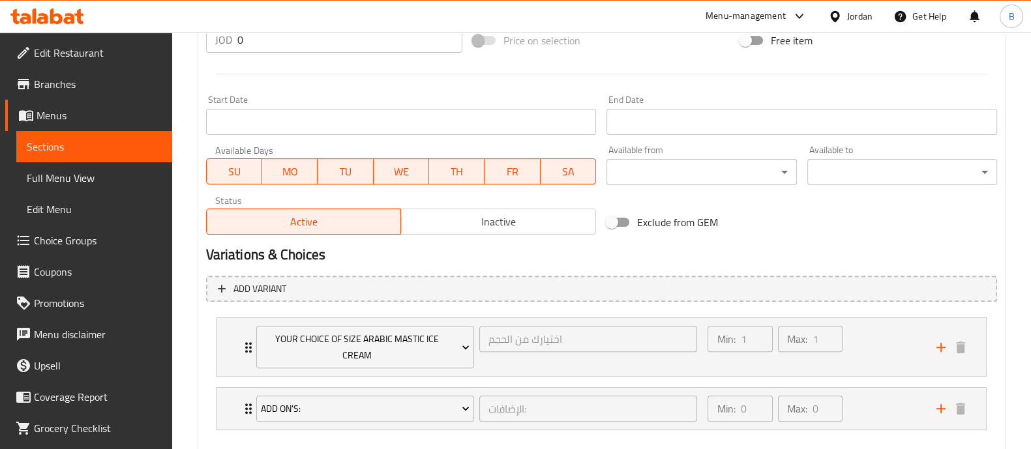
scroll to position [580, 0]
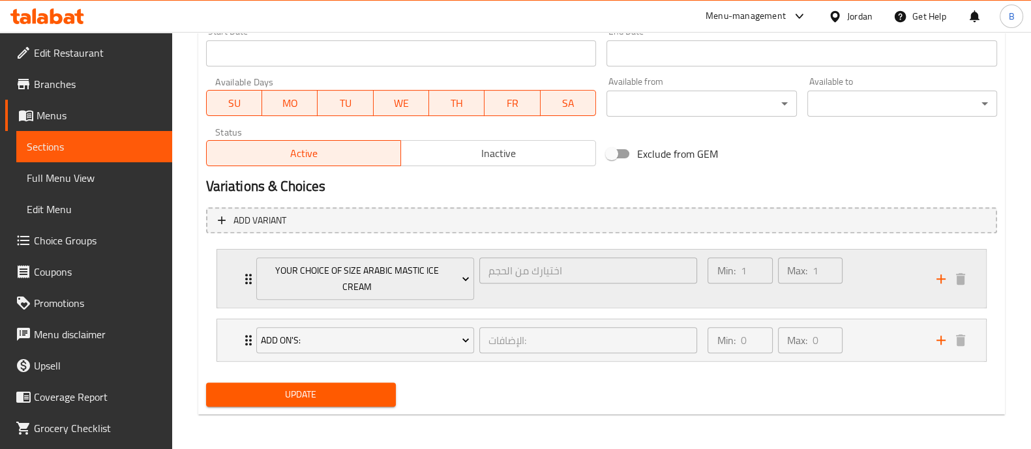
click at [877, 263] on div "Min: 1 ​ Max: 1 ​" at bounding box center [814, 279] width 228 height 58
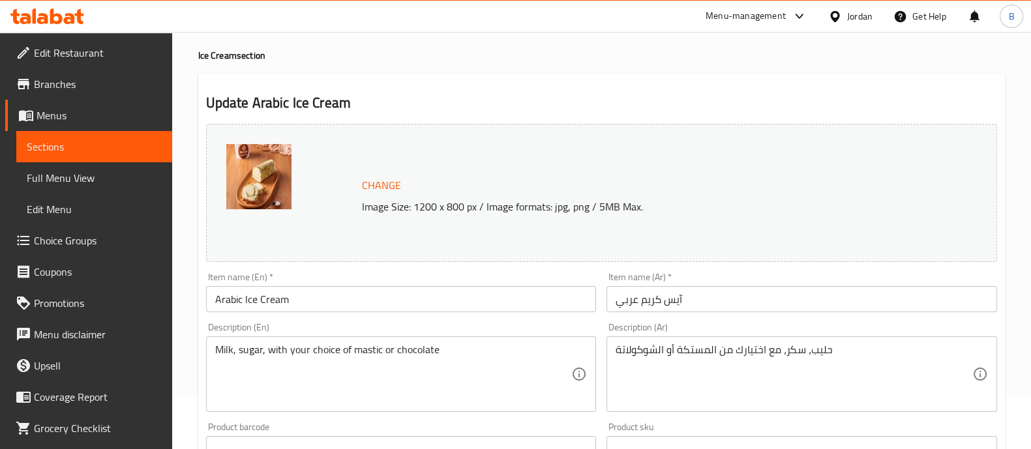
scroll to position [0, 0]
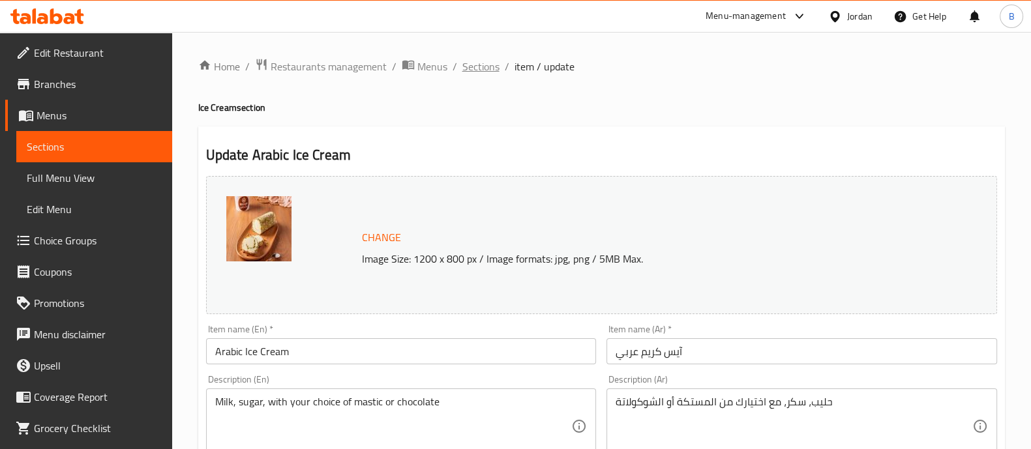
click at [467, 68] on span "Sections" at bounding box center [480, 67] width 37 height 16
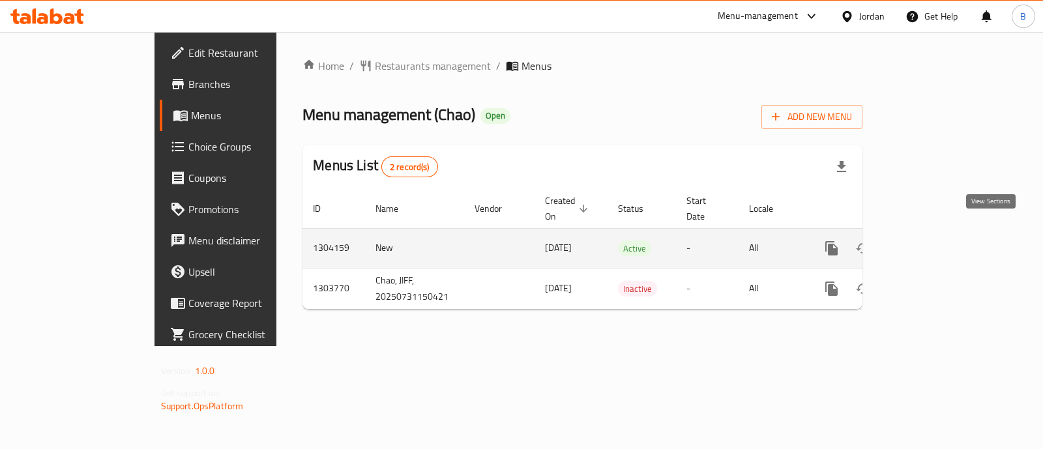
click at [934, 241] on icon "enhanced table" at bounding box center [926, 249] width 16 height 16
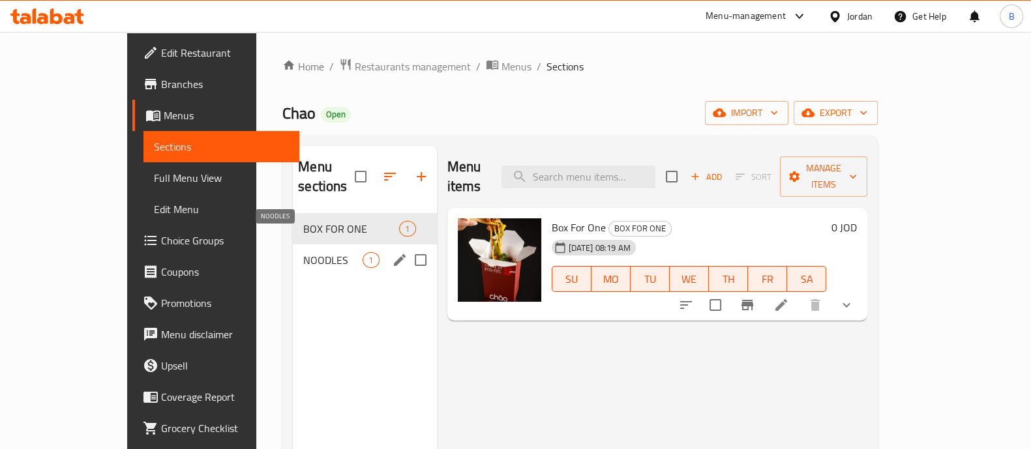
click at [303, 252] on span "NOODLES" at bounding box center [332, 260] width 59 height 16
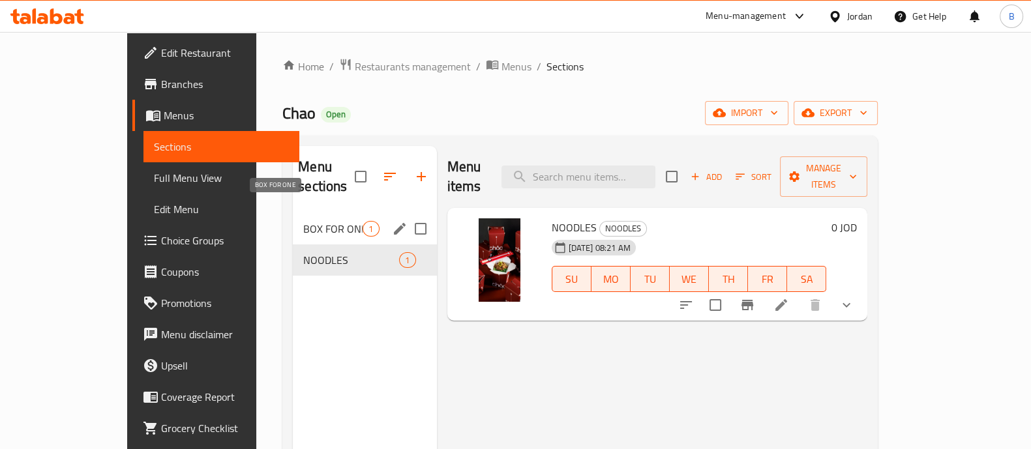
click at [303, 221] on span "BOX FOR ONE" at bounding box center [332, 229] width 59 height 16
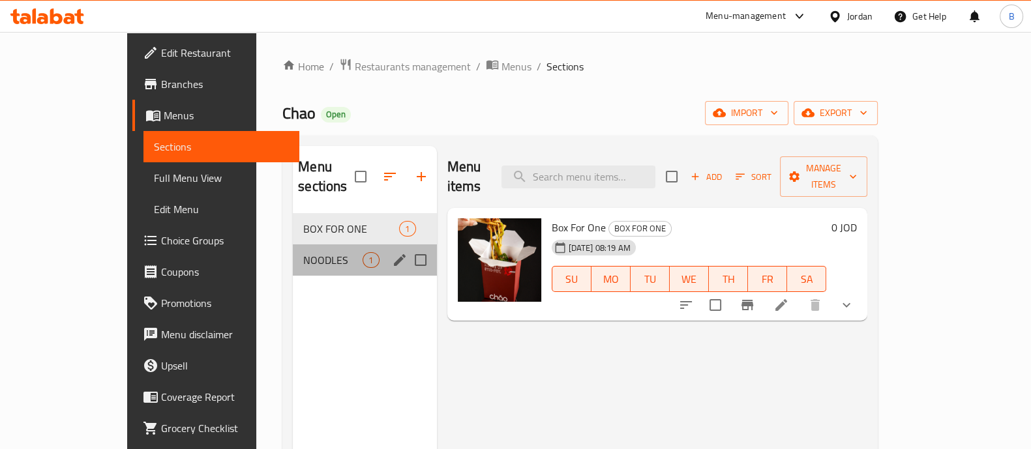
click at [293, 245] on div "NOODLES 1" at bounding box center [364, 260] width 143 height 31
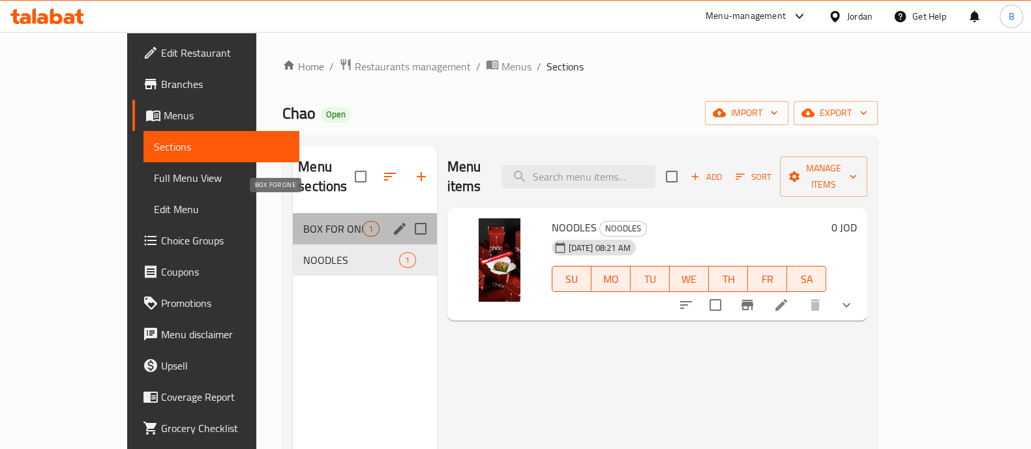
click at [303, 221] on span "BOX FOR ONE" at bounding box center [332, 229] width 59 height 16
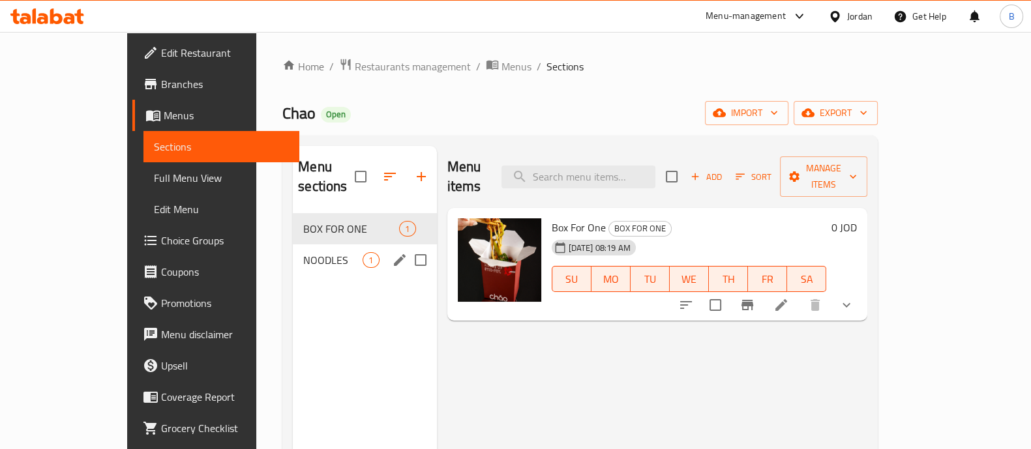
click at [303, 252] on span "NOODLES" at bounding box center [332, 260] width 59 height 16
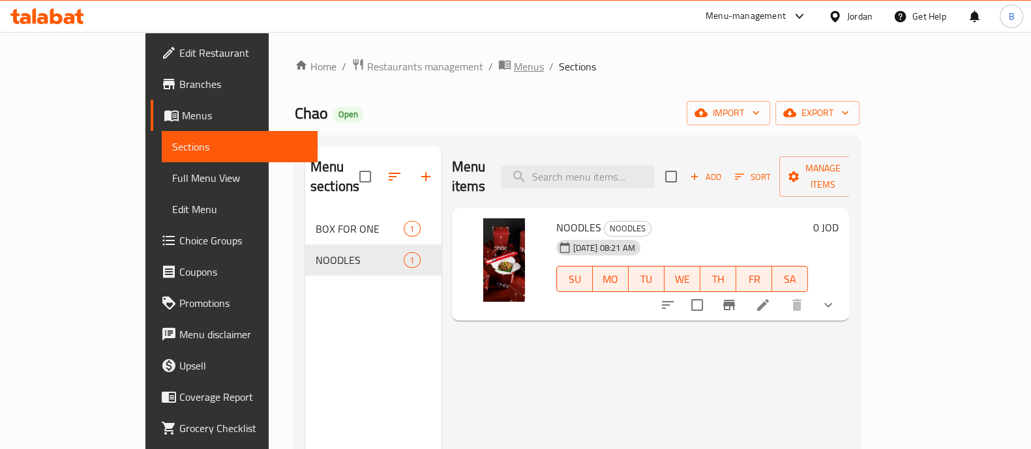
click at [514, 70] on span "Menus" at bounding box center [529, 67] width 30 height 16
click at [514, 73] on span "Menus" at bounding box center [529, 67] width 30 height 16
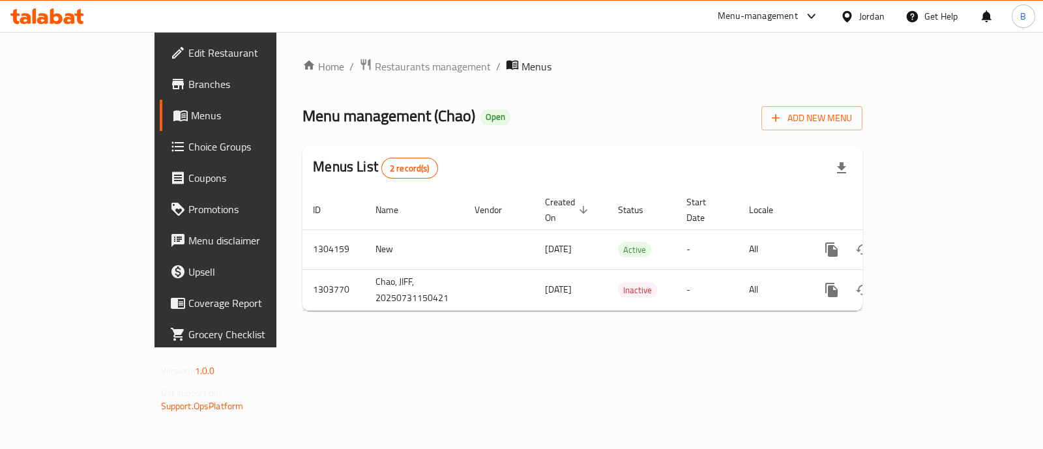
click at [341, 55] on div "Home / Restaurants management / Menus Menu management ( Chao ) Open Add New Men…" at bounding box center [583, 190] width 612 height 316
click at [375, 64] on span "Restaurants management" at bounding box center [433, 67] width 116 height 16
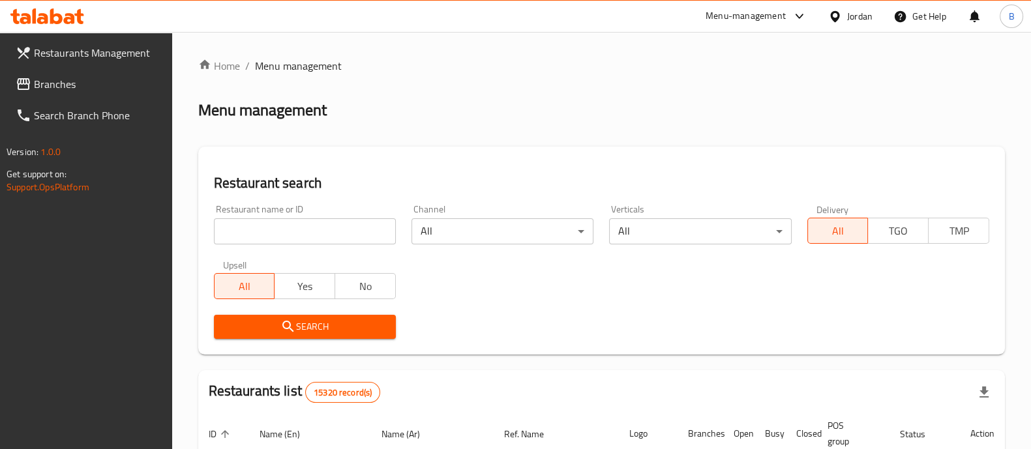
click at [289, 239] on input "search" at bounding box center [305, 231] width 182 height 26
click at [85, 78] on span "Branches" at bounding box center [98, 84] width 128 height 16
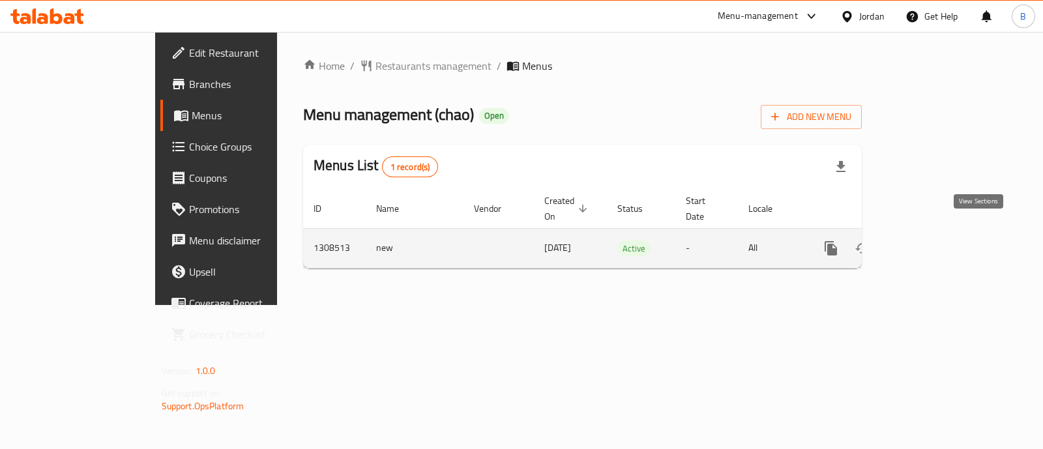
click at [933, 241] on icon "enhanced table" at bounding box center [926, 249] width 16 height 16
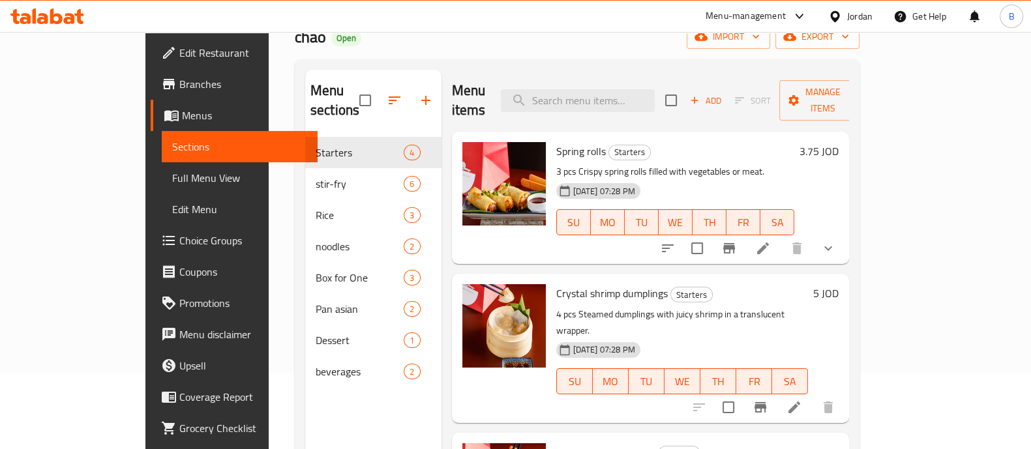
scroll to position [162, 0]
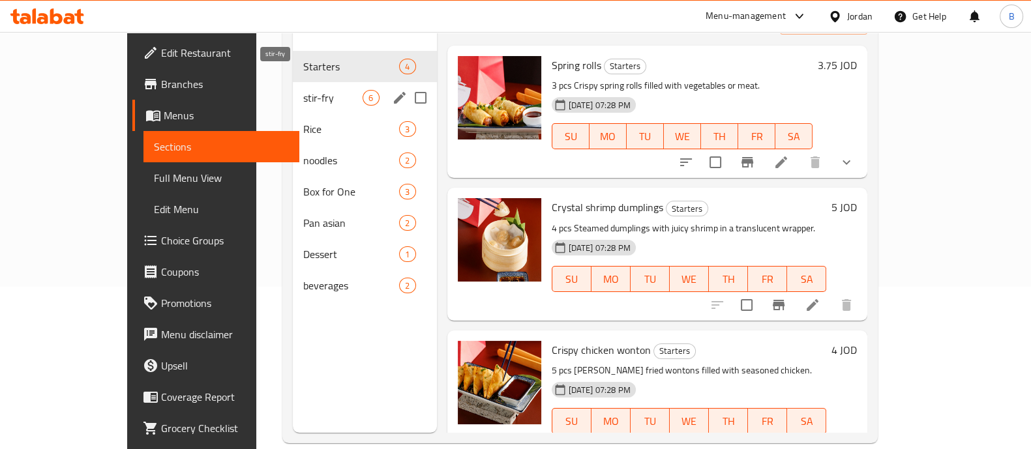
click at [303, 90] on span "stir-fry" at bounding box center [332, 98] width 59 height 16
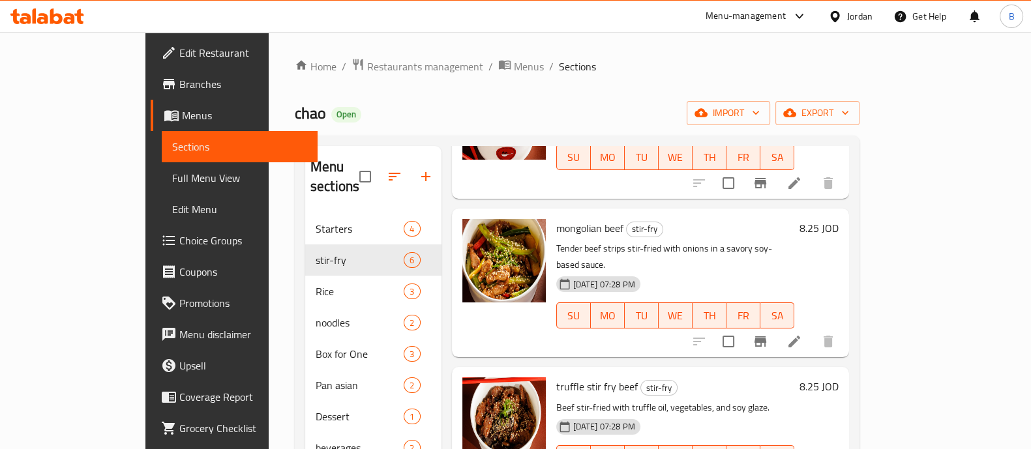
scroll to position [325, 0]
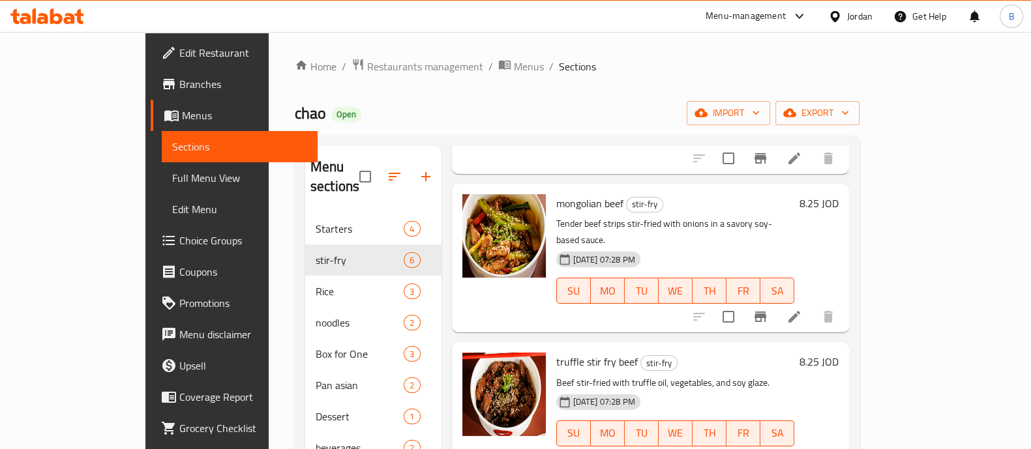
click at [839, 353] on h6 "8.25 JOD" at bounding box center [819, 362] width 39 height 18
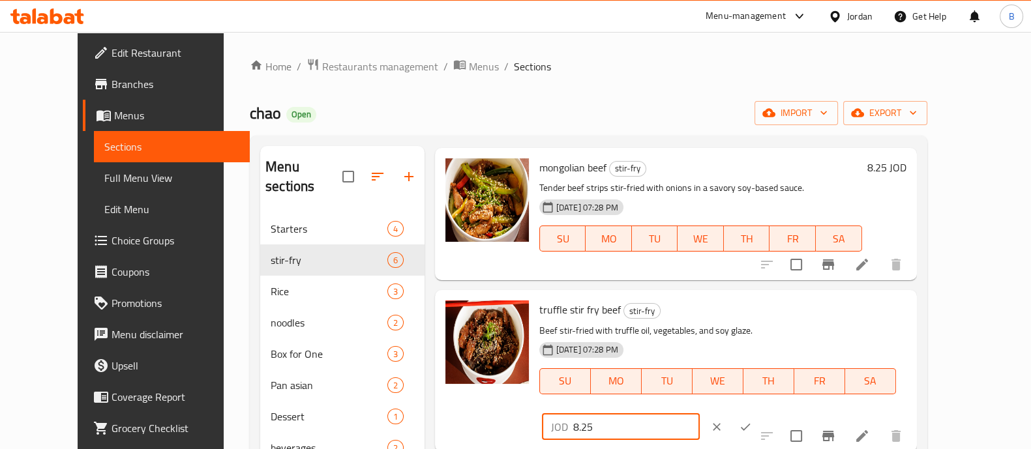
click at [700, 414] on input "8.25" at bounding box center [636, 427] width 127 height 26
type input "8.75"
click at [752, 421] on icon "ok" at bounding box center [745, 427] width 13 height 13
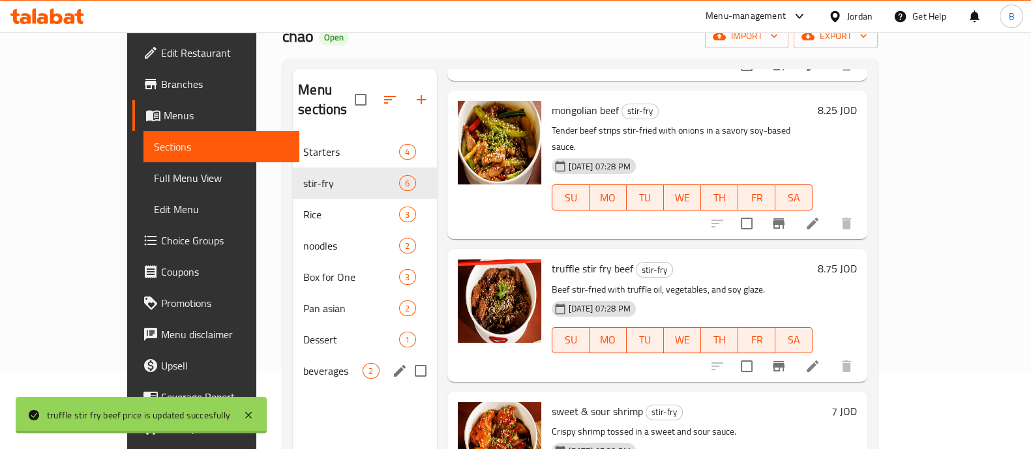
scroll to position [183, 0]
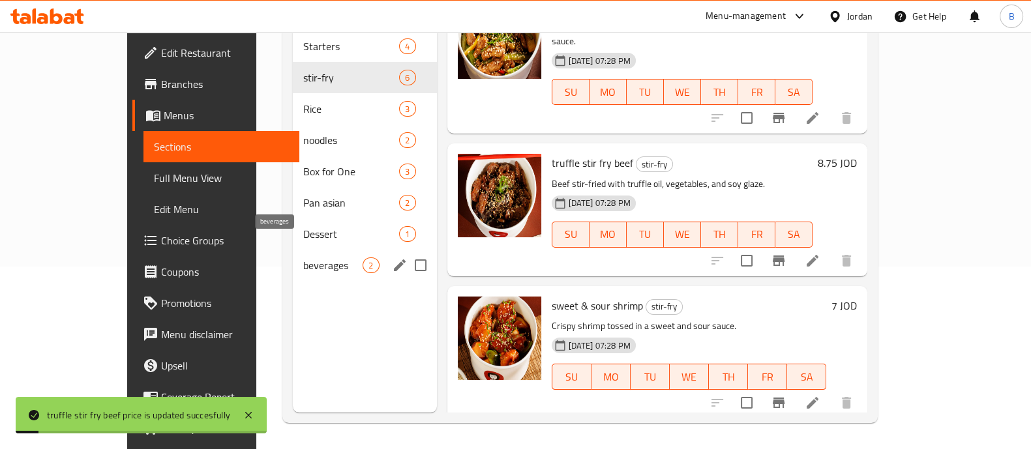
click at [303, 258] on span "beverages" at bounding box center [332, 266] width 59 height 16
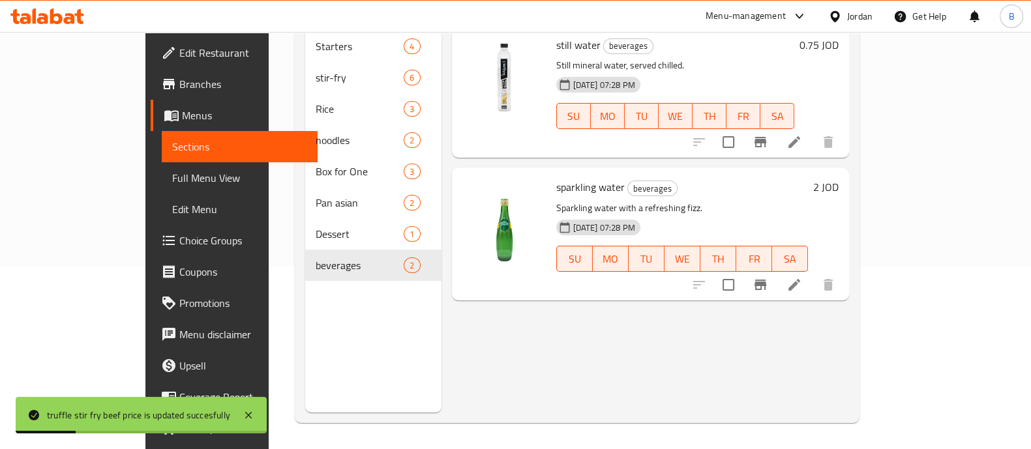
scroll to position [101, 0]
